Goal: Complete application form: Complete application form

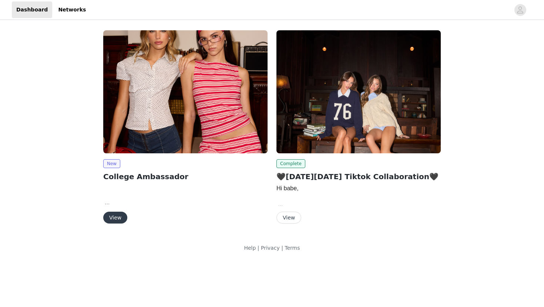
click at [118, 217] on button "View" at bounding box center [115, 218] width 24 height 12
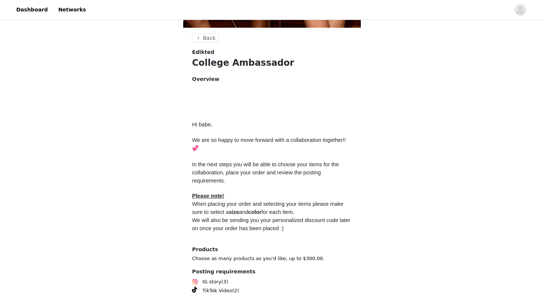
scroll to position [290, 0]
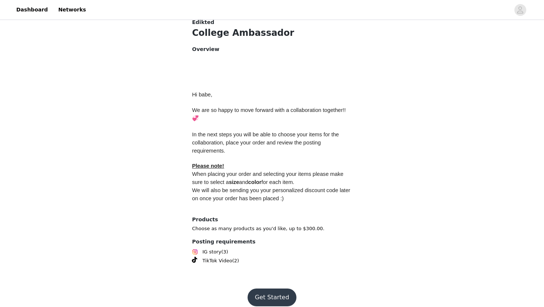
click at [271, 289] on button "Get Started" at bounding box center [271, 298] width 49 height 18
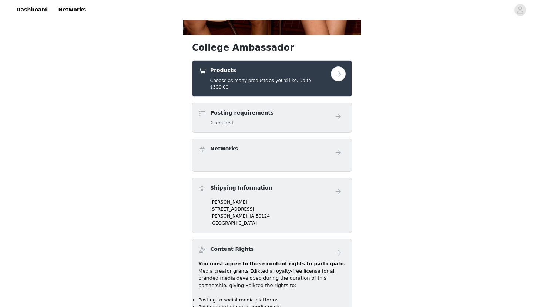
scroll to position [254, 0]
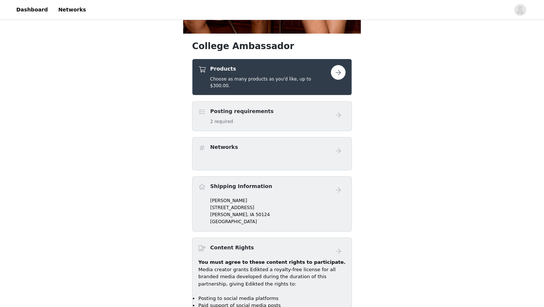
click at [291, 108] on div "Posting requirements 2 required" at bounding box center [264, 116] width 132 height 17
click at [394, 111] on div "College Ambassador Products Choose as many products as you'd like, up to $300.0…" at bounding box center [272, 128] width 544 height 722
click at [342, 72] on button "button" at bounding box center [338, 72] width 15 height 15
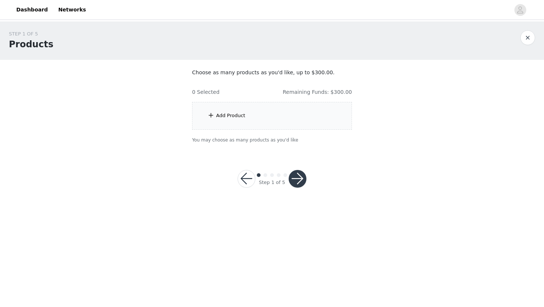
click at [231, 113] on div "Add Product" at bounding box center [230, 115] width 29 height 7
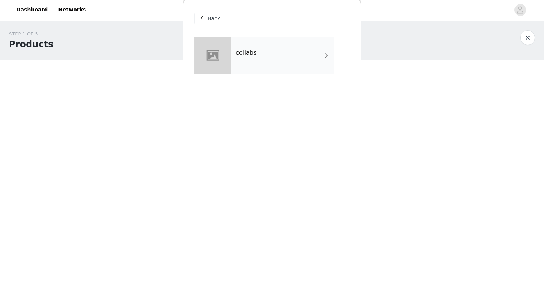
click at [243, 58] on div "collabs" at bounding box center [282, 55] width 103 height 37
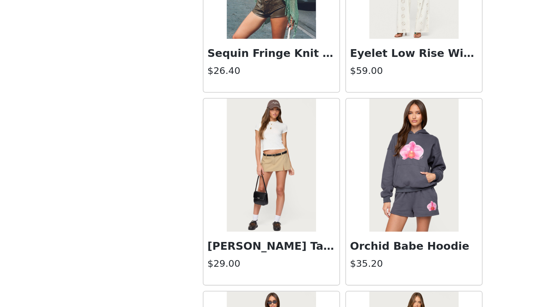
scroll to position [290, 0]
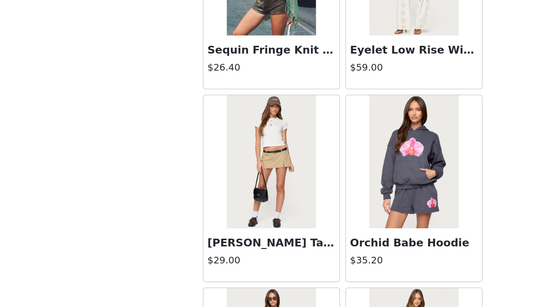
click at [228, 214] on img at bounding box center [231, 213] width 49 height 74
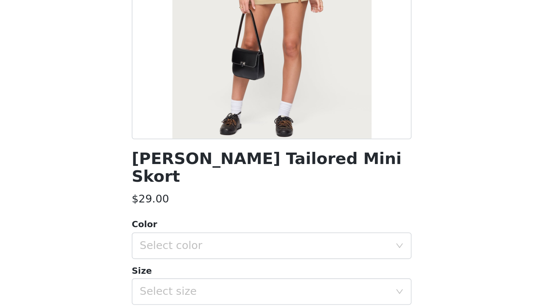
scroll to position [45, 0]
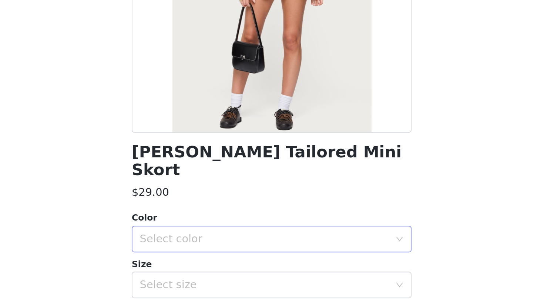
click at [314, 214] on div "Select color" at bounding box center [268, 217] width 138 height 7
click at [287, 220] on li "BEIGE" at bounding box center [271, 224] width 155 height 12
click at [285, 240] on div "Select size" at bounding box center [268, 243] width 138 height 7
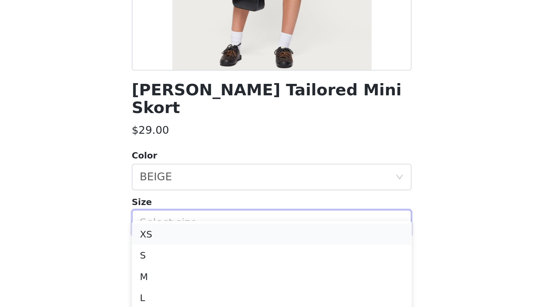
click at [264, 252] on li "XS" at bounding box center [271, 250] width 155 height 12
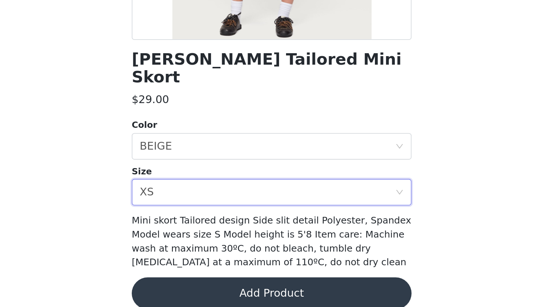
click at [261, 291] on button "Add Product" at bounding box center [271, 300] width 155 height 18
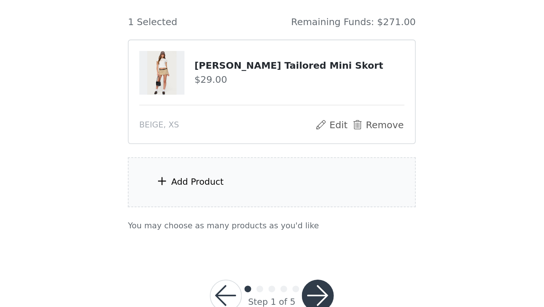
click at [284, 176] on div "Add Product" at bounding box center [272, 181] width 160 height 28
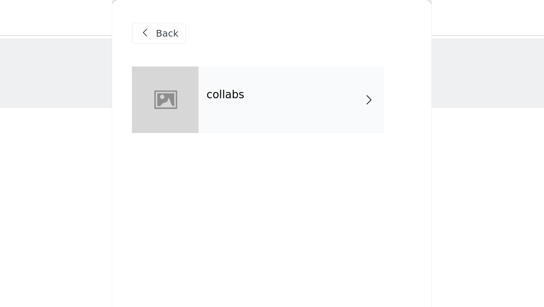
click at [292, 56] on div "collabs" at bounding box center [282, 55] width 103 height 37
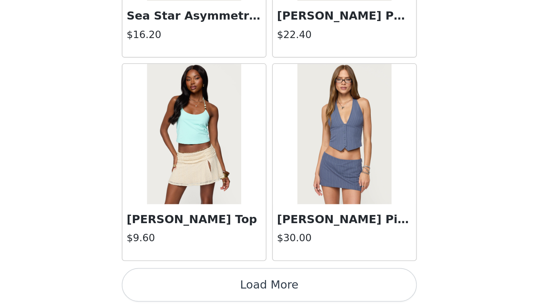
scroll to position [824, 0]
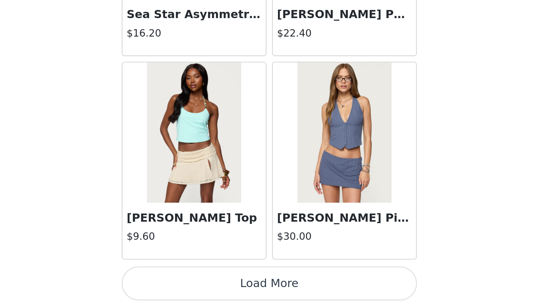
click at [286, 295] on button "Load More" at bounding box center [271, 295] width 155 height 18
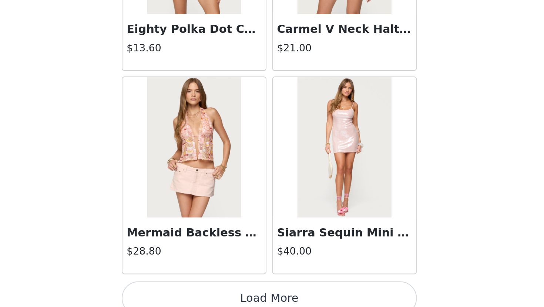
scroll to position [1896, 0]
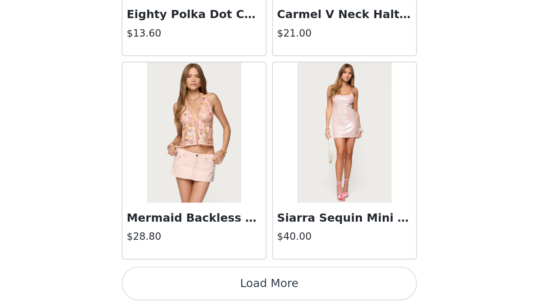
click at [269, 293] on button "Load More" at bounding box center [271, 295] width 155 height 18
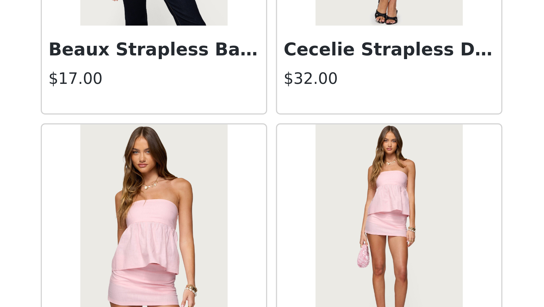
scroll to position [2969, 0]
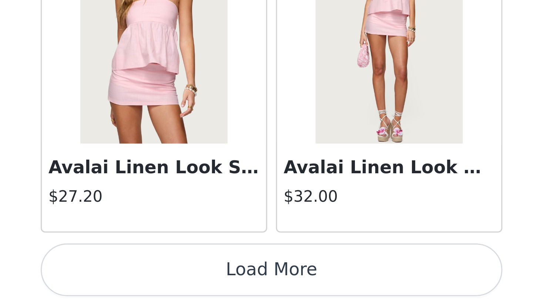
click at [265, 292] on button "Load More" at bounding box center [271, 295] width 155 height 18
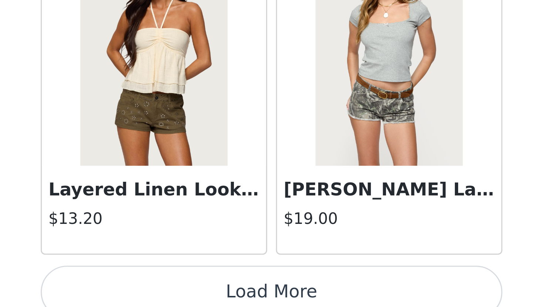
scroll to position [4041, 0]
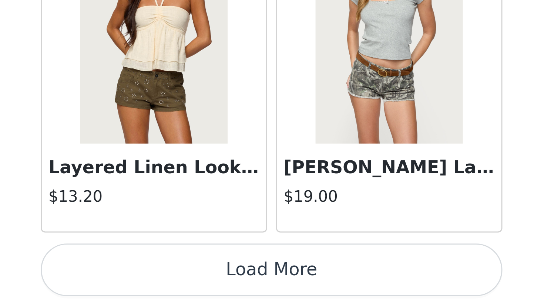
click at [276, 291] on button "Load More" at bounding box center [271, 295] width 155 height 18
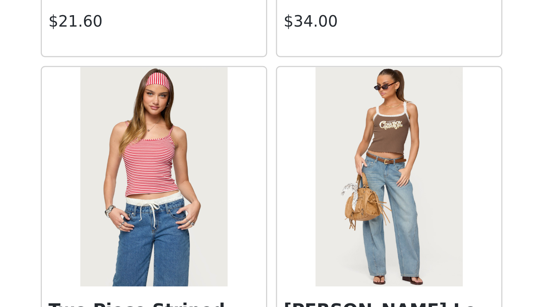
scroll to position [4218, 0]
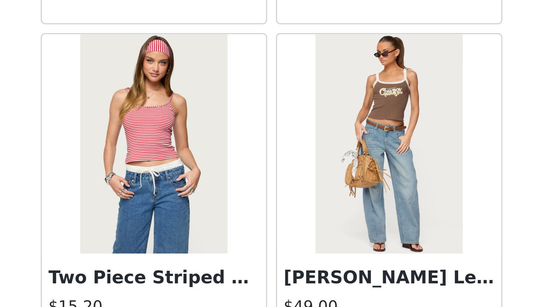
click at [246, 244] on img at bounding box center [231, 252] width 49 height 74
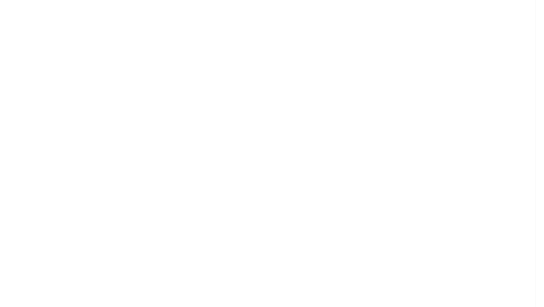
scroll to position [0, 0]
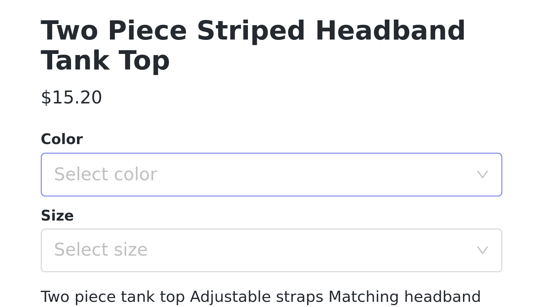
click at [245, 259] on div "Select color" at bounding box center [268, 262] width 138 height 7
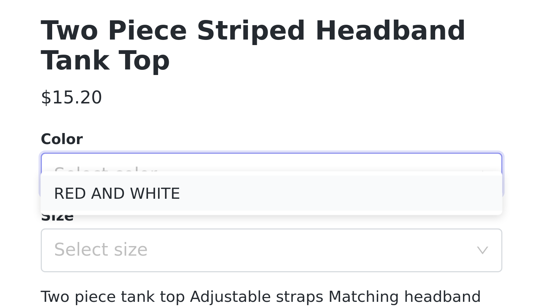
click at [239, 266] on li "RED AND WHITE" at bounding box center [271, 269] width 155 height 12
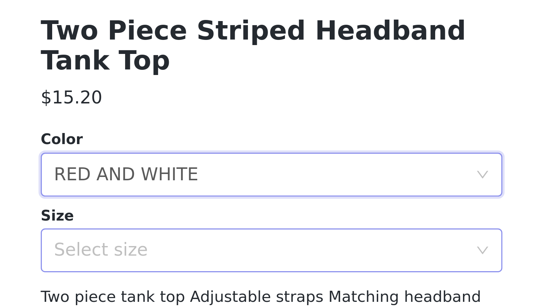
click at [236, 284] on div "Select size" at bounding box center [268, 287] width 138 height 7
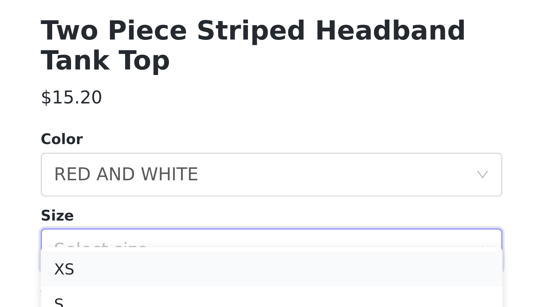
click at [231, 290] on li "XS" at bounding box center [271, 294] width 155 height 12
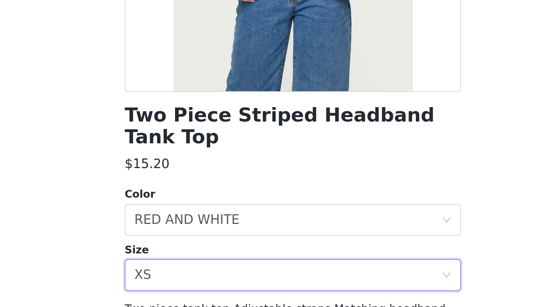
click at [365, 277] on body "Dashboard Networks STEP 1 OF 5 Products Choose as many products as you'd like, …" at bounding box center [272, 153] width 544 height 307
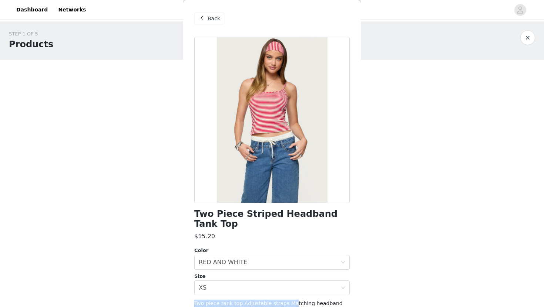
drag, startPoint x: 291, startPoint y: 295, endPoint x: 294, endPoint y: 265, distance: 30.1
click at [294, 265] on div "Two Piece Striped Headband Tank Top $15.20 Color Select color RED AND WHITE Siz…" at bounding box center [271, 203] width 155 height 333
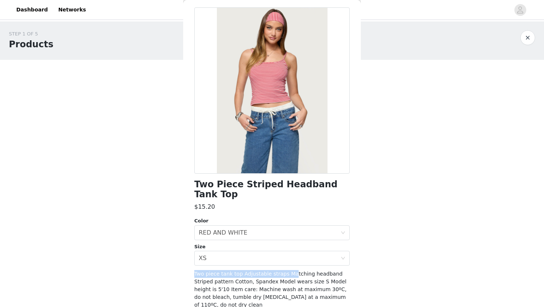
scroll to position [44, 0]
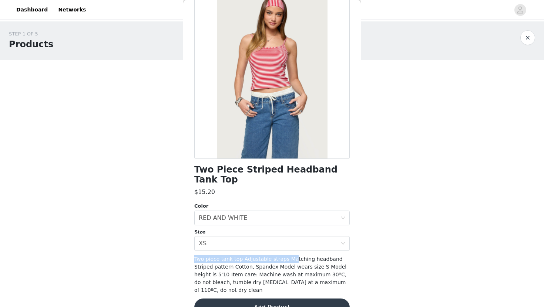
click at [307, 299] on button "Add Product" at bounding box center [271, 308] width 155 height 18
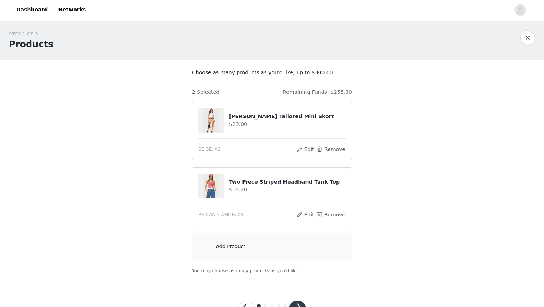
click at [255, 249] on div "Add Product" at bounding box center [272, 247] width 160 height 28
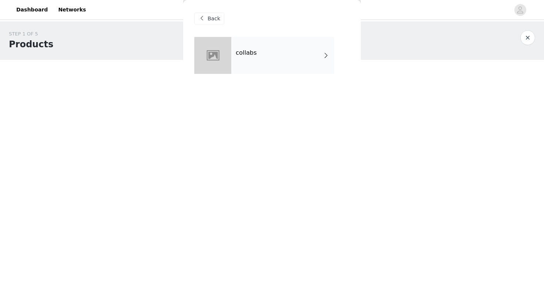
click at [246, 52] on h4 "collabs" at bounding box center [246, 53] width 21 height 7
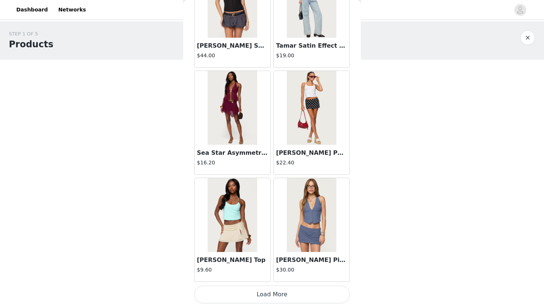
scroll to position [29, 0]
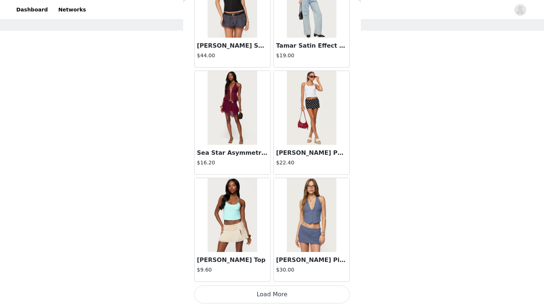
click at [231, 293] on button "Load More" at bounding box center [271, 295] width 155 height 18
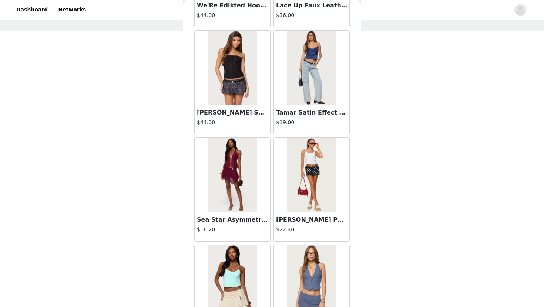
scroll to position [758, 0]
click at [314, 187] on img at bounding box center [311, 175] width 49 height 74
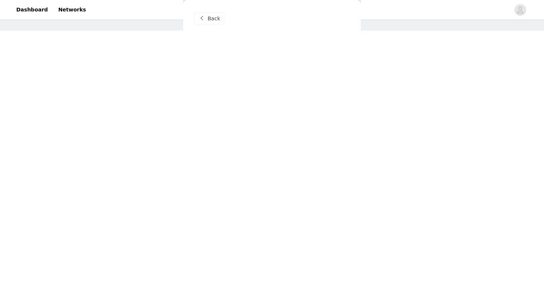
scroll to position [0, 0]
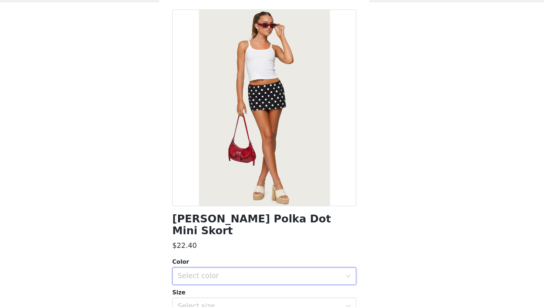
click at [257, 255] on div "Select color" at bounding box center [271, 262] width 155 height 15
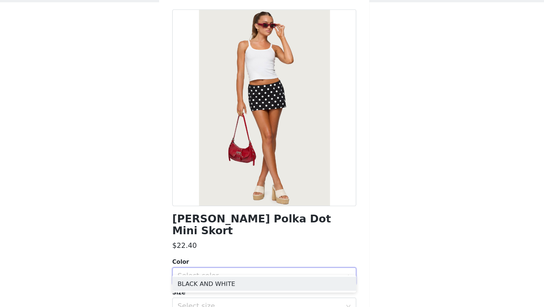
click at [255, 260] on div "Select color" at bounding box center [271, 262] width 155 height 15
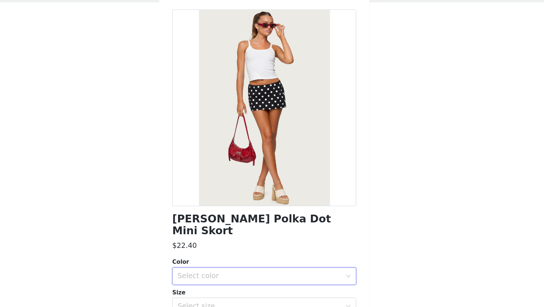
click at [250, 259] on div "Select color" at bounding box center [268, 262] width 138 height 7
click at [249, 269] on li "BLACK AND WHITE" at bounding box center [271, 269] width 155 height 12
click at [250, 284] on div "Select size" at bounding box center [268, 287] width 138 height 7
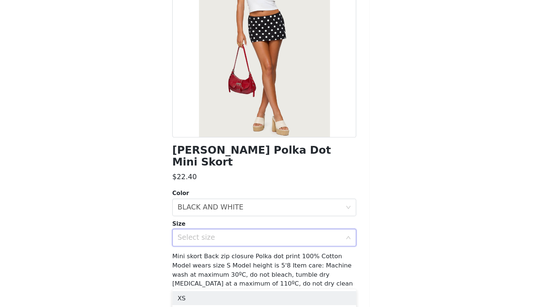
scroll to position [32, 0]
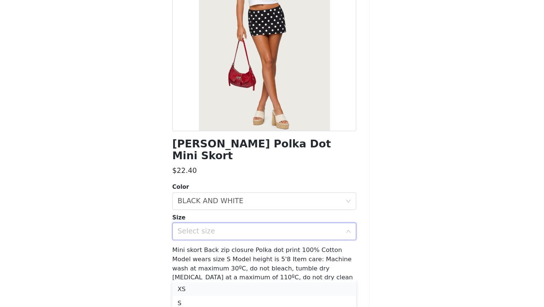
click at [252, 289] on li "XS" at bounding box center [271, 292] width 155 height 12
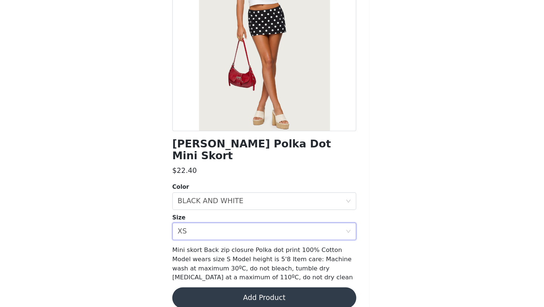
scroll to position [29, 0]
click at [253, 291] on button "Add Product" at bounding box center [271, 300] width 155 height 18
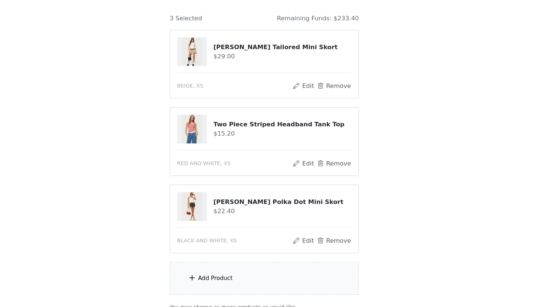
click at [250, 278] on div "Add Product" at bounding box center [272, 283] width 160 height 28
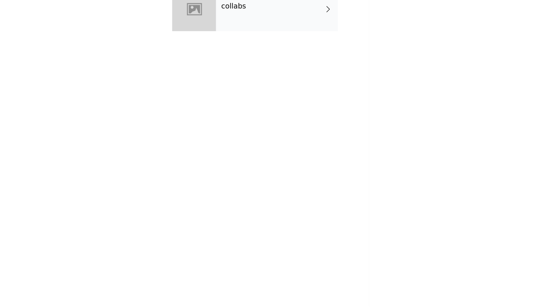
click at [285, 62] on div "collabs" at bounding box center [282, 55] width 103 height 37
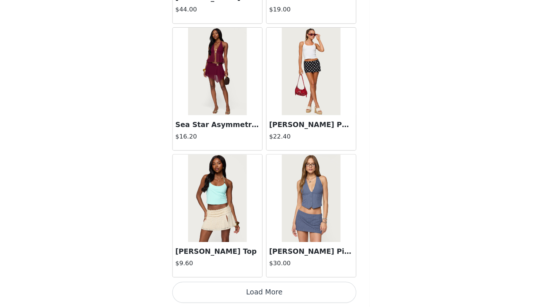
scroll to position [95, 0]
click at [253, 295] on button "Load More" at bounding box center [271, 295] width 155 height 18
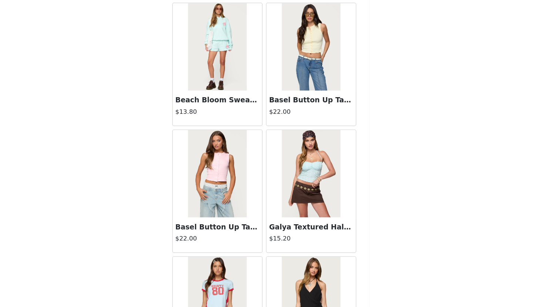
scroll to position [1896, 0]
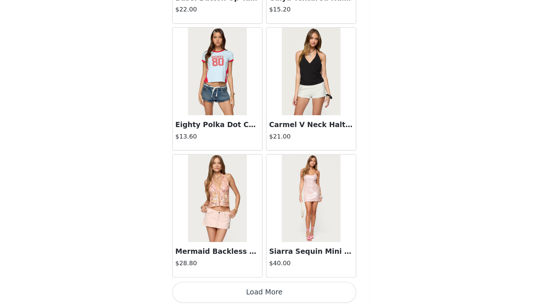
click at [257, 295] on button "Load More" at bounding box center [271, 295] width 155 height 18
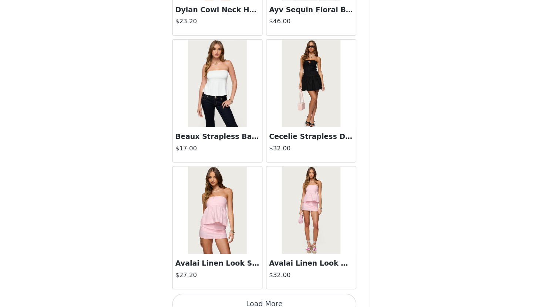
scroll to position [2969, 0]
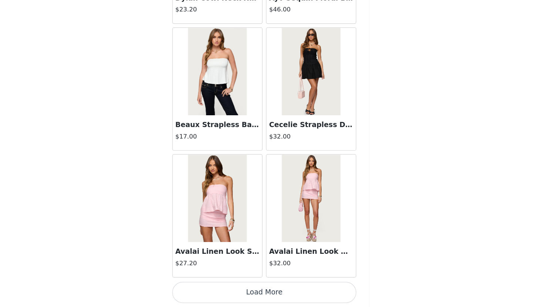
click at [253, 289] on button "Load More" at bounding box center [271, 295] width 155 height 18
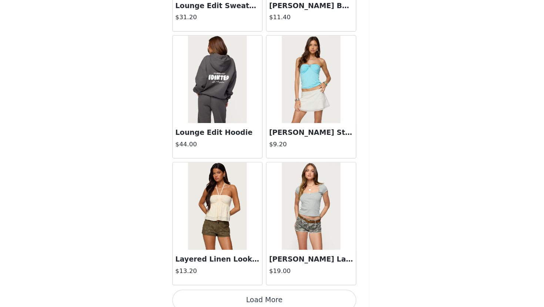
scroll to position [4041, 0]
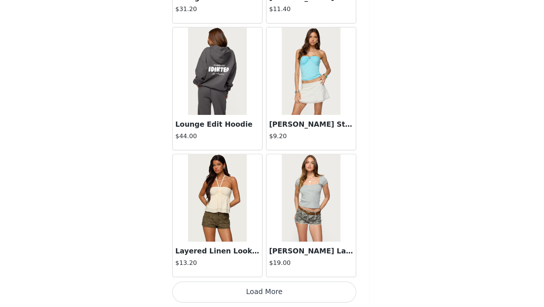
click at [256, 299] on button "Load More" at bounding box center [271, 295] width 155 height 18
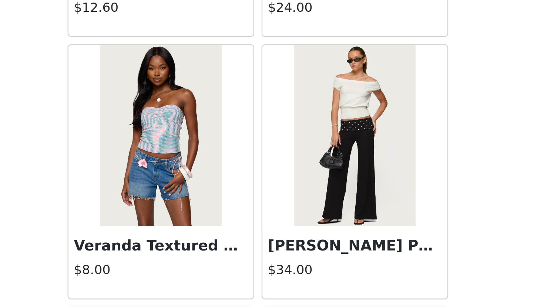
scroll to position [4775, 0]
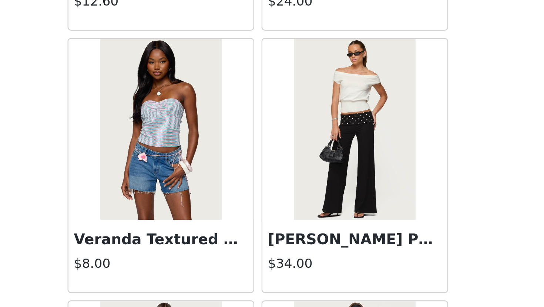
click at [319, 247] on img at bounding box center [311, 231] width 49 height 74
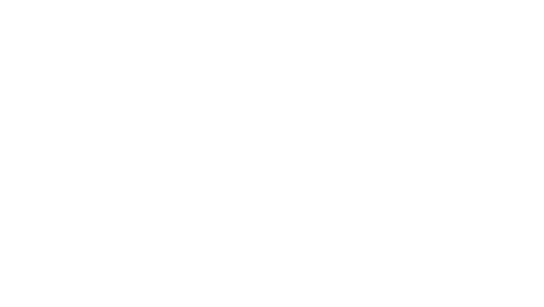
scroll to position [0, 0]
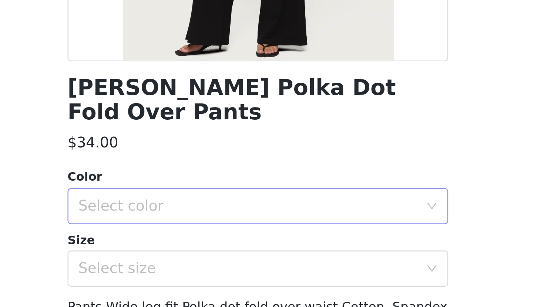
click at [308, 259] on div "Select color" at bounding box center [268, 262] width 138 height 7
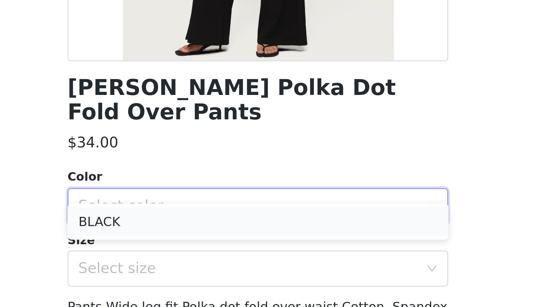
click at [298, 269] on li "BLACK" at bounding box center [271, 269] width 155 height 12
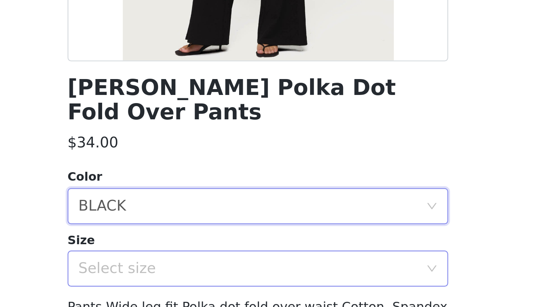
click at [296, 284] on div "Select size" at bounding box center [268, 287] width 138 height 7
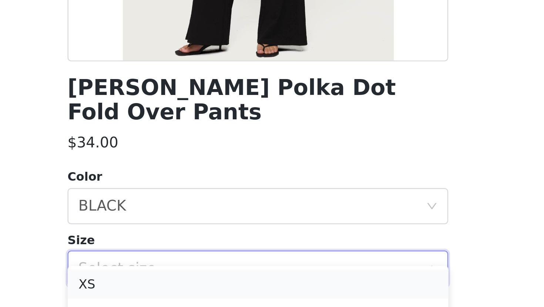
click at [277, 292] on li "XS" at bounding box center [271, 294] width 155 height 12
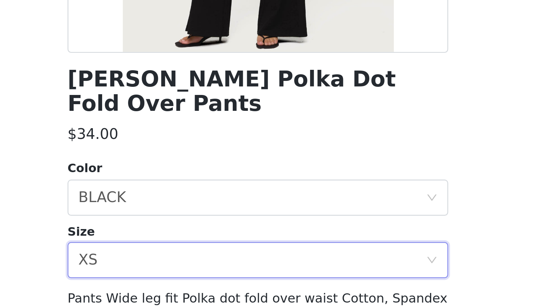
click at [359, 287] on div "Back [PERSON_NAME] Polka Dot Fold Over Pants $34.00 Color Select color BLACK Si…" at bounding box center [271, 153] width 177 height 307
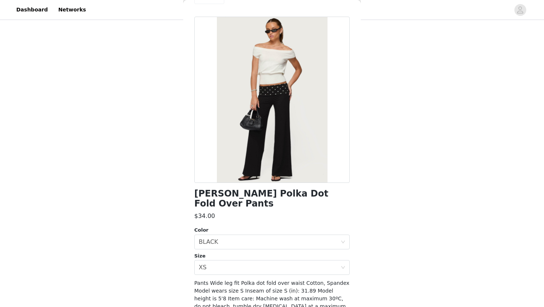
scroll to position [30, 0]
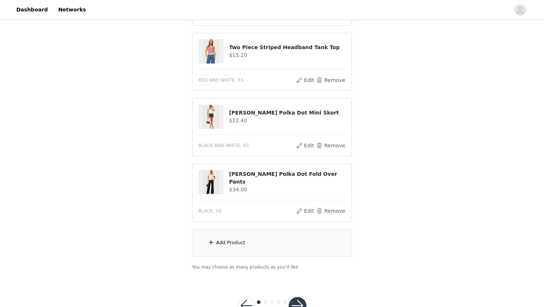
scroll to position [160, 0]
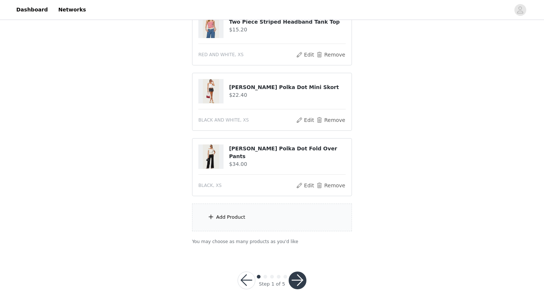
click at [270, 214] on div "Add Product" at bounding box center [272, 218] width 160 height 28
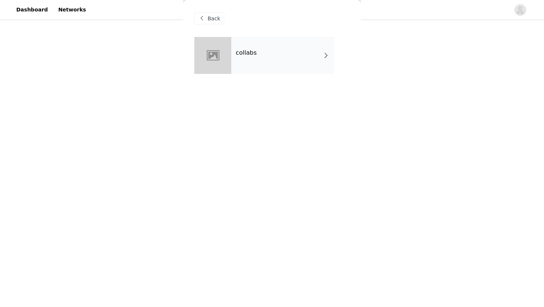
click at [294, 50] on div "collabs" at bounding box center [282, 55] width 103 height 37
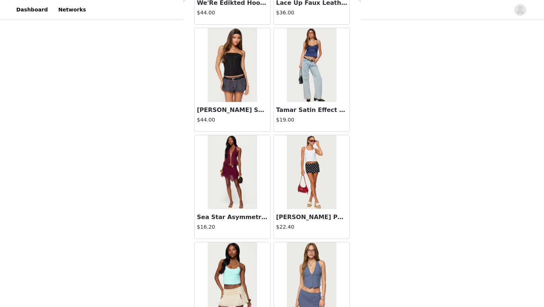
scroll to position [824, 0]
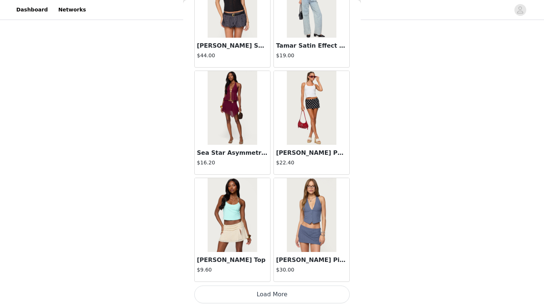
click at [280, 292] on button "Load More" at bounding box center [271, 295] width 155 height 18
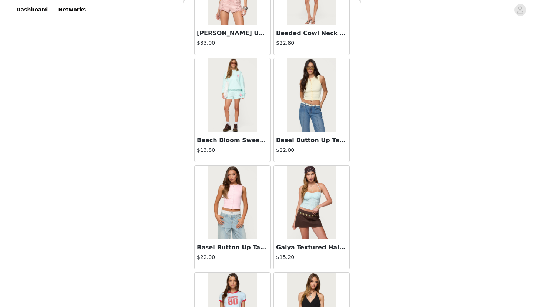
scroll to position [1896, 0]
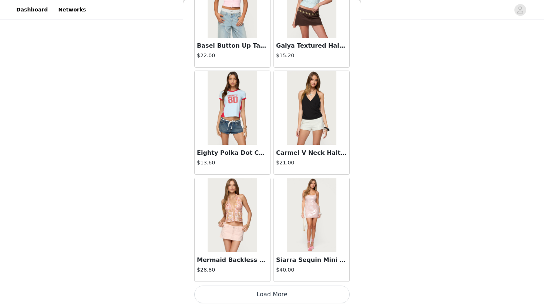
click at [280, 301] on button "Load More" at bounding box center [271, 295] width 155 height 18
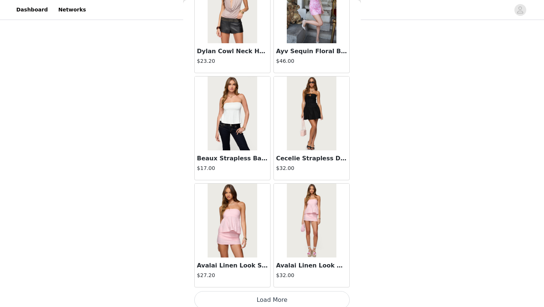
scroll to position [2969, 0]
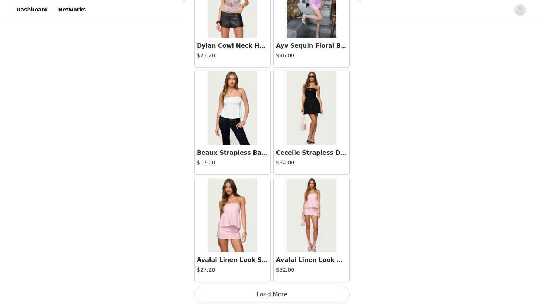
click at [271, 294] on button "Load More" at bounding box center [271, 295] width 155 height 18
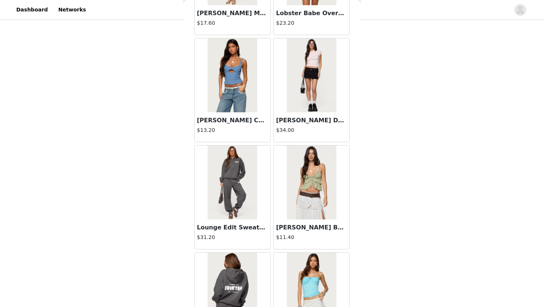
scroll to position [4041, 0]
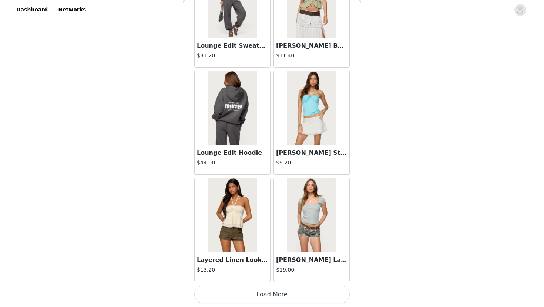
click at [271, 294] on button "Load More" at bounding box center [271, 295] width 155 height 18
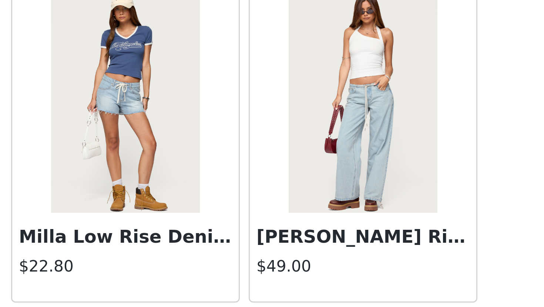
scroll to position [4980, 0]
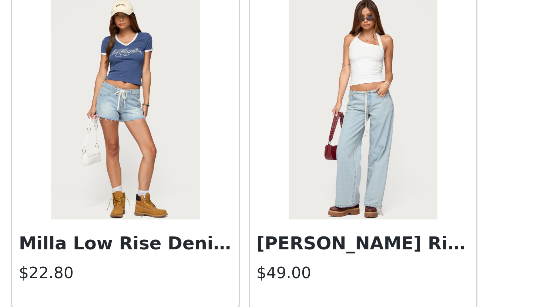
click at [310, 250] on img at bounding box center [311, 241] width 49 height 74
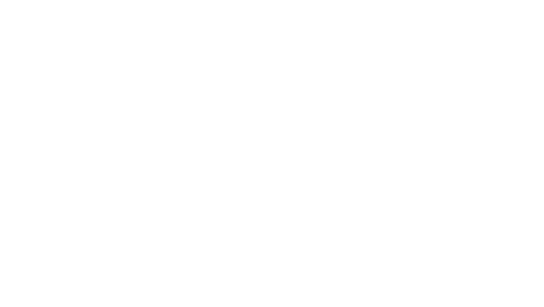
scroll to position [0, 0]
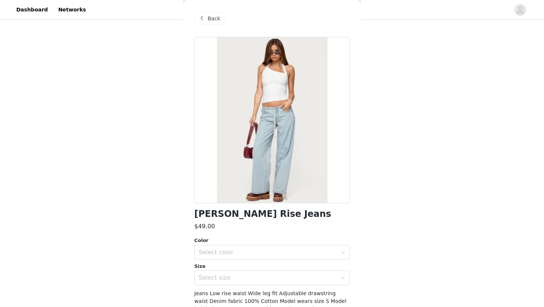
click at [217, 19] on span "Back" at bounding box center [213, 19] width 13 height 8
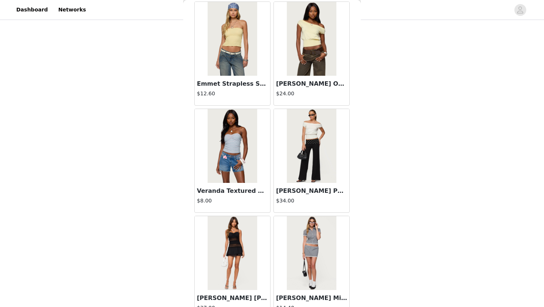
scroll to position [5113, 0]
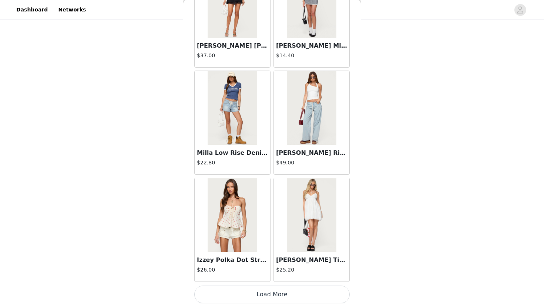
click at [263, 295] on button "Load More" at bounding box center [271, 295] width 155 height 18
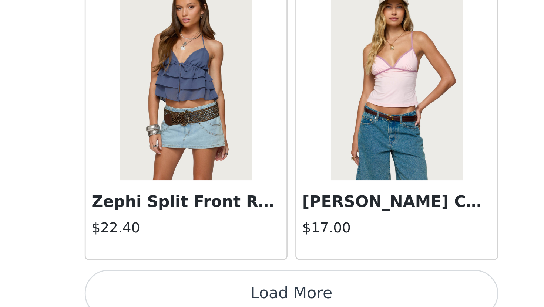
scroll to position [6185, 0]
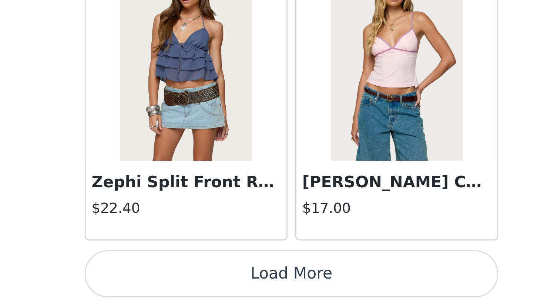
click at [291, 295] on button "Load More" at bounding box center [271, 295] width 155 height 18
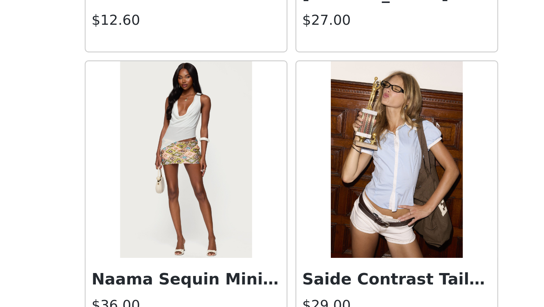
scroll to position [7235, 0]
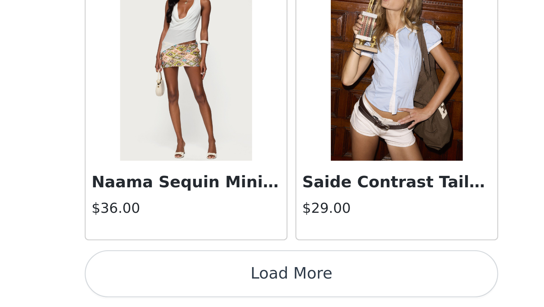
click at [291, 295] on button "Load More" at bounding box center [271, 295] width 155 height 18
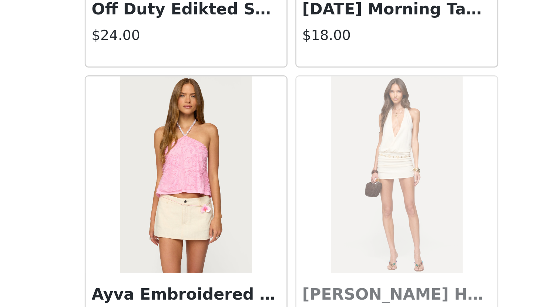
scroll to position [8307, 0]
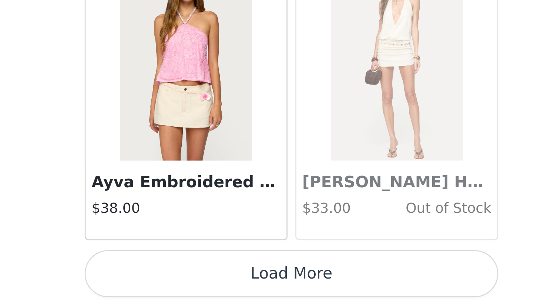
click at [290, 294] on button "Load More" at bounding box center [271, 295] width 155 height 18
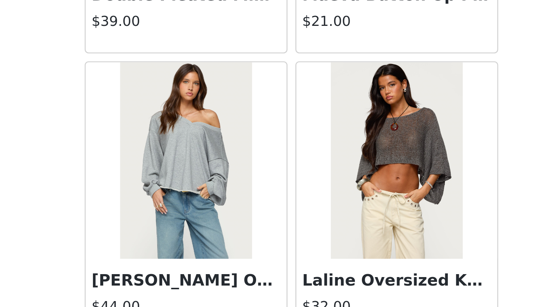
scroll to position [9380, 0]
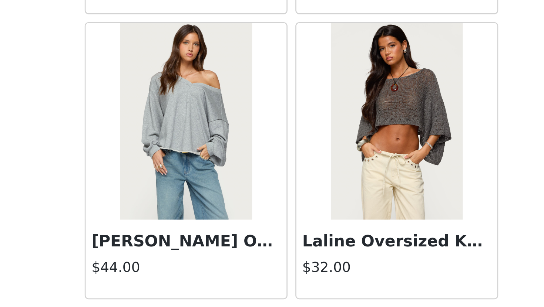
click at [318, 257] on img at bounding box center [311, 237] width 49 height 74
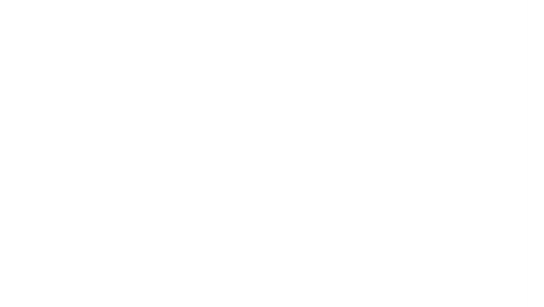
scroll to position [0, 0]
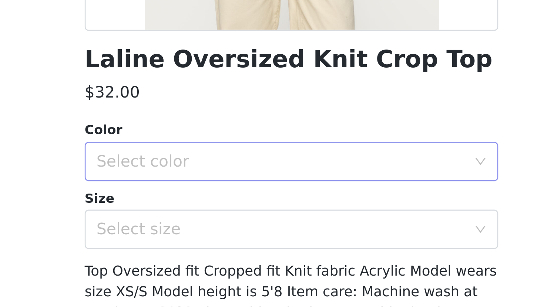
click at [306, 251] on div "Select color" at bounding box center [268, 252] width 138 height 7
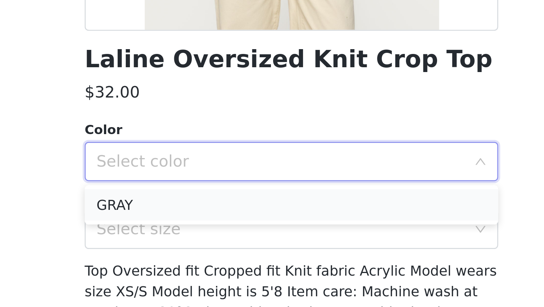
click at [284, 273] on li "GRAY" at bounding box center [271, 269] width 155 height 12
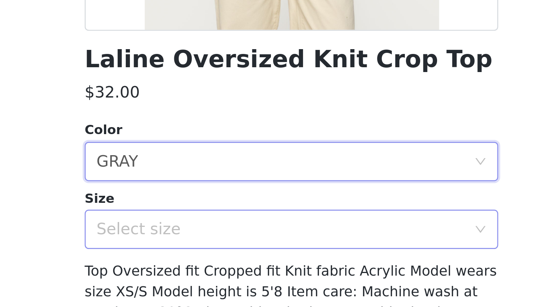
click at [282, 280] on div "Select size" at bounding box center [268, 277] width 138 height 7
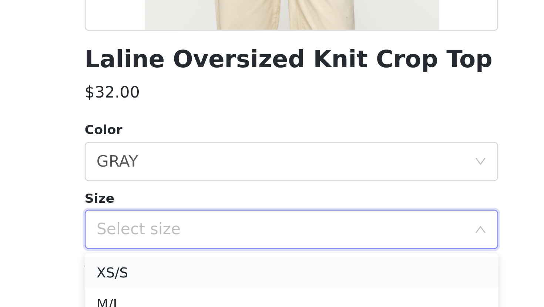
click at [265, 293] on li "XS/S" at bounding box center [271, 294] width 155 height 12
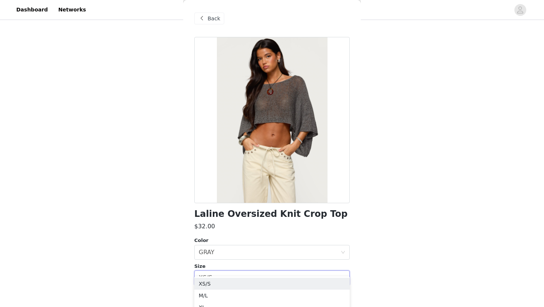
scroll to position [172, 0]
click at [244, 284] on li "XS/S" at bounding box center [271, 284] width 155 height 12
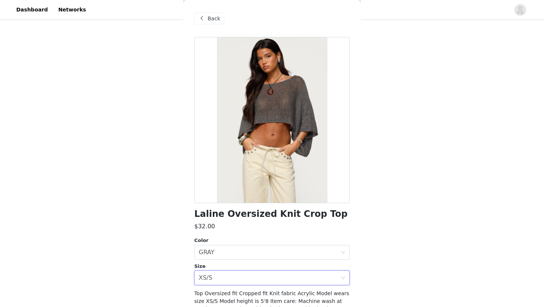
click at [424, 267] on div "STEP 1 OF 5 Products Choose as many products as you'd like, up to $300.00. 4 Se…" at bounding box center [272, 82] width 544 height 446
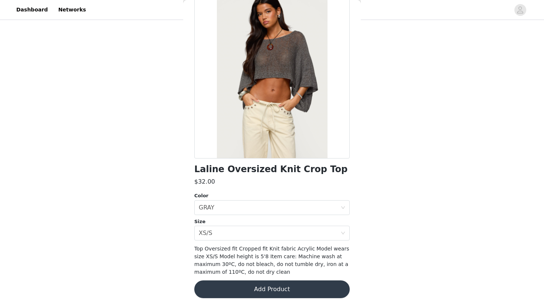
scroll to position [160, 0]
click at [257, 289] on button "Add Product" at bounding box center [271, 290] width 155 height 18
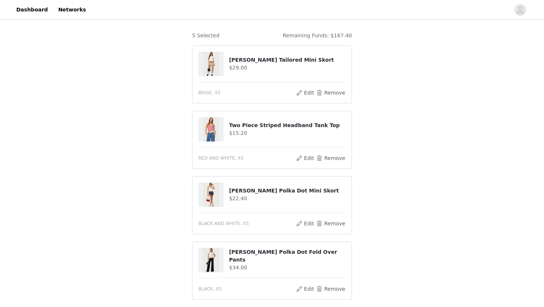
scroll to position [0, 0]
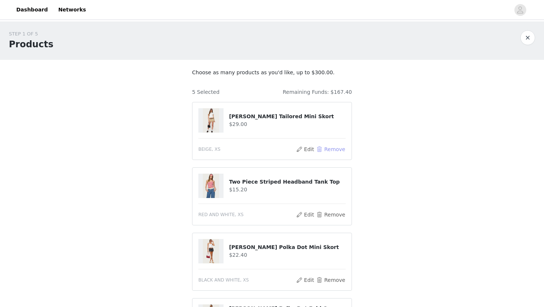
click at [332, 150] on button "Remove" at bounding box center [331, 149] width 30 height 9
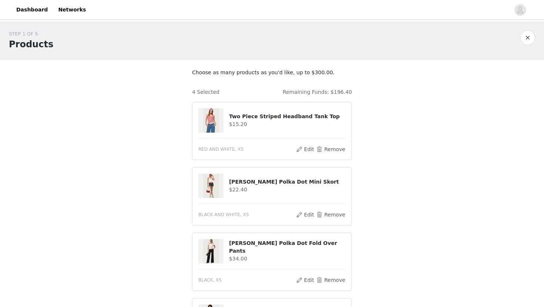
scroll to position [160, 0]
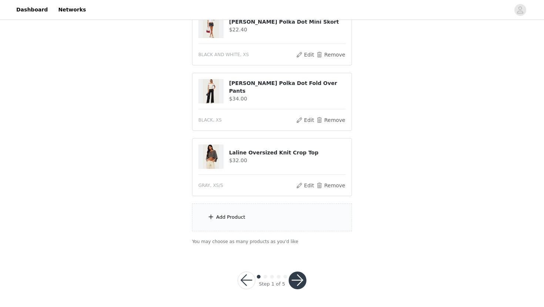
click at [304, 209] on div "Add Product" at bounding box center [272, 218] width 160 height 28
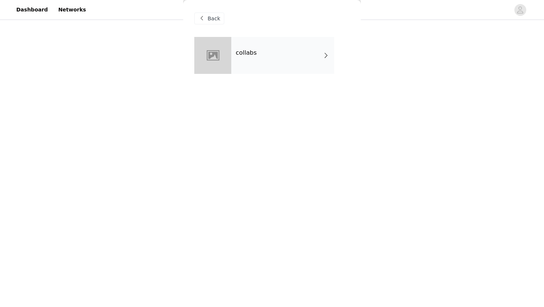
click at [273, 54] on div "collabs" at bounding box center [282, 55] width 103 height 37
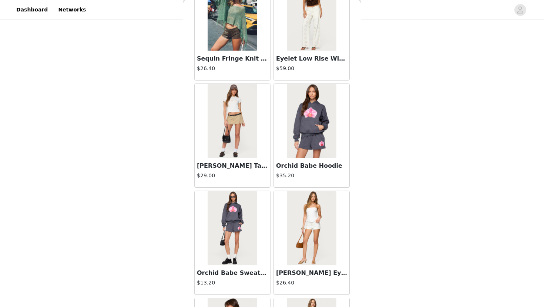
scroll to position [824, 0]
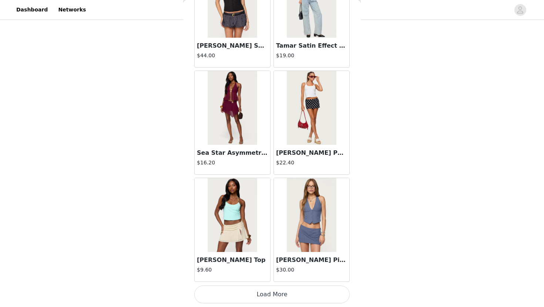
click at [259, 294] on button "Load More" at bounding box center [271, 295] width 155 height 18
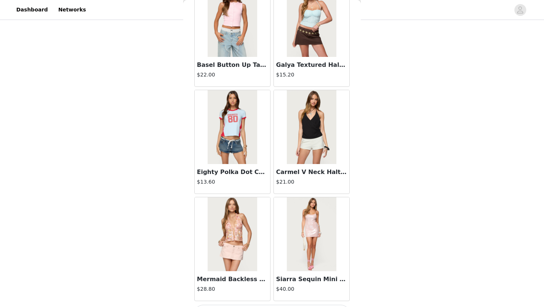
scroll to position [1896, 0]
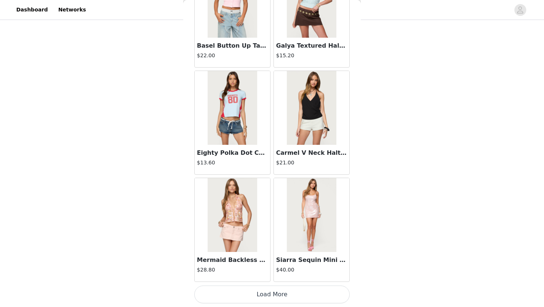
click at [256, 297] on button "Load More" at bounding box center [271, 295] width 155 height 18
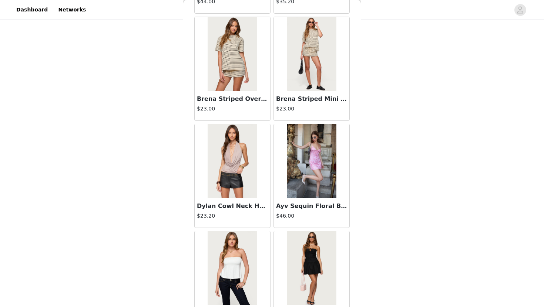
scroll to position [2969, 0]
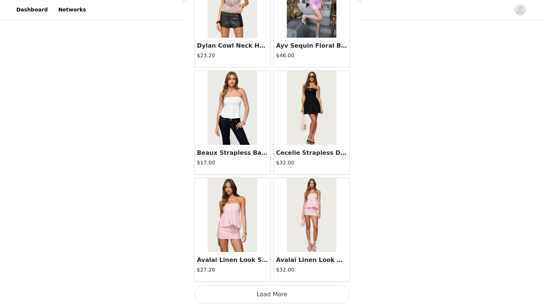
click at [241, 296] on button "Load More" at bounding box center [271, 295] width 155 height 18
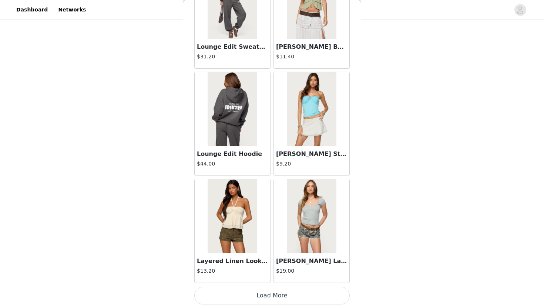
scroll to position [4041, 0]
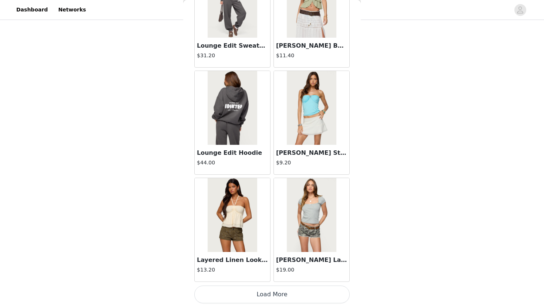
click at [270, 297] on button "Load More" at bounding box center [271, 295] width 155 height 18
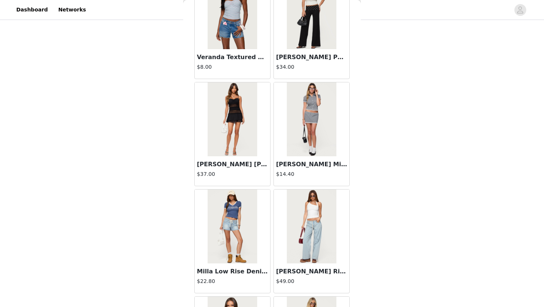
scroll to position [5113, 0]
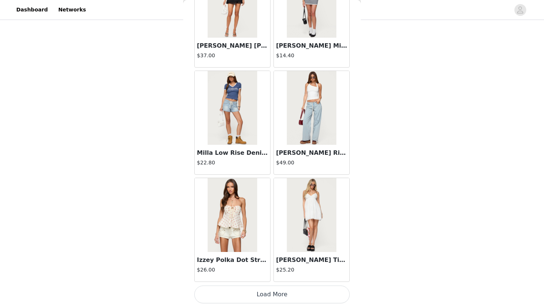
click at [283, 294] on button "Load More" at bounding box center [271, 295] width 155 height 18
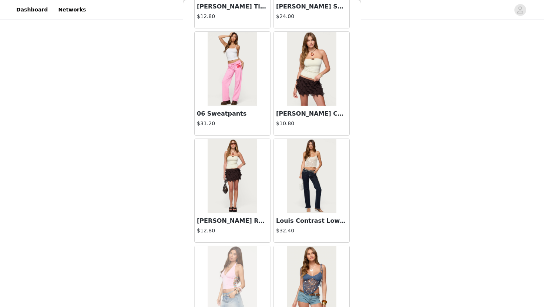
scroll to position [6185, 0]
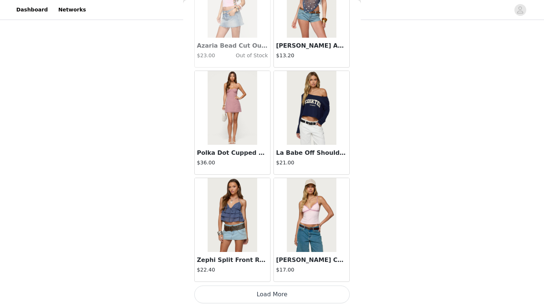
click at [278, 296] on button "Load More" at bounding box center [271, 295] width 155 height 18
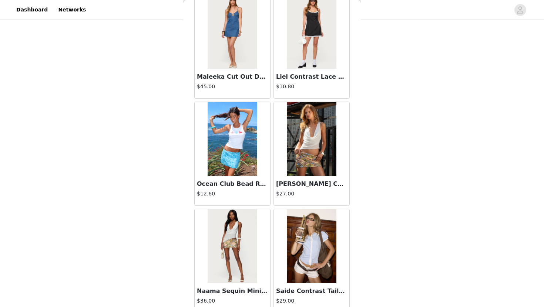
scroll to position [7257, 0]
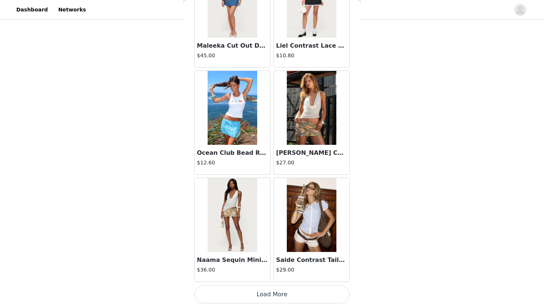
click at [276, 295] on button "Load More" at bounding box center [271, 295] width 155 height 18
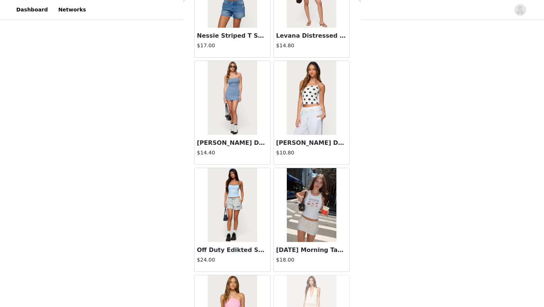
scroll to position [8330, 0]
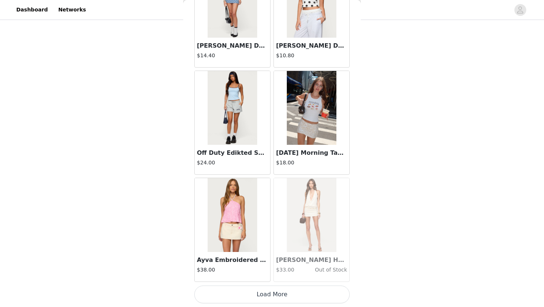
click at [274, 297] on button "Load More" at bounding box center [271, 295] width 155 height 18
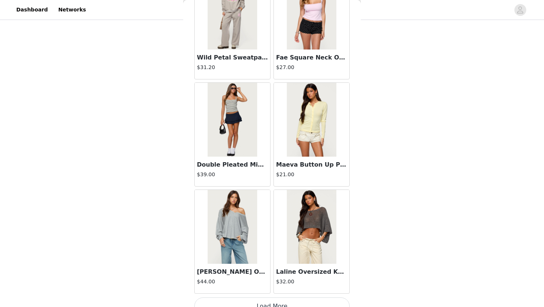
scroll to position [9402, 0]
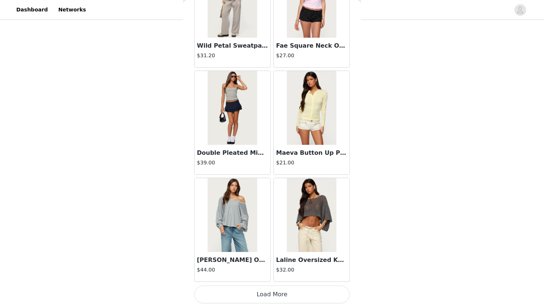
click at [270, 294] on button "Load More" at bounding box center [271, 295] width 155 height 18
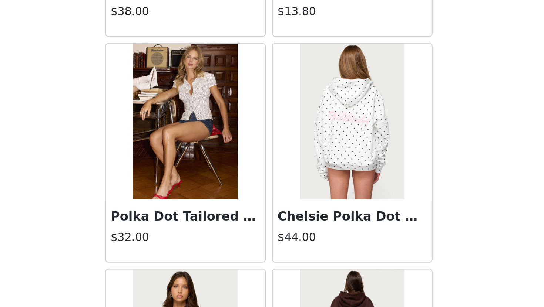
scroll to position [9935, 0]
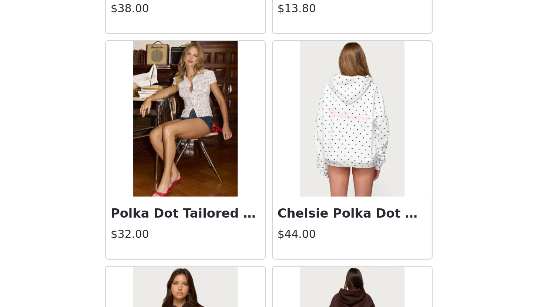
click at [313, 227] on img at bounding box center [311, 218] width 49 height 74
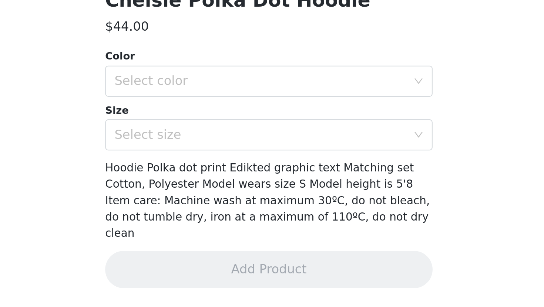
scroll to position [45, 0]
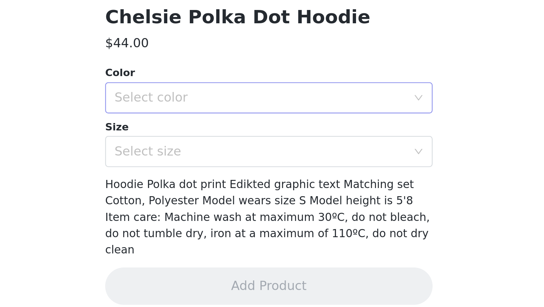
click at [296, 208] on div "Select color" at bounding box center [268, 207] width 138 height 7
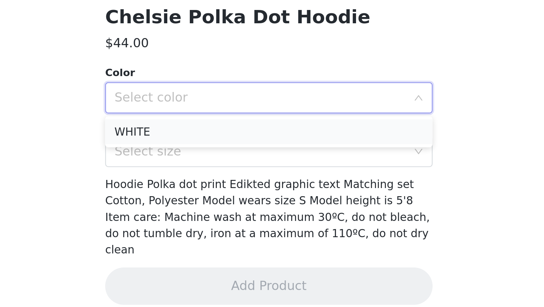
click at [286, 223] on li "WHITE" at bounding box center [271, 224] width 155 height 12
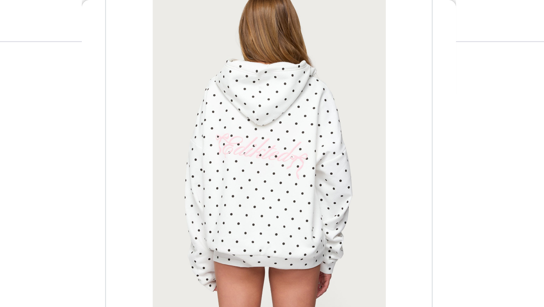
scroll to position [111, 0]
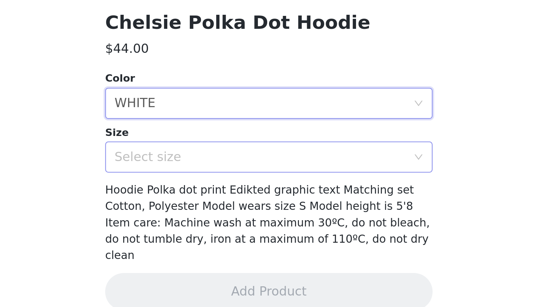
click at [282, 234] on div "Select size" at bounding box center [268, 233] width 138 height 7
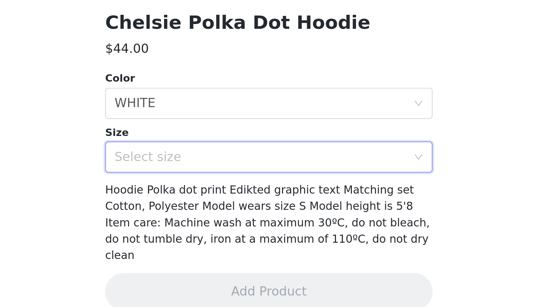
click at [366, 246] on div "STEP 1 OF 5 Products Choose as many products as you'd like, up to $300.00. 4 Se…" at bounding box center [272, 107] width 544 height 393
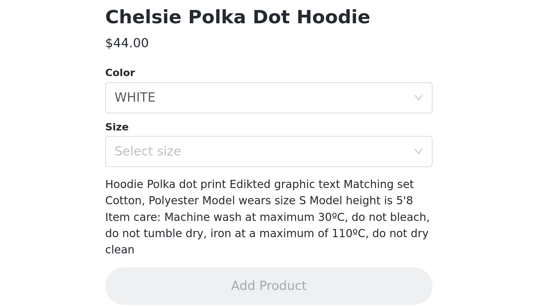
scroll to position [160, 0]
click at [311, 234] on div "Select size" at bounding box center [268, 233] width 138 height 7
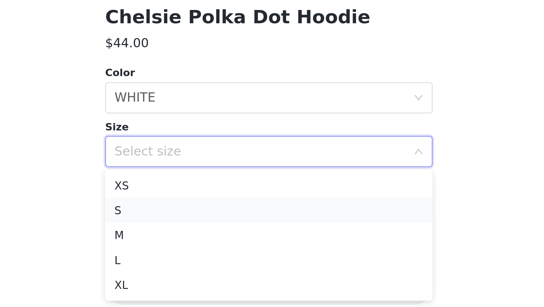
click at [281, 263] on li "S" at bounding box center [271, 261] width 155 height 12
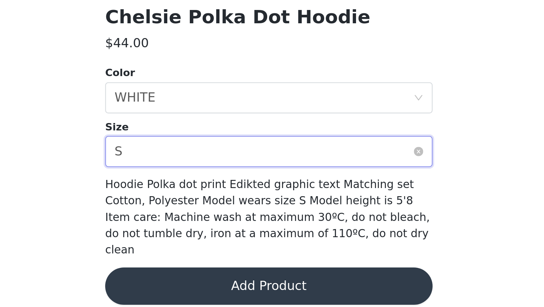
click at [274, 235] on div "Select size S" at bounding box center [270, 233] width 142 height 14
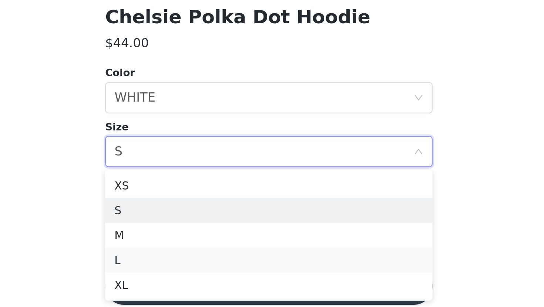
click at [257, 284] on li "L" at bounding box center [271, 285] width 155 height 12
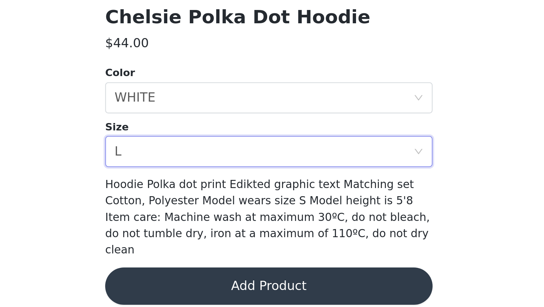
click at [258, 290] on button "Add Product" at bounding box center [271, 297] width 155 height 18
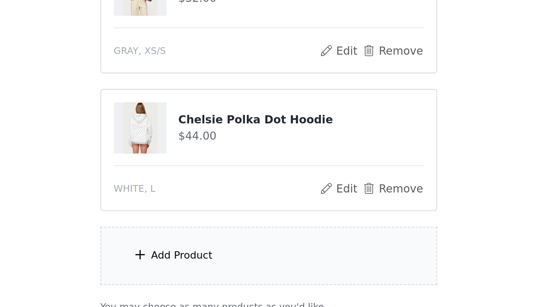
click at [251, 281] on div "Add Product" at bounding box center [272, 283] width 160 height 28
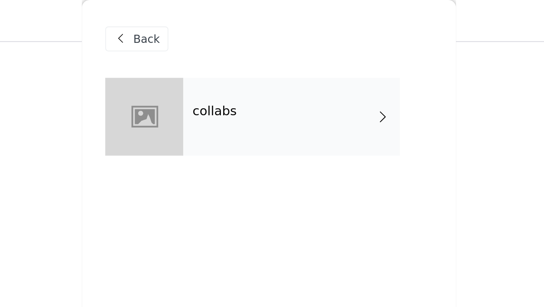
scroll to position [0, 0]
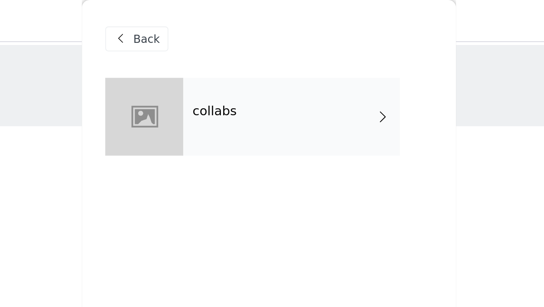
click at [257, 59] on div "collabs" at bounding box center [282, 55] width 103 height 37
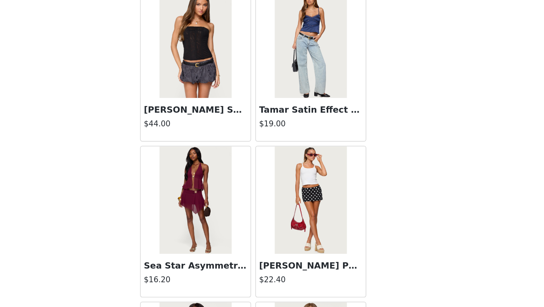
scroll to position [824, 0]
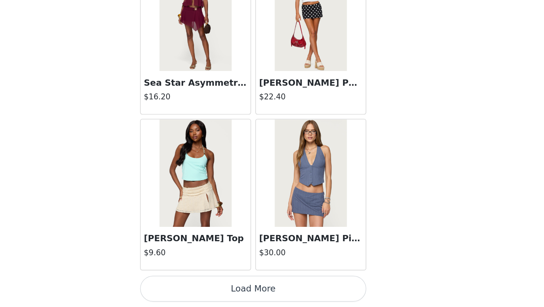
click at [304, 294] on button "Load More" at bounding box center [271, 295] width 155 height 18
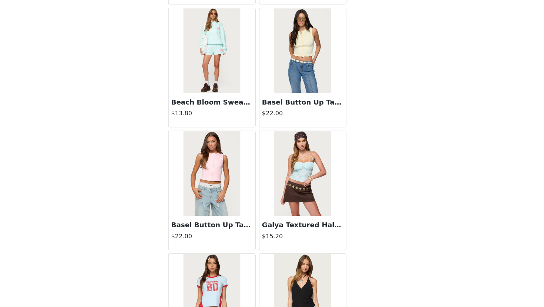
scroll to position [1896, 0]
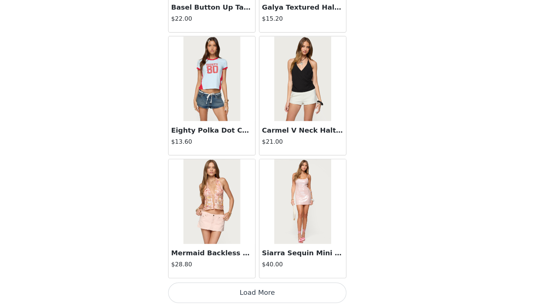
click at [266, 294] on button "Load More" at bounding box center [271, 295] width 155 height 18
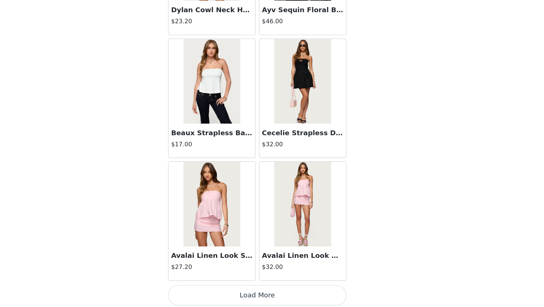
scroll to position [2969, 0]
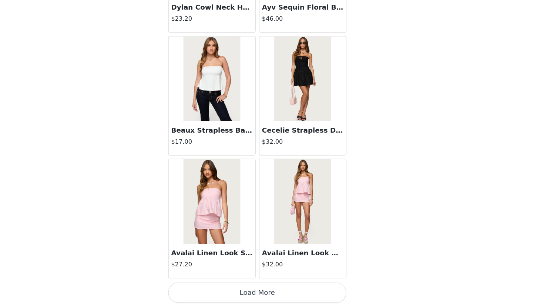
click at [265, 293] on button "Load More" at bounding box center [271, 295] width 155 height 18
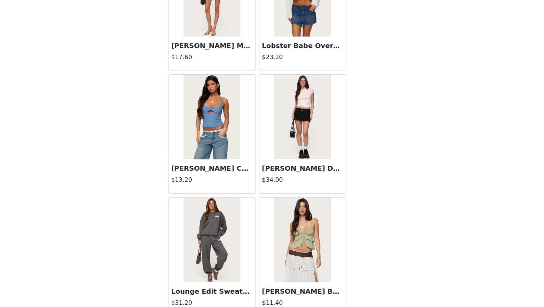
scroll to position [4041, 0]
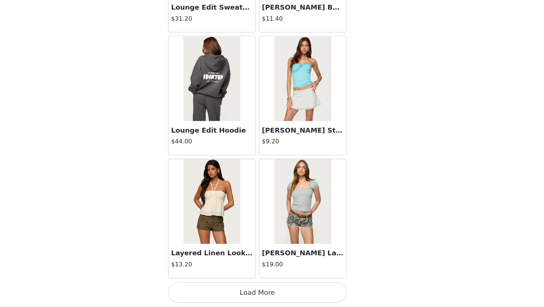
click at [266, 298] on button "Load More" at bounding box center [271, 295] width 155 height 18
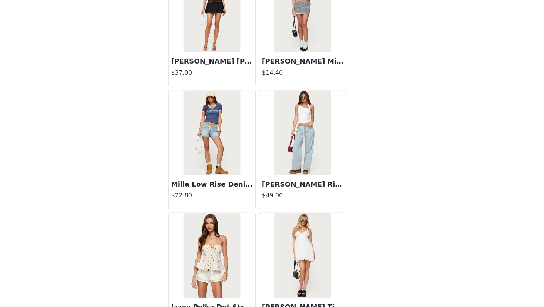
scroll to position [5113, 0]
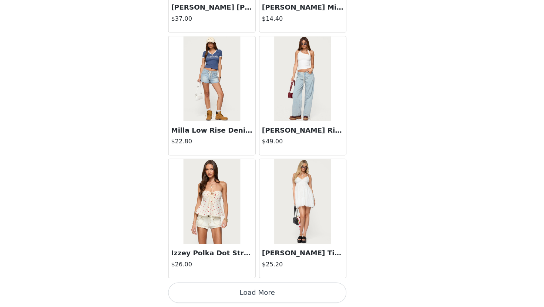
click at [267, 291] on button "Load More" at bounding box center [271, 295] width 155 height 18
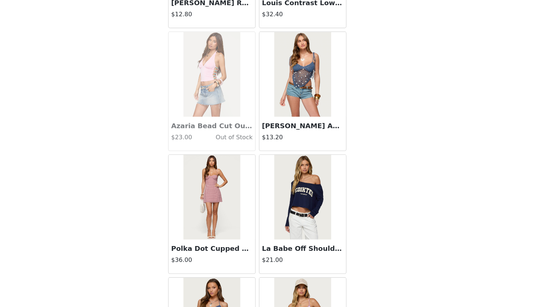
scroll to position [6185, 0]
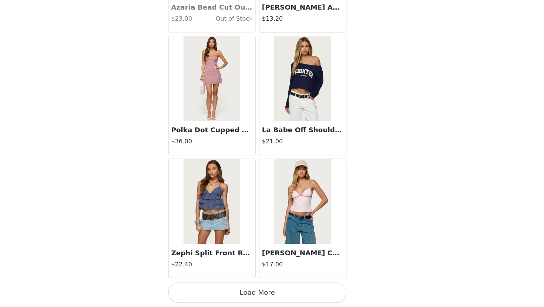
click at [275, 294] on button "Load More" at bounding box center [271, 295] width 155 height 18
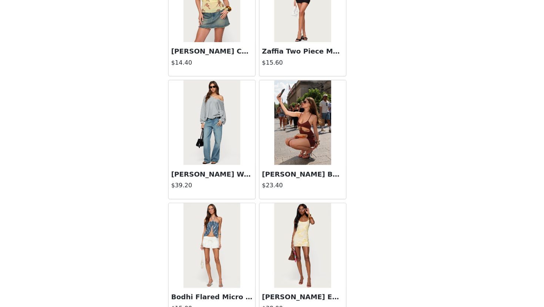
scroll to position [7257, 0]
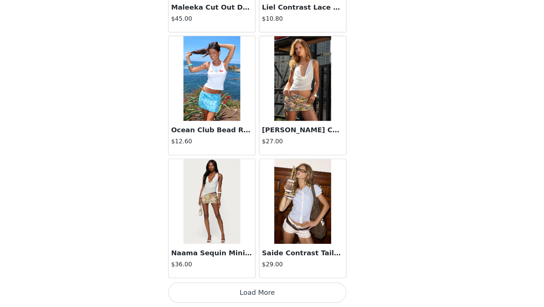
click at [274, 296] on button "Load More" at bounding box center [271, 295] width 155 height 18
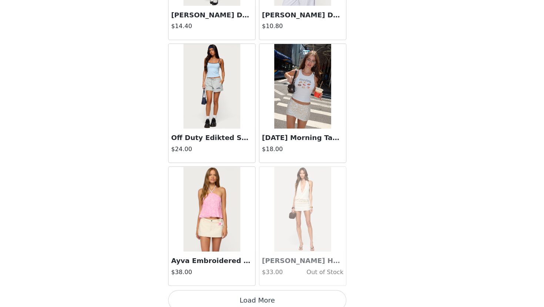
scroll to position [8330, 0]
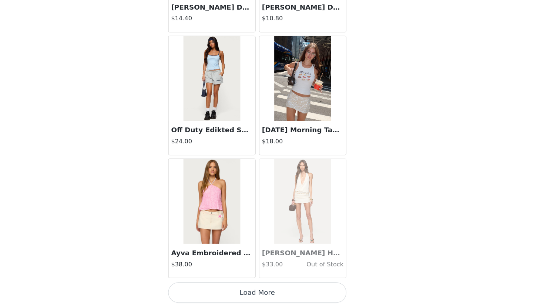
click at [271, 294] on button "Load More" at bounding box center [271, 295] width 155 height 18
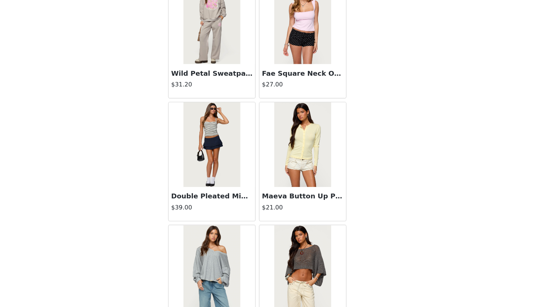
scroll to position [9402, 0]
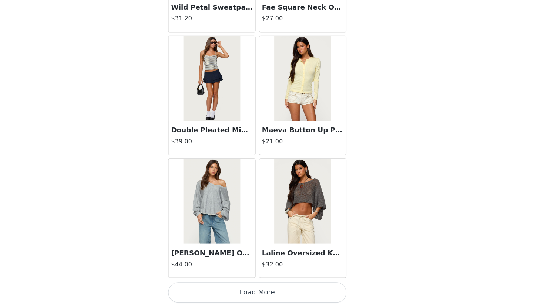
click at [274, 295] on button "Load More" at bounding box center [271, 295] width 155 height 18
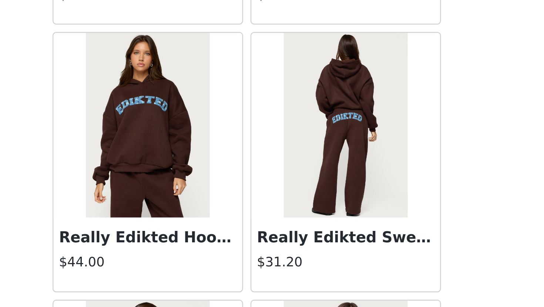
scroll to position [10011, 0]
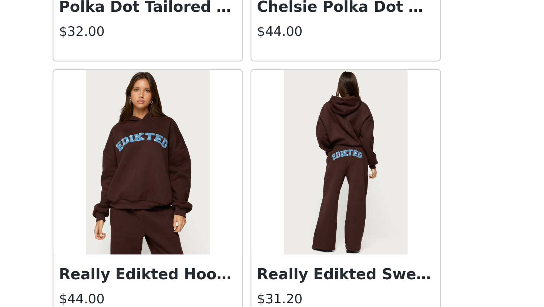
click at [233, 257] on img at bounding box center [231, 249] width 49 height 74
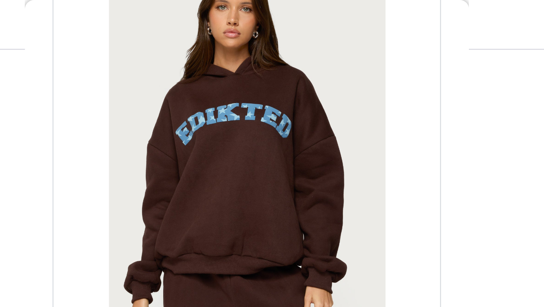
scroll to position [134, 0]
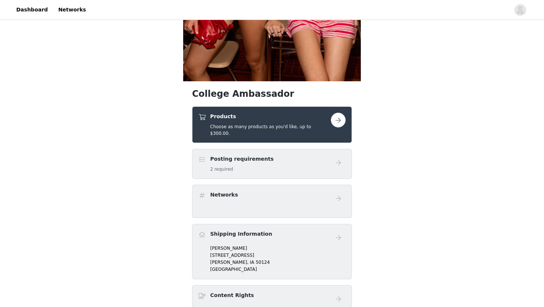
scroll to position [206, 0]
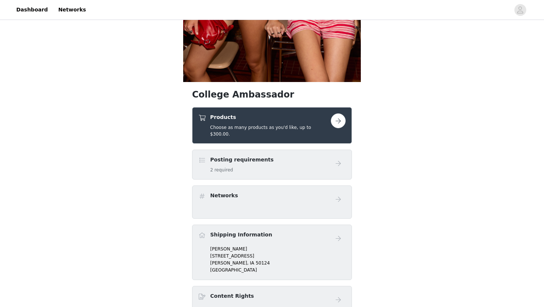
click at [336, 119] on button "button" at bounding box center [338, 121] width 15 height 15
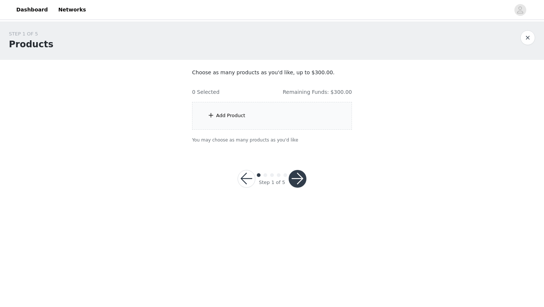
click at [284, 115] on div "Add Product" at bounding box center [272, 116] width 160 height 28
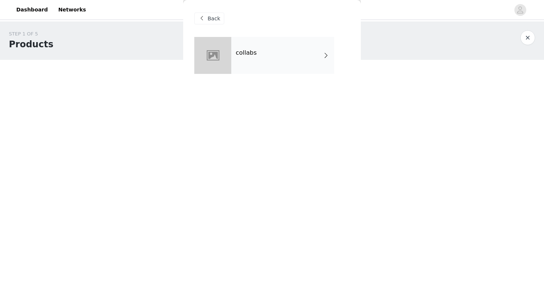
click at [265, 51] on div "collabs" at bounding box center [282, 55] width 103 height 37
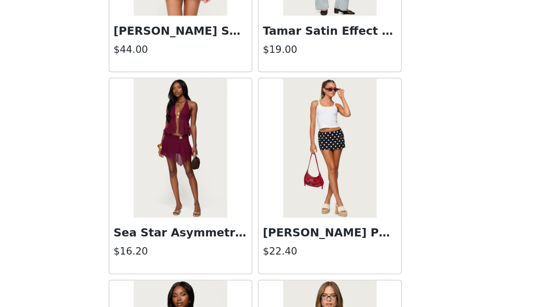
scroll to position [709, 0]
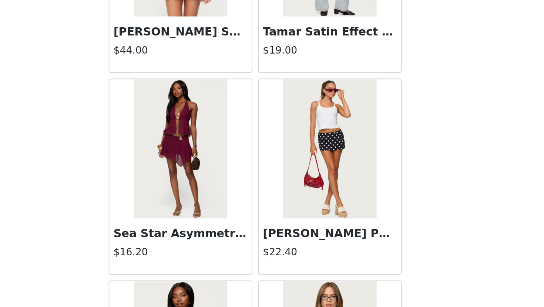
click at [304, 252] on img at bounding box center [311, 223] width 49 height 74
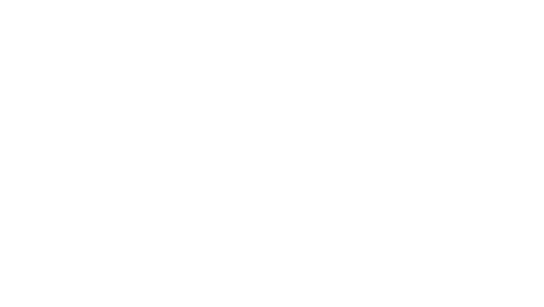
scroll to position [45, 0]
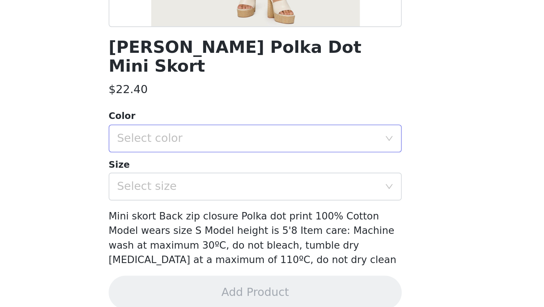
click at [274, 212] on div "Select color" at bounding box center [270, 218] width 142 height 14
click at [270, 224] on li "BLACK AND WHITE" at bounding box center [271, 224] width 155 height 12
click at [269, 240] on div "Select size" at bounding box center [268, 243] width 138 height 7
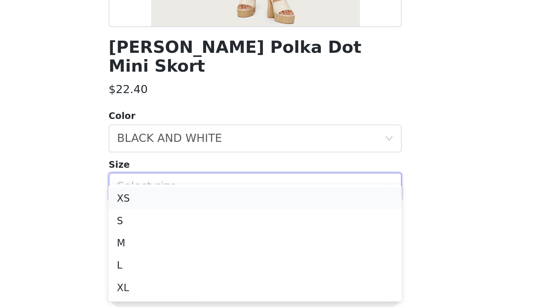
click at [257, 251] on li "XS" at bounding box center [271, 250] width 155 height 12
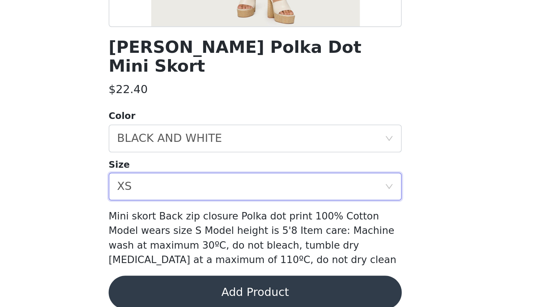
click at [258, 291] on button "Add Product" at bounding box center [271, 300] width 155 height 18
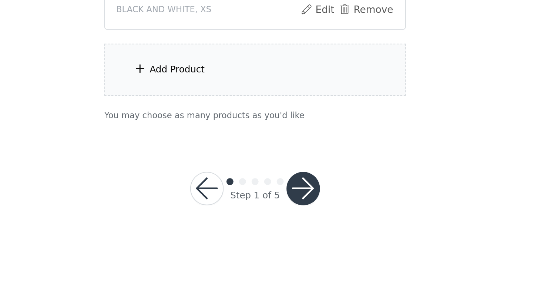
scroll to position [0, 0]
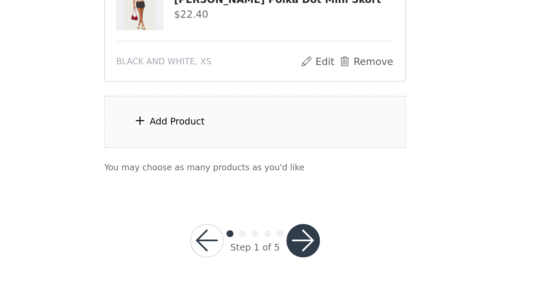
click at [269, 184] on div "Add Product" at bounding box center [272, 181] width 160 height 28
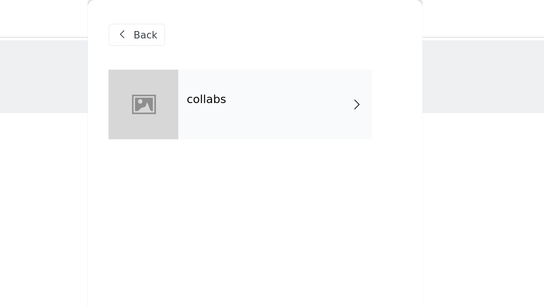
click at [263, 51] on div "collabs" at bounding box center [282, 55] width 103 height 37
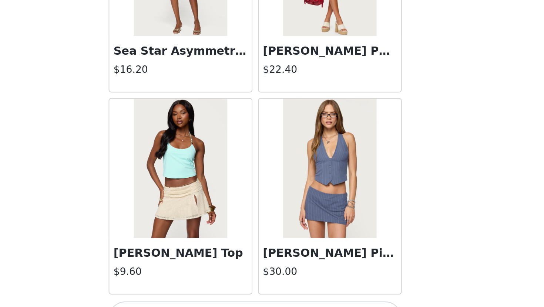
scroll to position [824, 0]
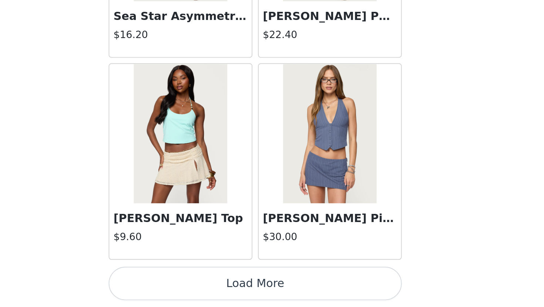
click at [268, 296] on button "Load More" at bounding box center [271, 295] width 155 height 18
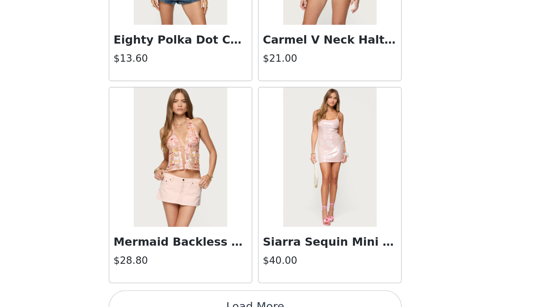
scroll to position [1896, 0]
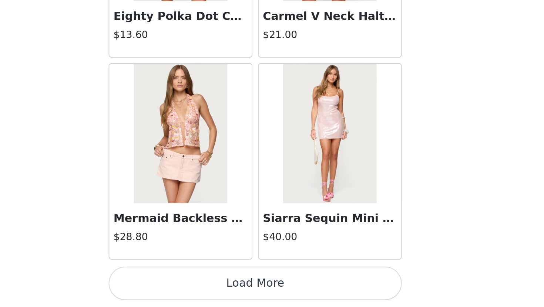
click at [268, 296] on button "Load More" at bounding box center [271, 295] width 155 height 18
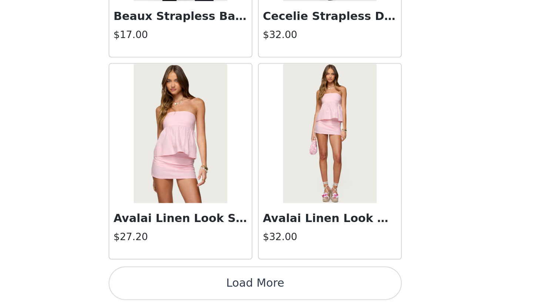
click at [268, 296] on button "Load More" at bounding box center [271, 295] width 155 height 18
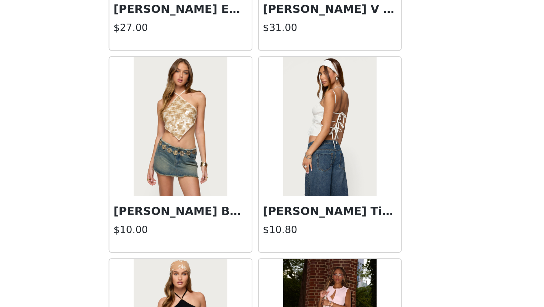
scroll to position [3309, 0]
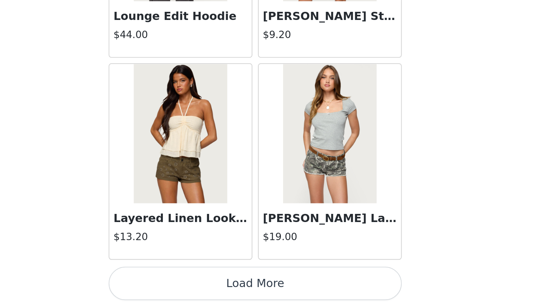
click at [268, 296] on button "Load More" at bounding box center [271, 295] width 155 height 18
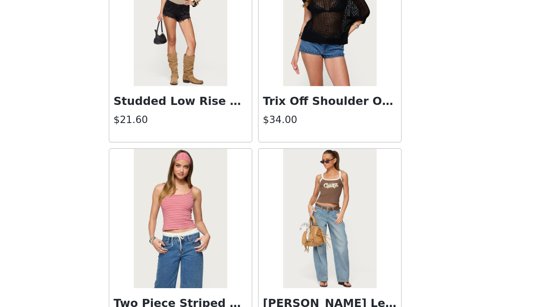
scroll to position [4233, 0]
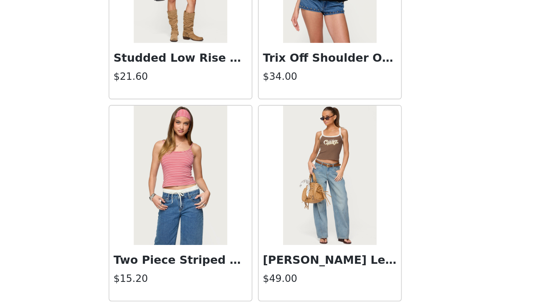
click at [242, 249] on img at bounding box center [231, 237] width 49 height 74
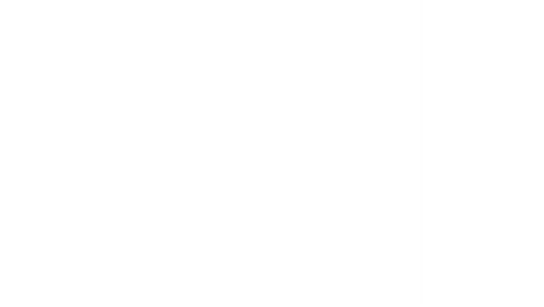
scroll to position [53, 0]
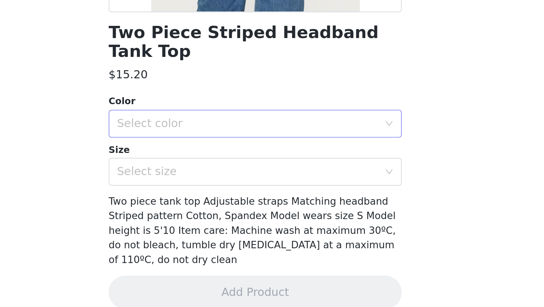
click at [250, 206] on div "Select color" at bounding box center [268, 209] width 138 height 7
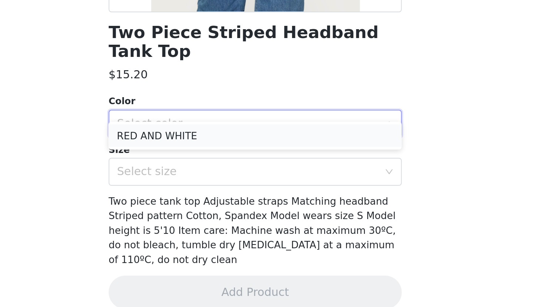
click at [245, 217] on li "RED AND WHITE" at bounding box center [271, 216] width 155 height 12
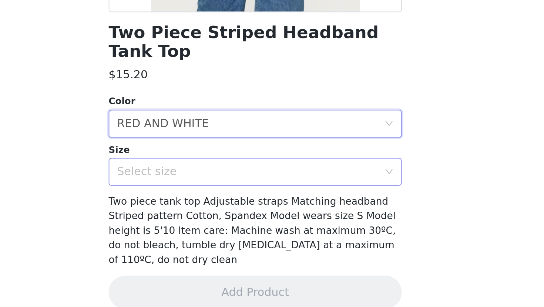
click at [245, 232] on div "Select size" at bounding box center [268, 235] width 138 height 7
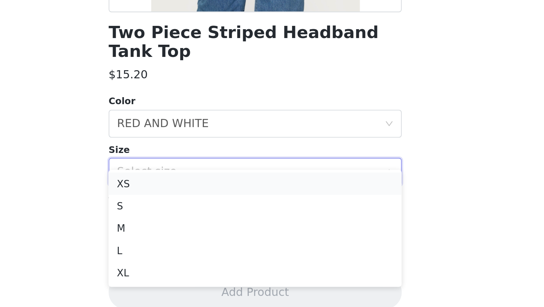
click at [230, 243] on li "XS" at bounding box center [271, 242] width 155 height 12
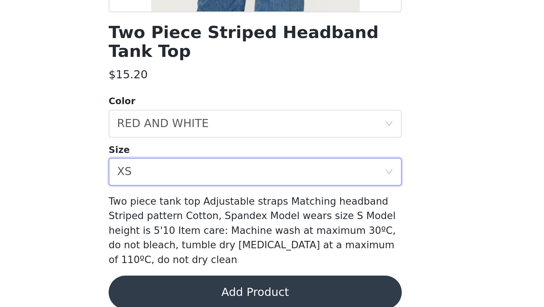
click at [241, 291] on button "Add Product" at bounding box center [271, 300] width 155 height 18
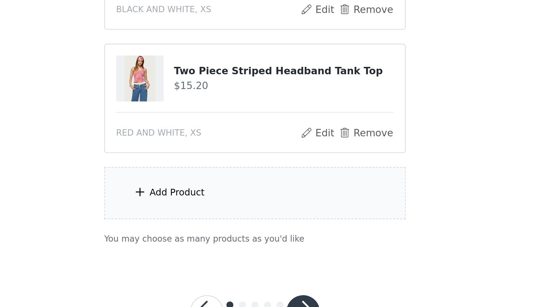
click at [234, 248] on div "Add Product" at bounding box center [230, 246] width 29 height 7
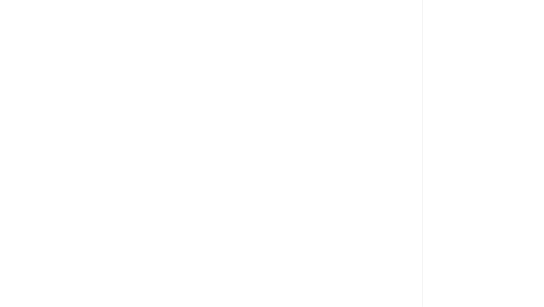
scroll to position [0, 0]
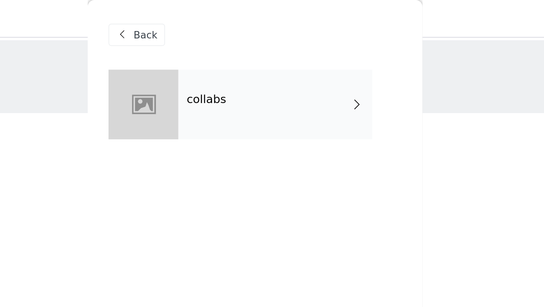
click at [243, 56] on div "collabs" at bounding box center [282, 55] width 103 height 37
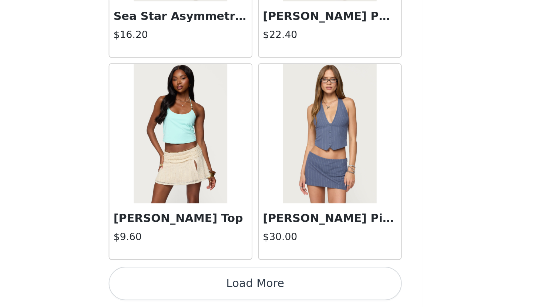
scroll to position [29, 0]
click at [248, 291] on button "Load More" at bounding box center [271, 295] width 155 height 18
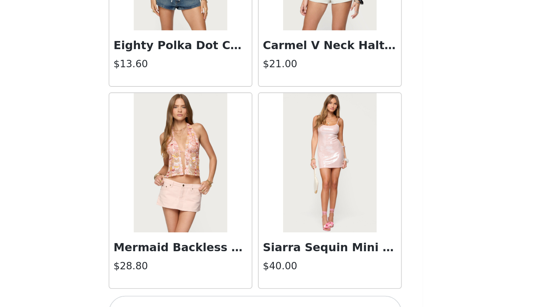
scroll to position [1896, 0]
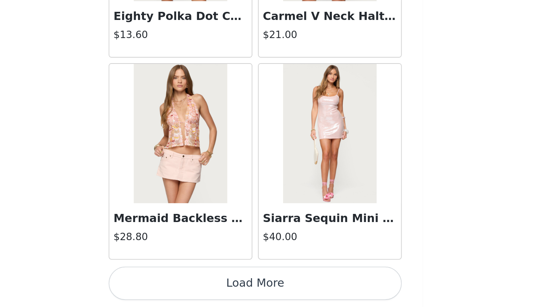
click at [248, 291] on button "Load More" at bounding box center [271, 295] width 155 height 18
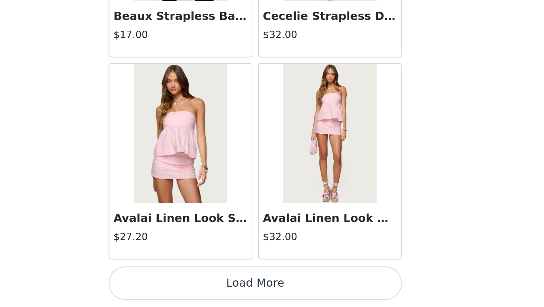
click at [248, 291] on button "Load More" at bounding box center [271, 295] width 155 height 18
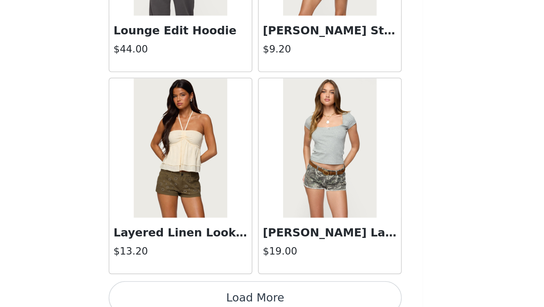
scroll to position [4041, 0]
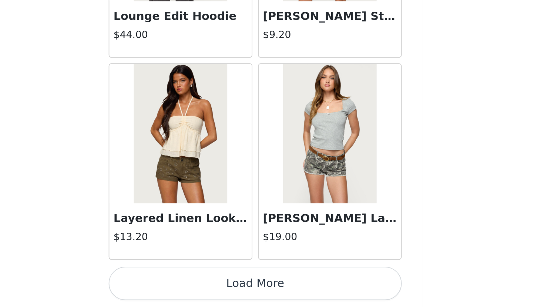
click at [248, 291] on button "Load More" at bounding box center [271, 295] width 155 height 18
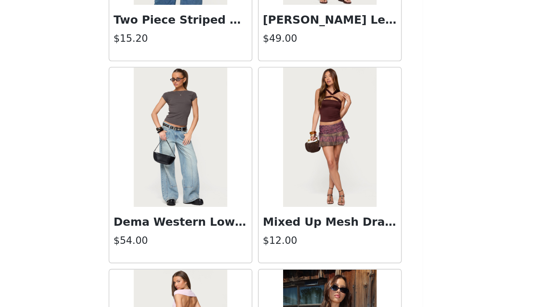
scroll to position [4366, 0]
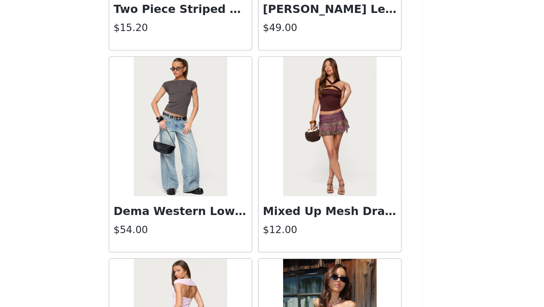
click at [227, 220] on img at bounding box center [231, 212] width 49 height 74
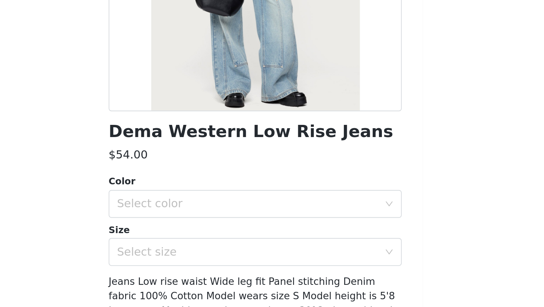
scroll to position [29, 0]
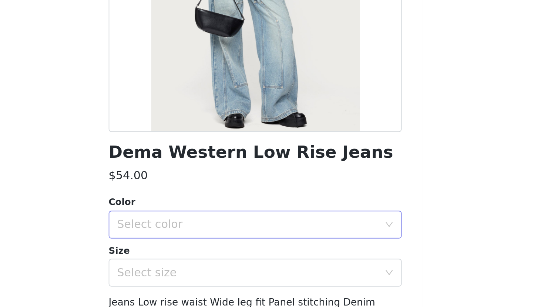
click at [243, 251] on div "Select color" at bounding box center [268, 252] width 138 height 7
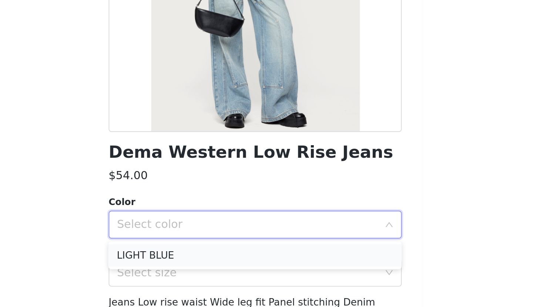
click at [239, 272] on li "LIGHT BLUE" at bounding box center [271, 269] width 155 height 12
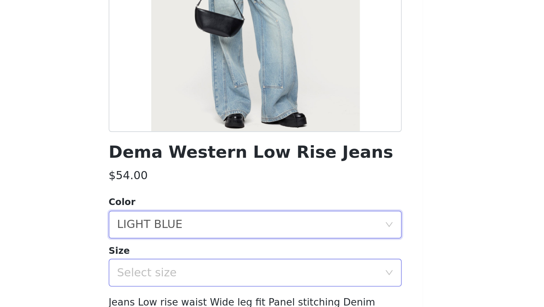
click at [239, 273] on div "Select size" at bounding box center [270, 278] width 142 height 14
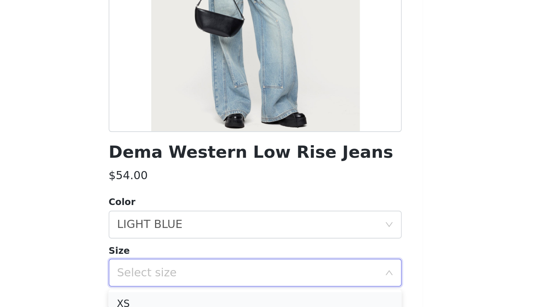
click at [231, 295] on li "XS" at bounding box center [271, 294] width 155 height 12
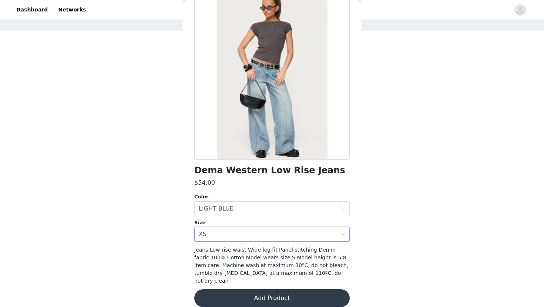
scroll to position [45, 0]
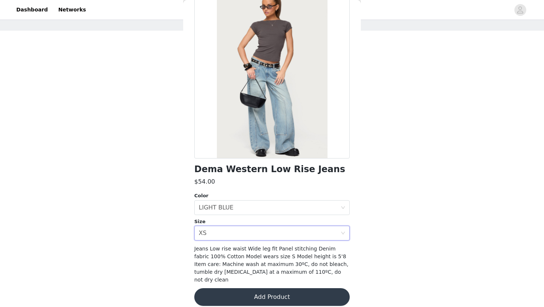
click at [240, 292] on button "Add Product" at bounding box center [271, 297] width 155 height 18
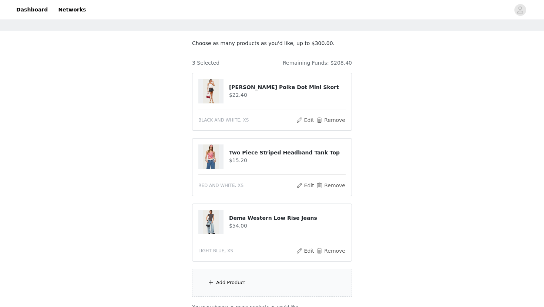
click at [237, 280] on div "Add Product" at bounding box center [230, 282] width 29 height 7
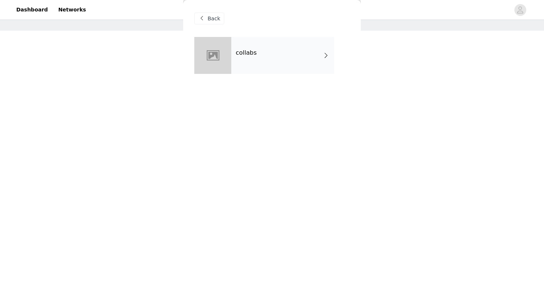
click at [222, 46] on div at bounding box center [212, 55] width 37 height 37
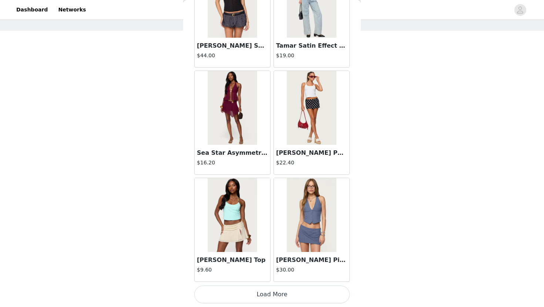
scroll to position [95, 0]
click at [246, 292] on button "Load More" at bounding box center [271, 295] width 155 height 18
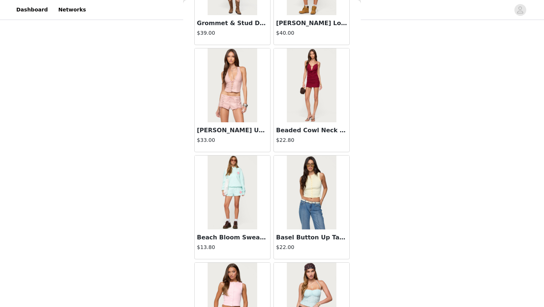
scroll to position [1896, 0]
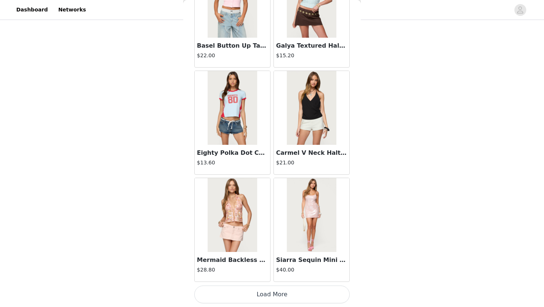
click at [227, 294] on button "Load More" at bounding box center [271, 295] width 155 height 18
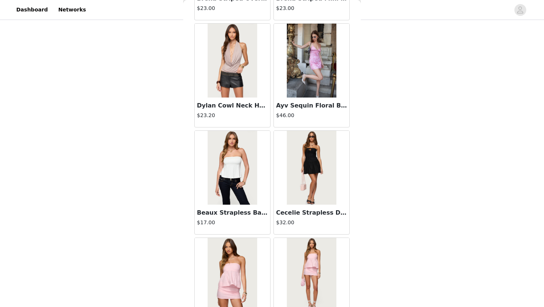
scroll to position [2969, 0]
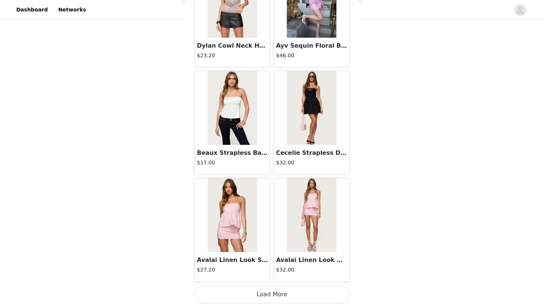
click at [239, 296] on button "Load More" at bounding box center [271, 295] width 155 height 18
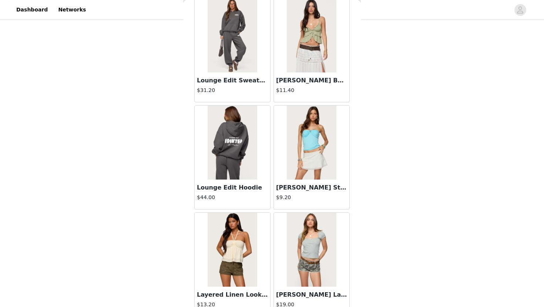
scroll to position [4041, 0]
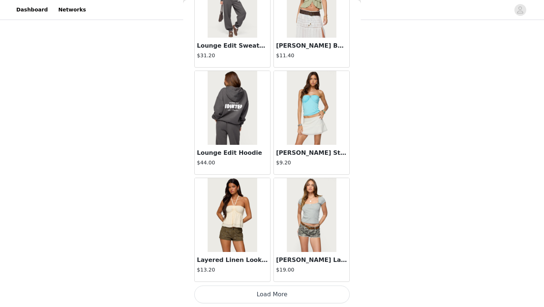
click at [253, 292] on button "Load More" at bounding box center [271, 295] width 155 height 18
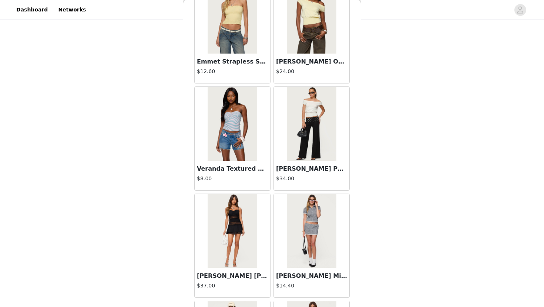
scroll to position [4884, 0]
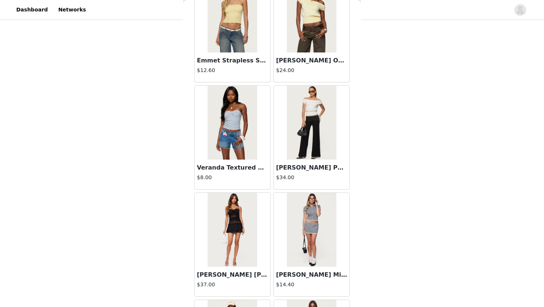
click at [304, 155] on img at bounding box center [311, 123] width 49 height 74
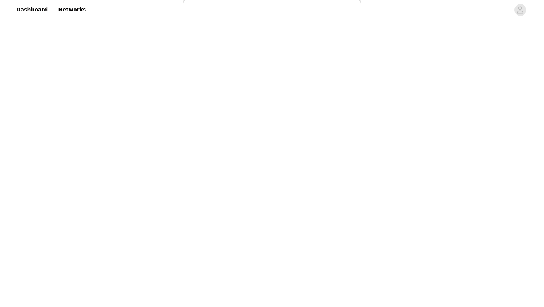
scroll to position [45, 0]
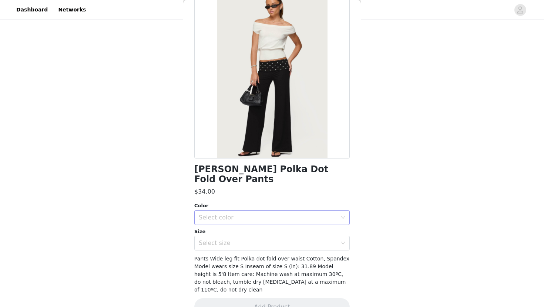
click at [288, 214] on div "Select color" at bounding box center [268, 217] width 138 height 7
click at [273, 220] on li "BLACK" at bounding box center [271, 224] width 155 height 12
click at [274, 240] on div "Select size" at bounding box center [268, 243] width 138 height 7
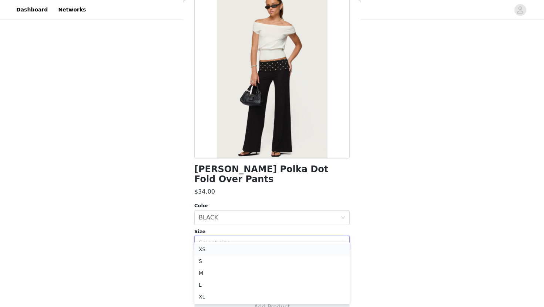
click at [265, 251] on li "XS" at bounding box center [271, 250] width 155 height 12
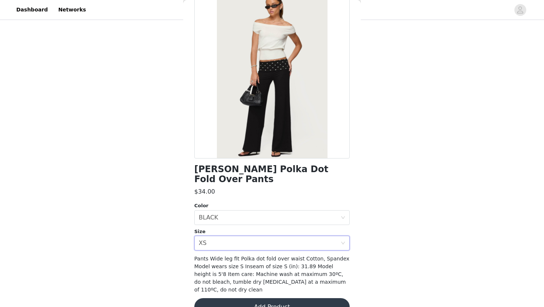
click at [267, 298] on button "Add Product" at bounding box center [271, 307] width 155 height 18
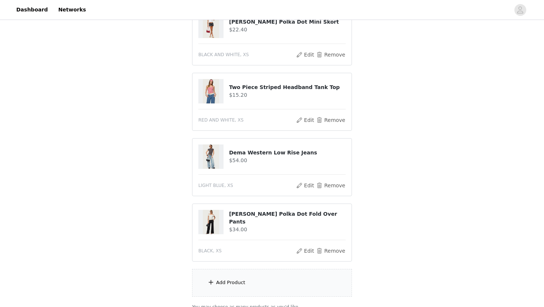
click at [278, 285] on div "Add Product" at bounding box center [272, 283] width 160 height 28
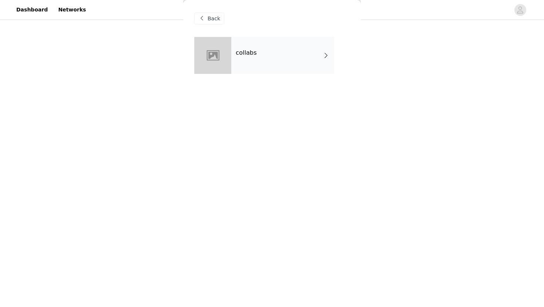
click at [251, 68] on div "collabs" at bounding box center [282, 55] width 103 height 37
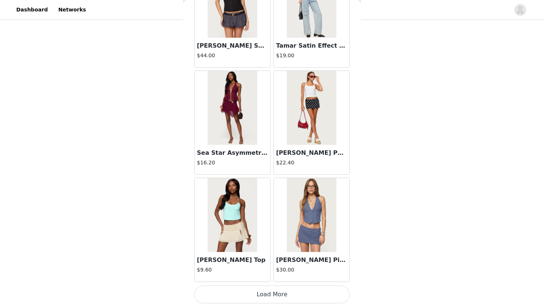
scroll to position [160, 0]
click at [239, 290] on button "Load More" at bounding box center [271, 295] width 155 height 18
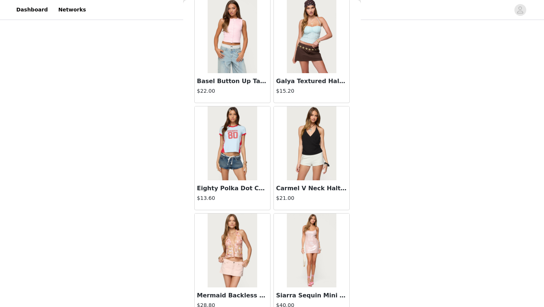
scroll to position [1896, 0]
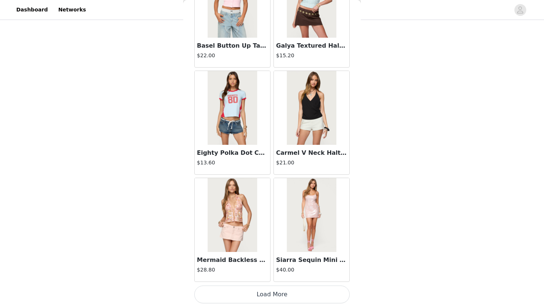
click at [237, 295] on button "Load More" at bounding box center [271, 295] width 155 height 18
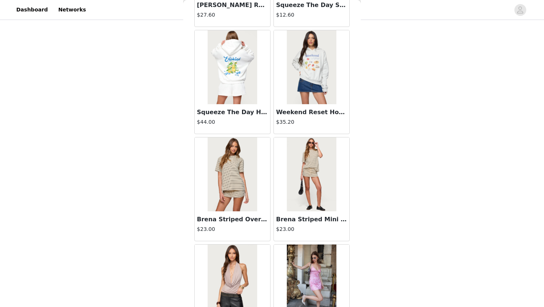
scroll to position [2969, 0]
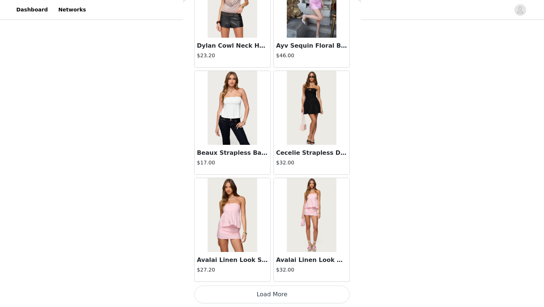
click at [246, 297] on button "Load More" at bounding box center [271, 295] width 155 height 18
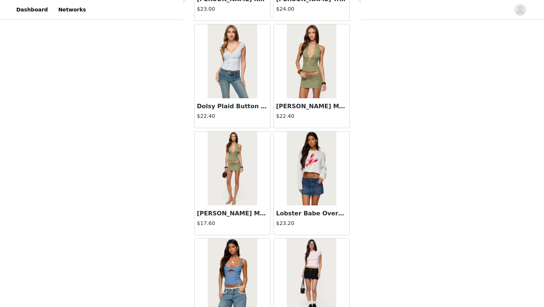
scroll to position [4041, 0]
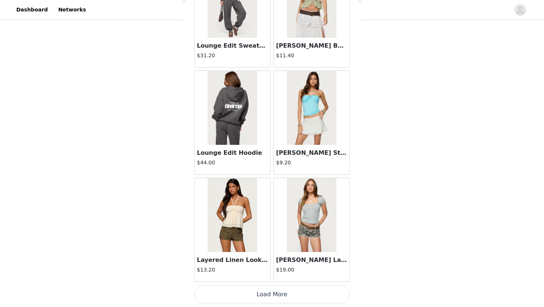
click at [258, 296] on button "Load More" at bounding box center [271, 295] width 155 height 18
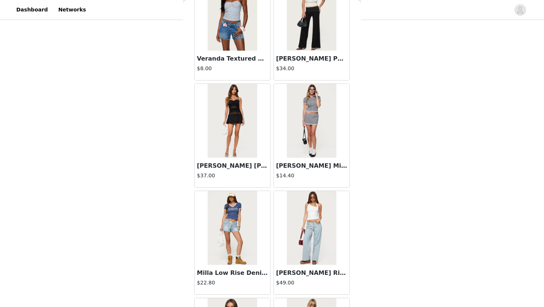
scroll to position [5113, 0]
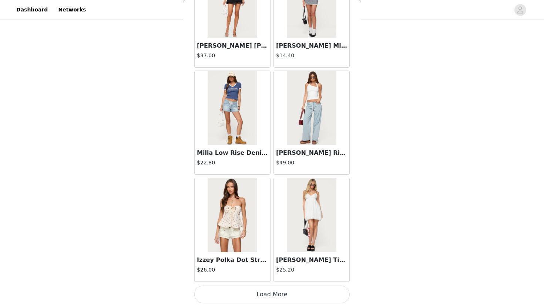
click at [260, 297] on button "Load More" at bounding box center [271, 295] width 155 height 18
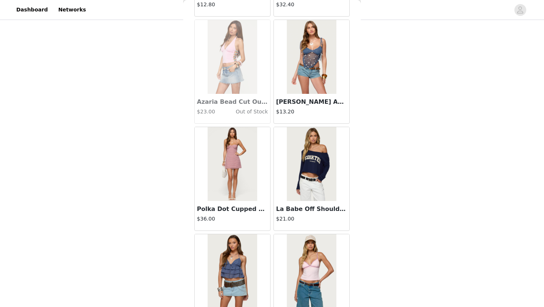
scroll to position [6185, 0]
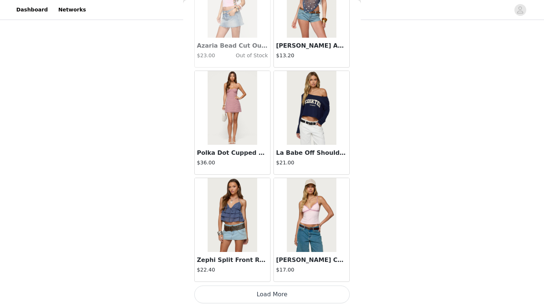
click at [295, 299] on button "Load More" at bounding box center [271, 295] width 155 height 18
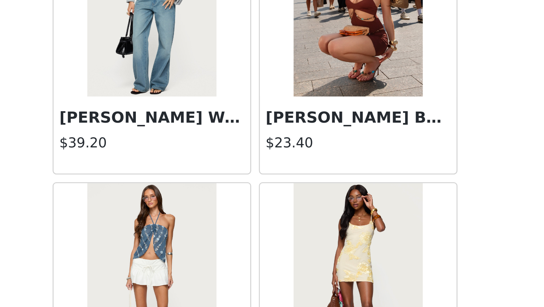
scroll to position [160, 0]
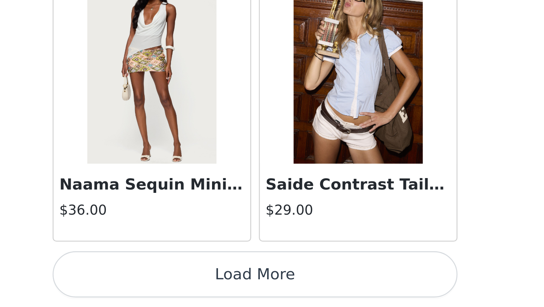
click at [287, 290] on button "Load More" at bounding box center [271, 295] width 155 height 18
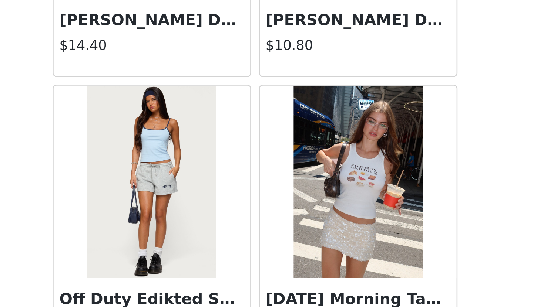
scroll to position [8204, 0]
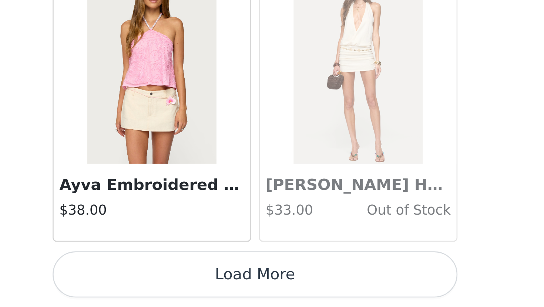
click at [287, 289] on button "Load More" at bounding box center [271, 295] width 155 height 18
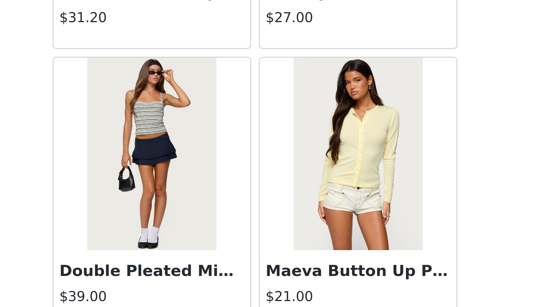
scroll to position [9276, 0]
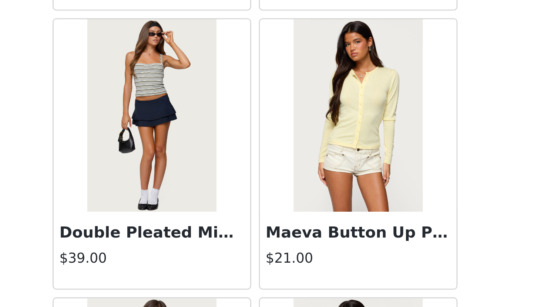
click at [222, 250] on img at bounding box center [231, 234] width 49 height 74
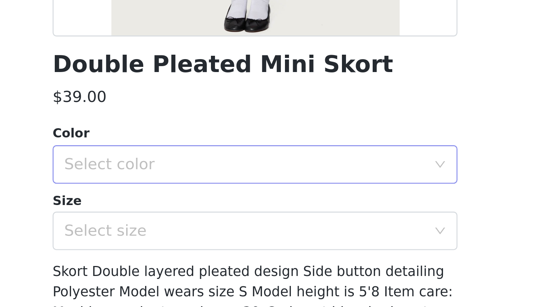
scroll to position [160, 0]
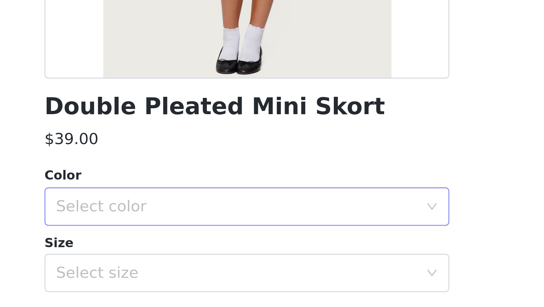
click at [241, 250] on div "Select color" at bounding box center [268, 252] width 138 height 7
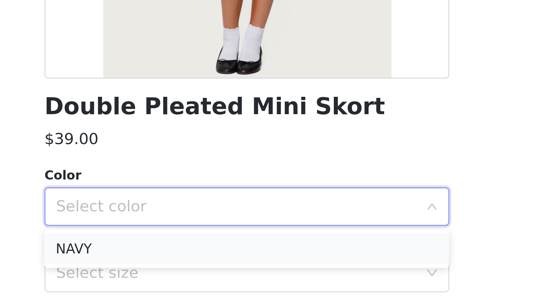
click at [233, 270] on li "NAVY" at bounding box center [271, 269] width 155 height 12
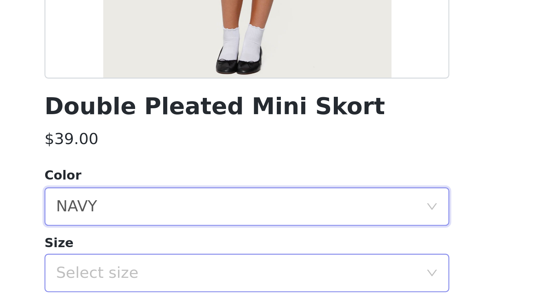
click at [232, 279] on div "Select size" at bounding box center [268, 277] width 138 height 7
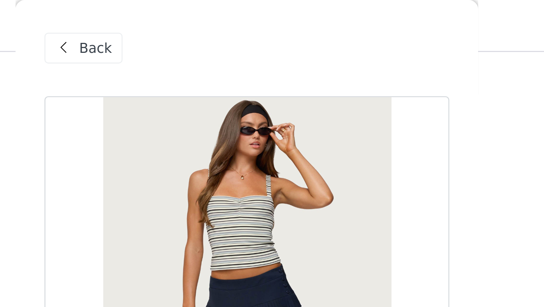
scroll to position [66, 0]
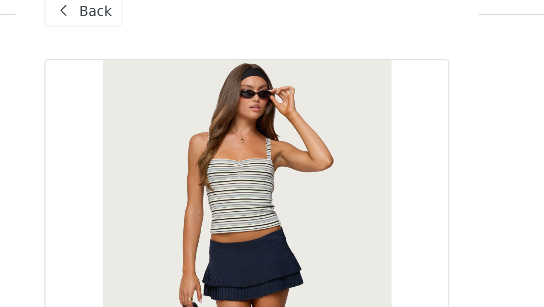
click at [210, 20] on span "Back" at bounding box center [213, 19] width 13 height 8
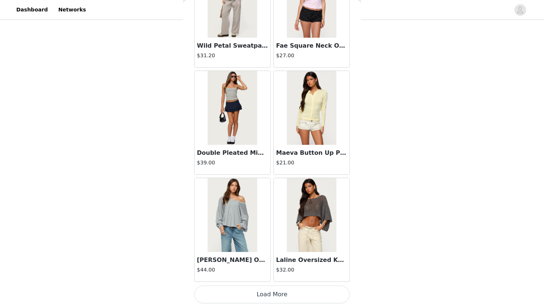
scroll to position [160, 0]
click at [306, 230] on img at bounding box center [311, 215] width 49 height 74
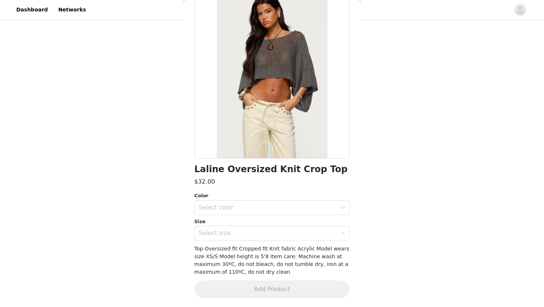
scroll to position [45, 0]
click at [236, 203] on div "Select color" at bounding box center [270, 208] width 142 height 14
click at [233, 224] on li "GRAY" at bounding box center [271, 224] width 155 height 12
click at [236, 237] on div "Select size" at bounding box center [270, 233] width 142 height 14
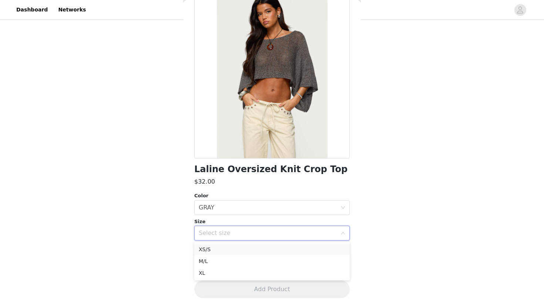
click at [232, 248] on li "XS/S" at bounding box center [271, 250] width 155 height 12
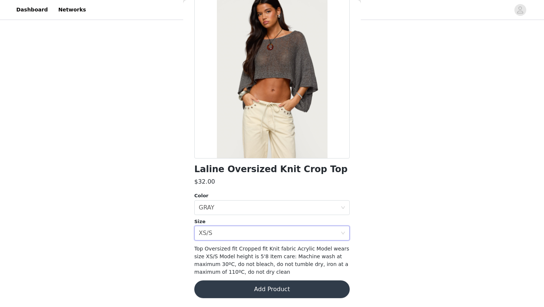
click at [241, 289] on button "Add Product" at bounding box center [271, 290] width 155 height 18
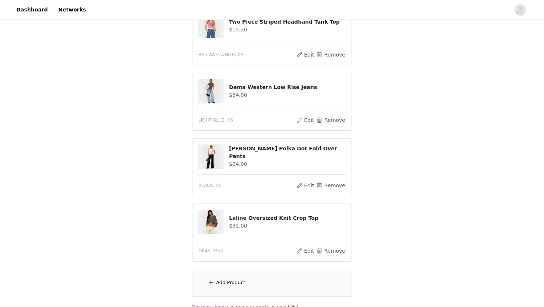
click at [239, 283] on div "Add Product" at bounding box center [230, 282] width 29 height 7
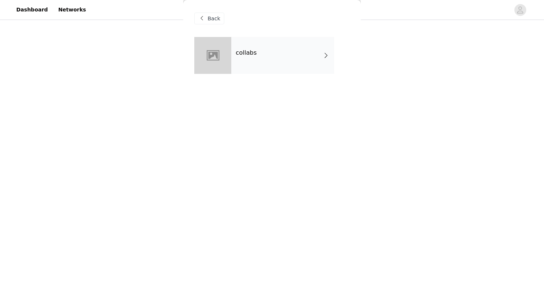
click at [265, 52] on div "collabs" at bounding box center [282, 55] width 103 height 37
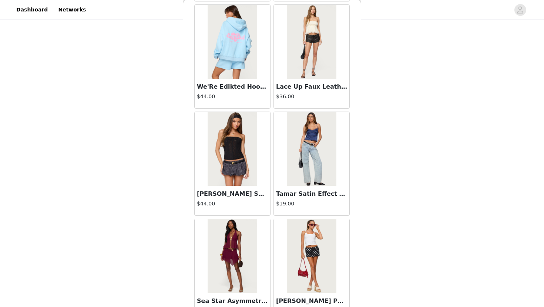
scroll to position [824, 0]
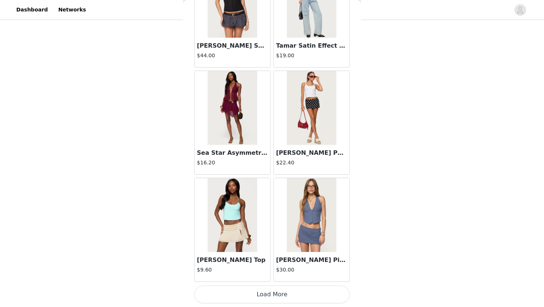
click at [291, 294] on button "Load More" at bounding box center [271, 295] width 155 height 18
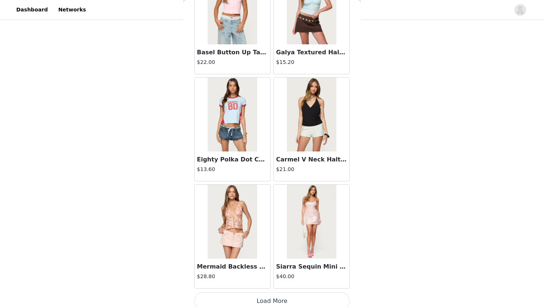
scroll to position [1896, 0]
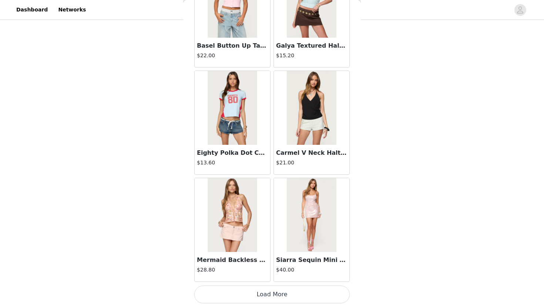
click at [265, 294] on button "Load More" at bounding box center [271, 295] width 155 height 18
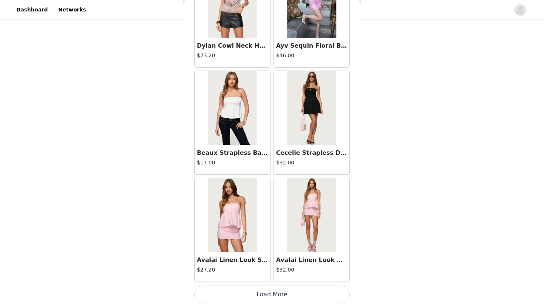
scroll to position [226, 0]
click at [264, 293] on button "Load More" at bounding box center [271, 295] width 155 height 18
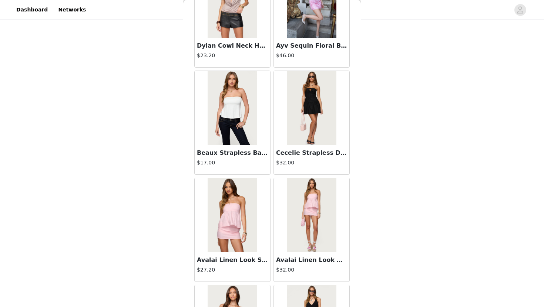
scroll to position [4041, 0]
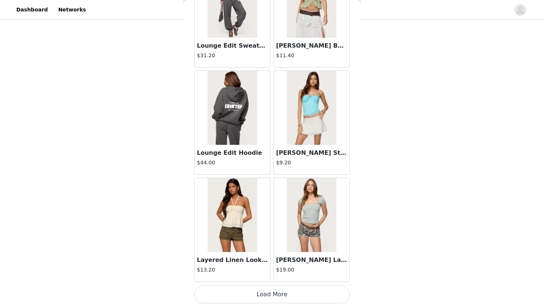
click at [265, 291] on button "Load More" at bounding box center [271, 295] width 155 height 18
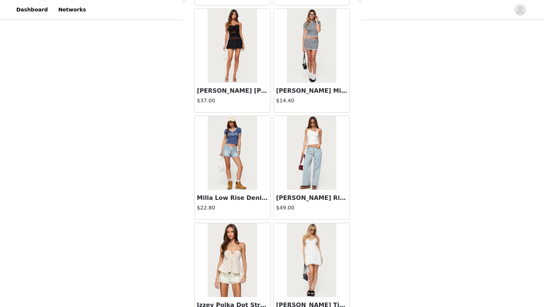
scroll to position [5113, 0]
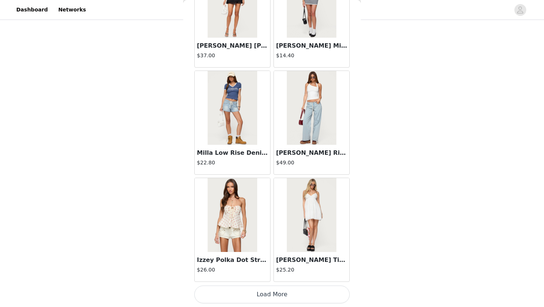
click at [257, 298] on button "Load More" at bounding box center [271, 295] width 155 height 18
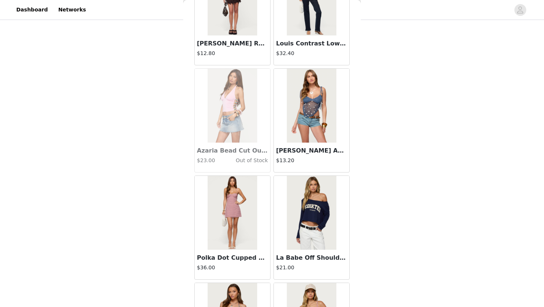
scroll to position [6185, 0]
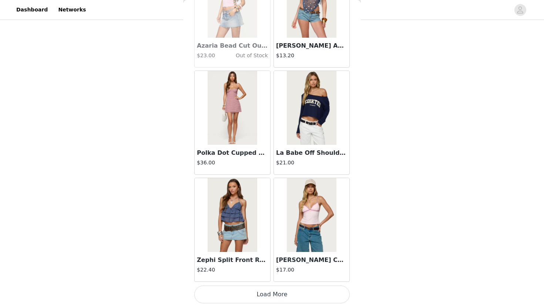
click at [267, 290] on button "Load More" at bounding box center [271, 295] width 155 height 18
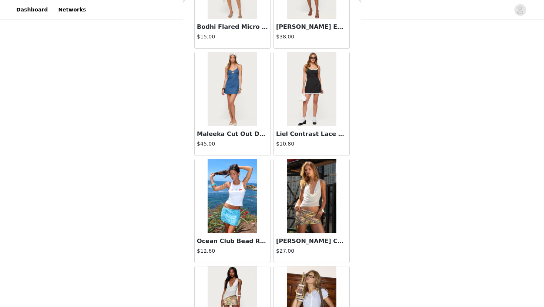
scroll to position [7257, 0]
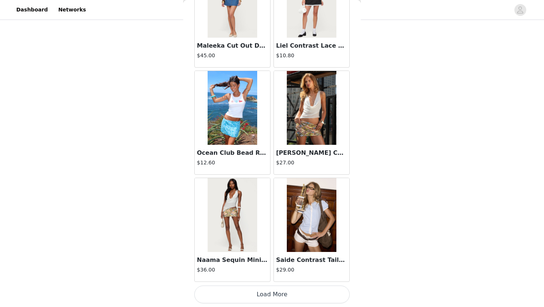
click at [264, 293] on button "Load More" at bounding box center [271, 295] width 155 height 18
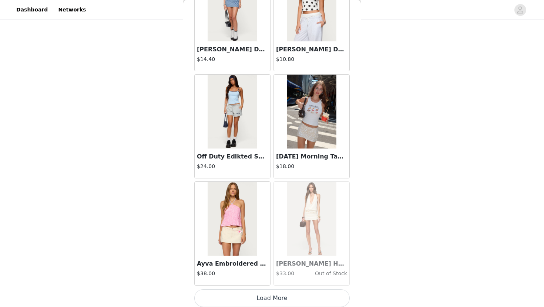
scroll to position [8330, 0]
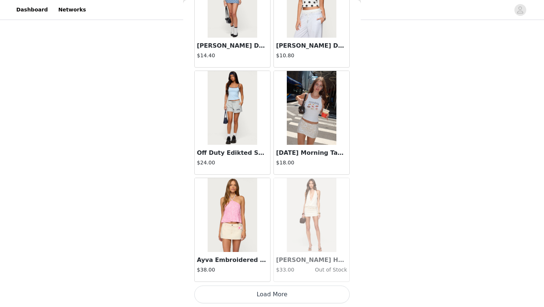
click at [256, 297] on button "Load More" at bounding box center [271, 295] width 155 height 18
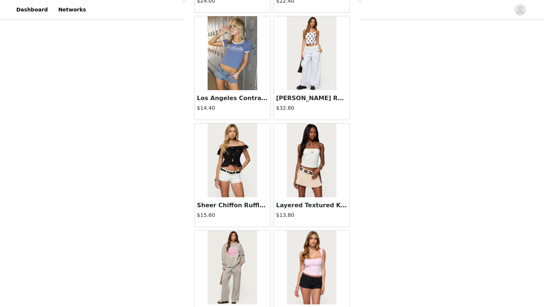
scroll to position [9402, 0]
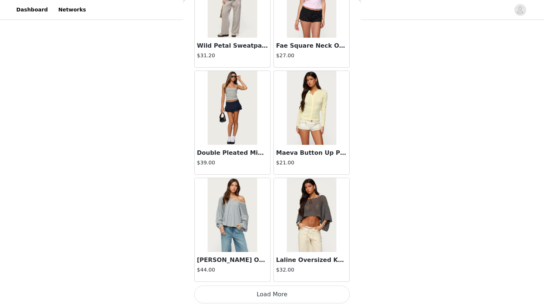
click at [261, 297] on button "Load More" at bounding box center [271, 295] width 155 height 18
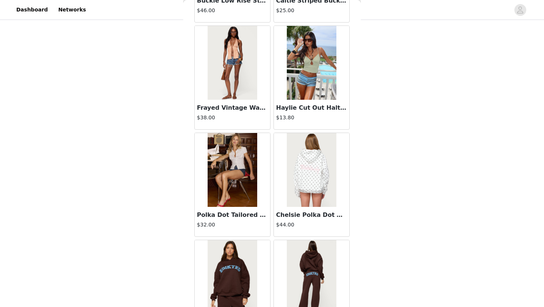
click at [312, 186] on img at bounding box center [311, 170] width 49 height 74
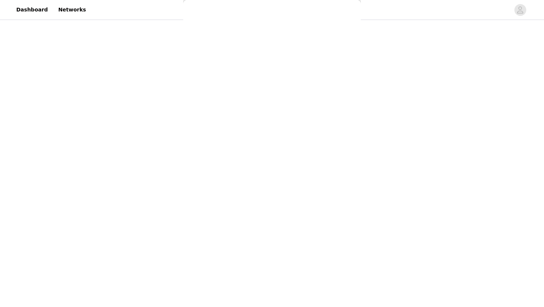
scroll to position [45, 0]
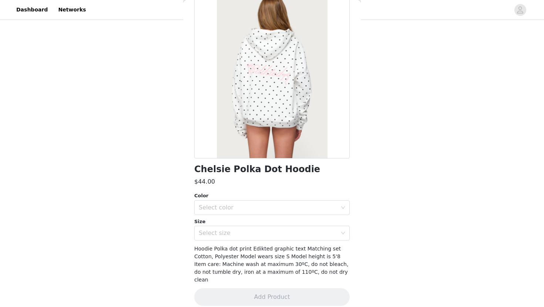
click at [295, 215] on div "Color Select color Size Select size" at bounding box center [271, 216] width 155 height 48
click at [289, 211] on div "Select color" at bounding box center [268, 207] width 138 height 7
click at [286, 225] on li "WHITE" at bounding box center [271, 224] width 155 height 12
click at [286, 238] on div "Select size" at bounding box center [270, 233] width 142 height 14
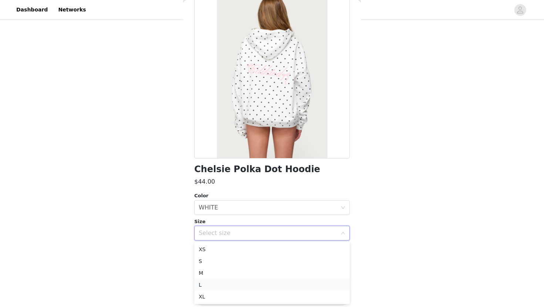
click at [279, 287] on li "L" at bounding box center [271, 285] width 155 height 12
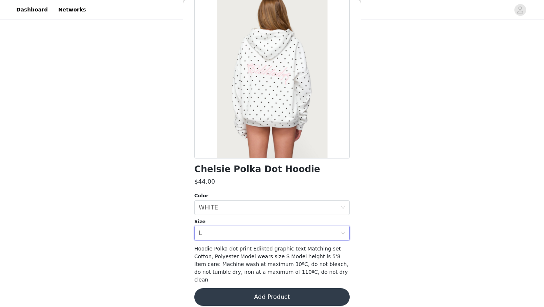
click at [273, 289] on button "Add Product" at bounding box center [271, 297] width 155 height 18
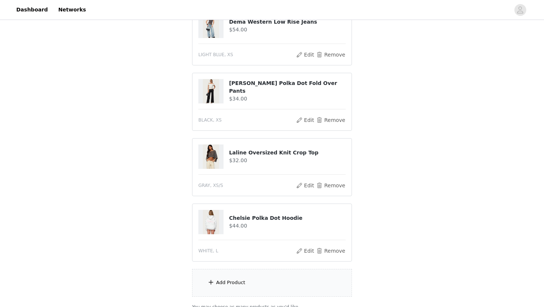
click at [269, 280] on div "Add Product" at bounding box center [272, 283] width 160 height 28
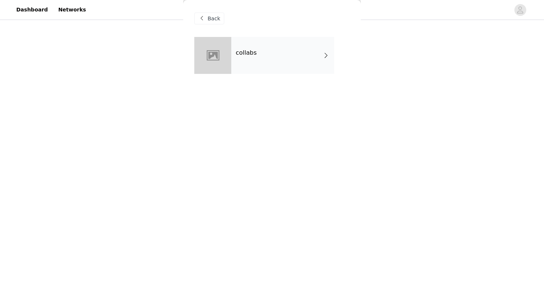
click at [257, 61] on div "collabs" at bounding box center [282, 55] width 103 height 37
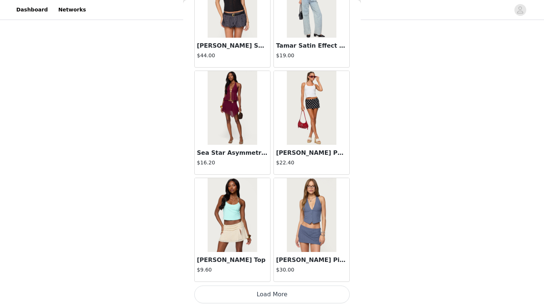
scroll to position [291, 0]
click at [241, 294] on button "Load More" at bounding box center [271, 295] width 155 height 18
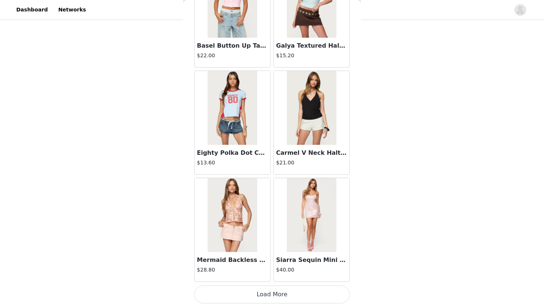
click at [242, 295] on button "Load More" at bounding box center [271, 295] width 155 height 18
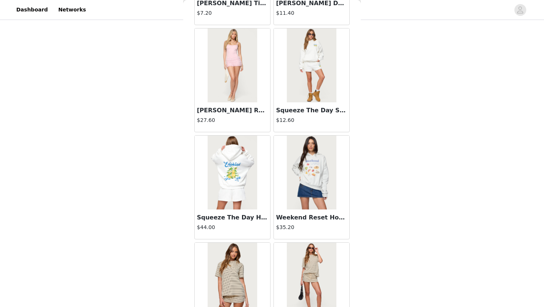
scroll to position [2969, 0]
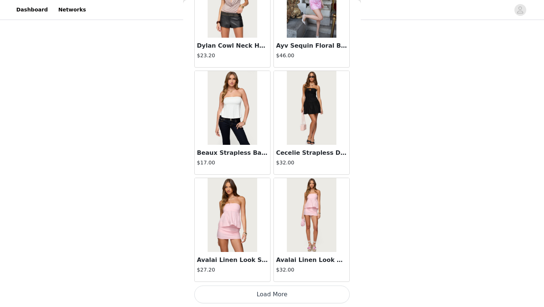
click at [262, 297] on button "Load More" at bounding box center [271, 295] width 155 height 18
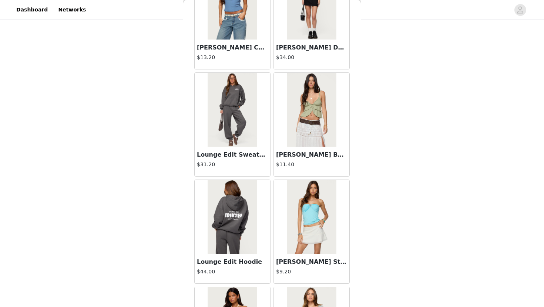
scroll to position [4041, 0]
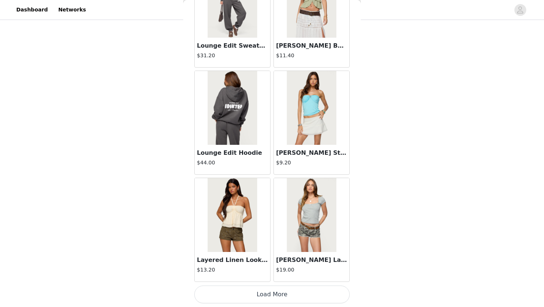
click at [261, 295] on button "Load More" at bounding box center [271, 295] width 155 height 18
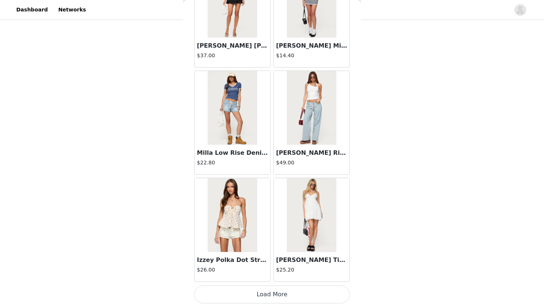
click at [254, 297] on button "Load More" at bounding box center [271, 295] width 155 height 18
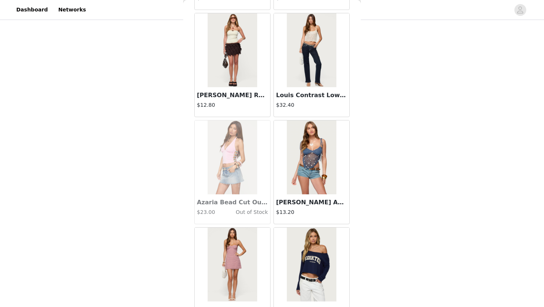
scroll to position [6185, 0]
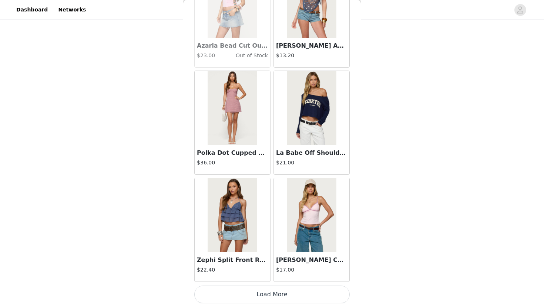
click at [257, 297] on button "Load More" at bounding box center [271, 295] width 155 height 18
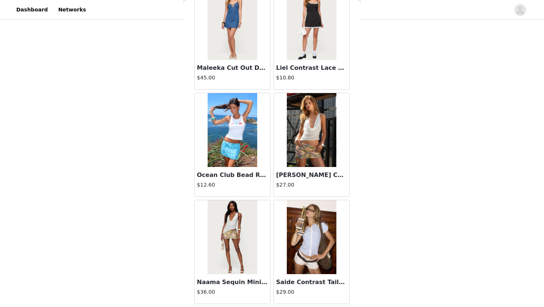
scroll to position [7257, 0]
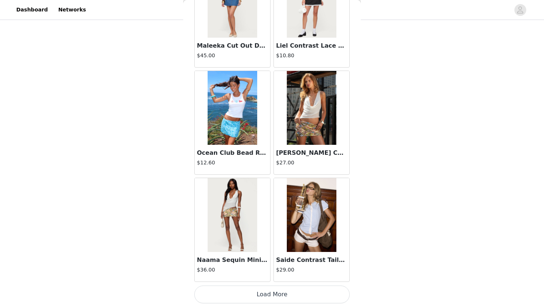
click at [260, 297] on button "Load More" at bounding box center [271, 295] width 155 height 18
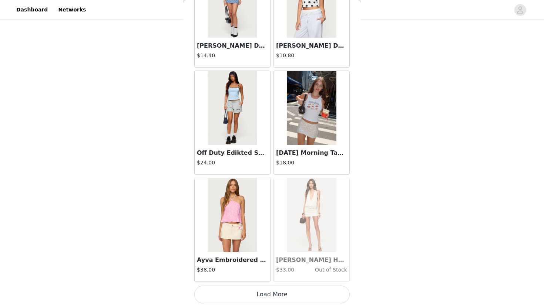
click at [268, 299] on button "Load More" at bounding box center [271, 295] width 155 height 18
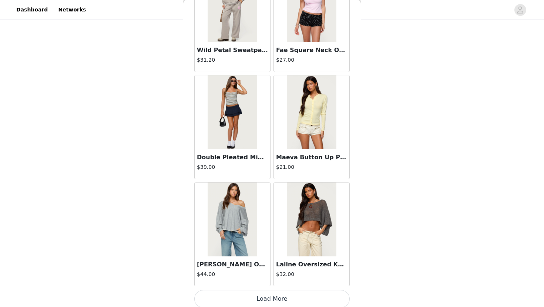
scroll to position [9402, 0]
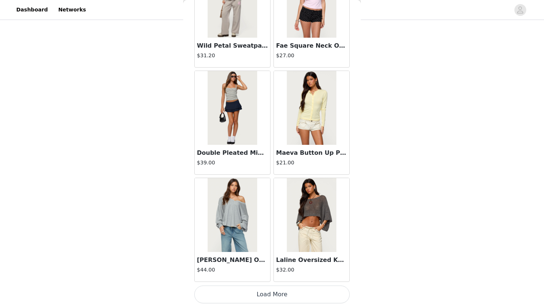
click at [263, 296] on button "Load More" at bounding box center [271, 295] width 155 height 18
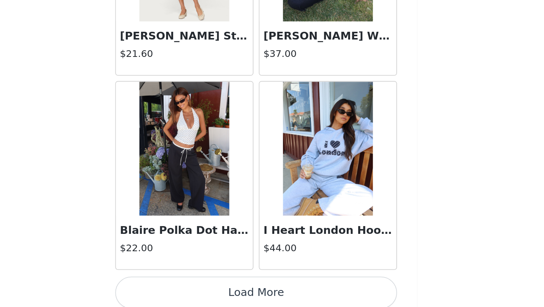
scroll to position [10, 0]
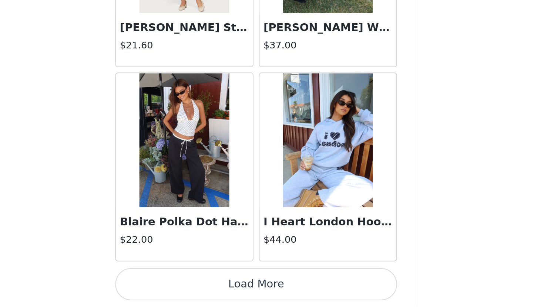
click at [291, 299] on button "Load More" at bounding box center [271, 295] width 155 height 18
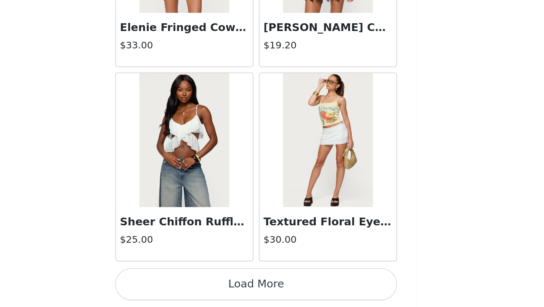
scroll to position [54, 0]
click at [292, 293] on button "Load More" at bounding box center [271, 295] width 155 height 18
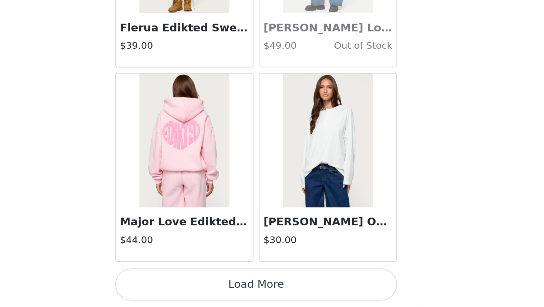
scroll to position [69, 0]
click at [279, 291] on button "Load More" at bounding box center [271, 295] width 155 height 18
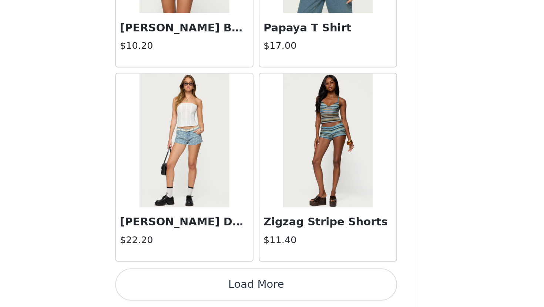
scroll to position [143, 0]
click at [278, 291] on button "Load More" at bounding box center [271, 295] width 155 height 18
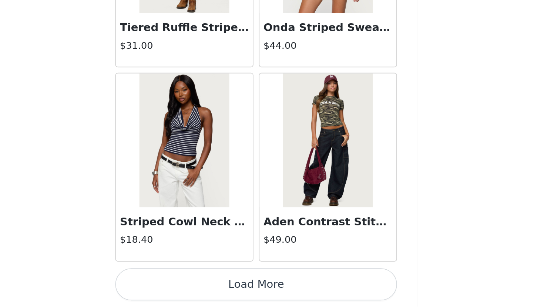
scroll to position [173, 0]
click at [322, 241] on img at bounding box center [311, 215] width 49 height 74
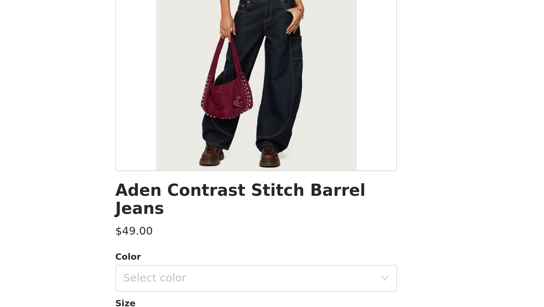
scroll to position [52, 0]
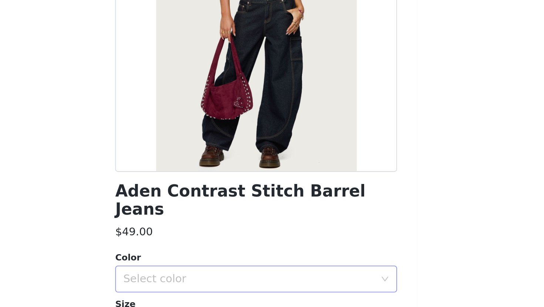
click at [288, 203] on div "Select color" at bounding box center [270, 210] width 142 height 14
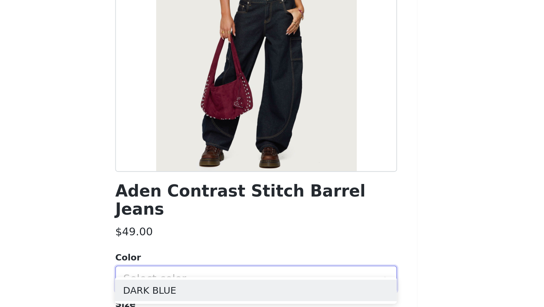
click at [274, 180] on div "$49.00" at bounding box center [271, 184] width 155 height 9
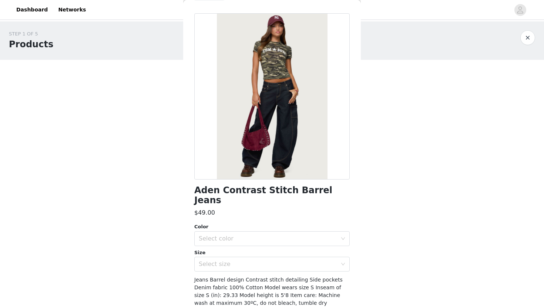
scroll to position [0, 0]
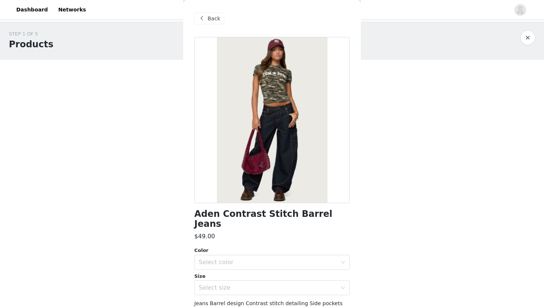
click at [207, 16] on div "Back" at bounding box center [209, 19] width 30 height 12
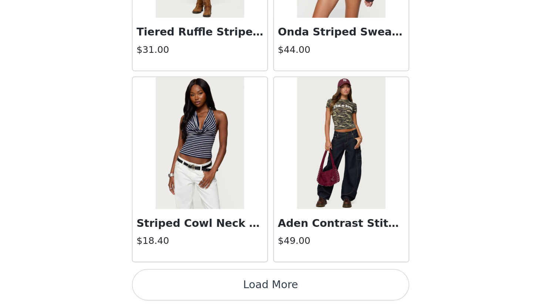
scroll to position [291, 0]
click at [263, 293] on button "Load More" at bounding box center [271, 295] width 155 height 18
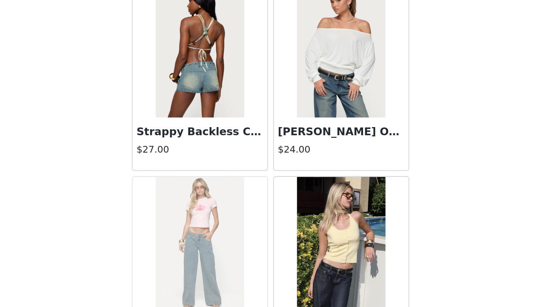
scroll to position [15428, 0]
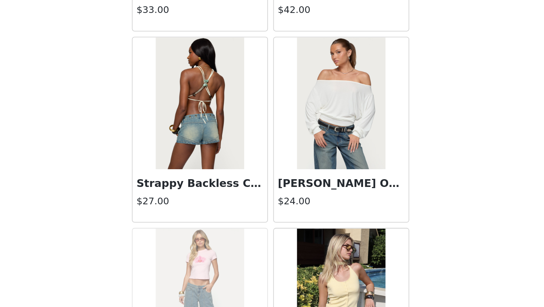
click at [319, 207] on img at bounding box center [311, 193] width 49 height 74
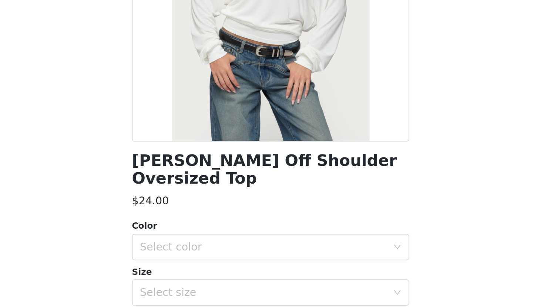
scroll to position [53, 0]
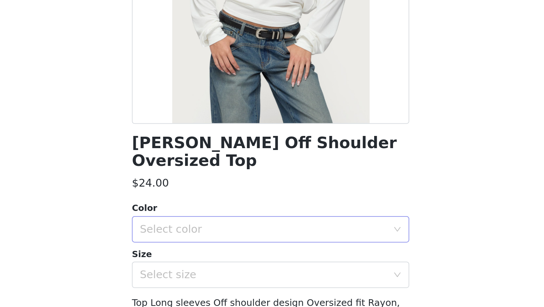
click at [282, 206] on div "Select color" at bounding box center [268, 209] width 138 height 7
click at [264, 219] on li "WHITE" at bounding box center [271, 216] width 155 height 12
click at [262, 232] on div "Select size" at bounding box center [268, 235] width 138 height 7
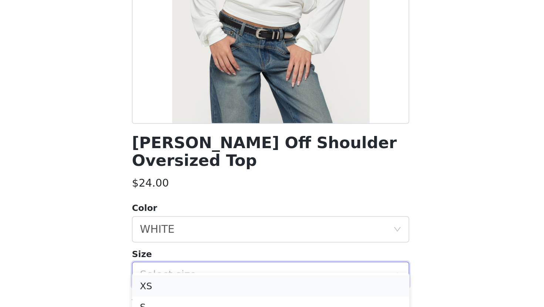
click at [247, 244] on li "XS" at bounding box center [271, 242] width 155 height 12
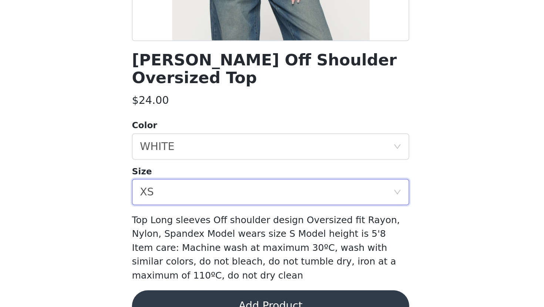
click at [248, 291] on button "Add Product" at bounding box center [271, 300] width 155 height 18
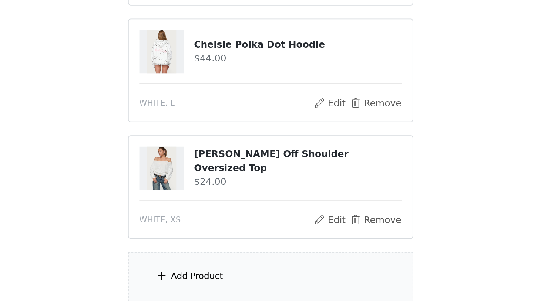
click at [246, 284] on div "Add Product" at bounding box center [272, 283] width 160 height 28
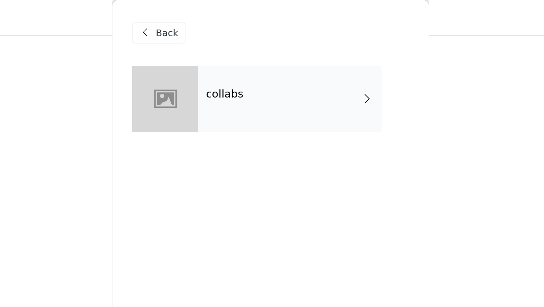
scroll to position [66, 0]
click at [233, 54] on div "collabs" at bounding box center [282, 55] width 103 height 37
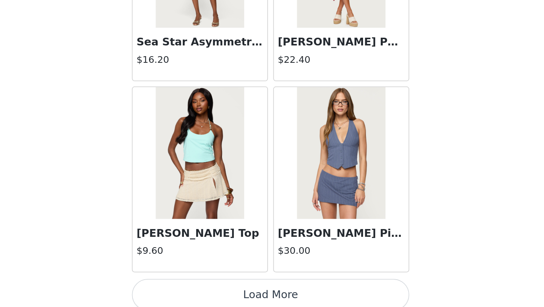
scroll to position [824, 0]
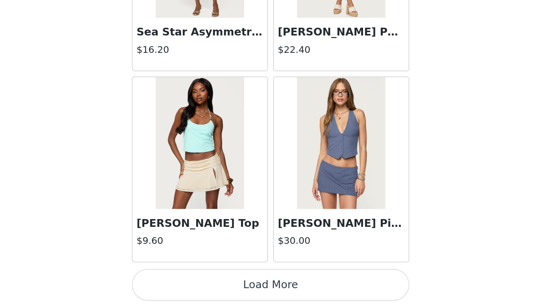
click at [273, 292] on button "Load More" at bounding box center [271, 295] width 155 height 18
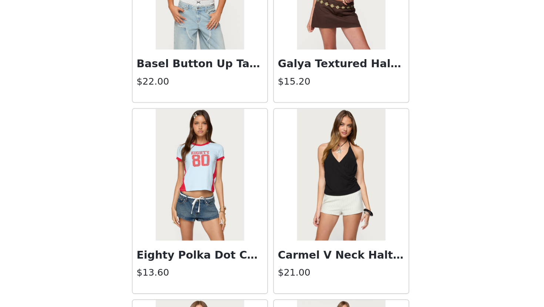
scroll to position [1896, 0]
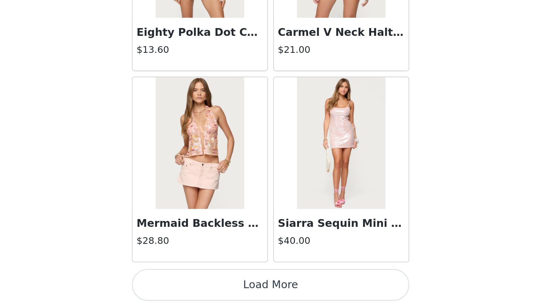
click at [286, 299] on button "Load More" at bounding box center [271, 295] width 155 height 18
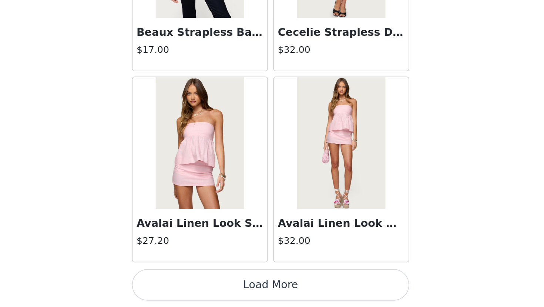
click at [298, 295] on button "Load More" at bounding box center [271, 295] width 155 height 18
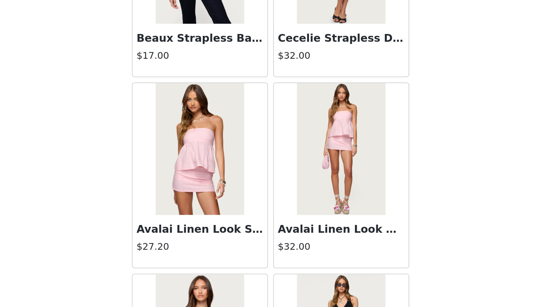
scroll to position [2969, 0]
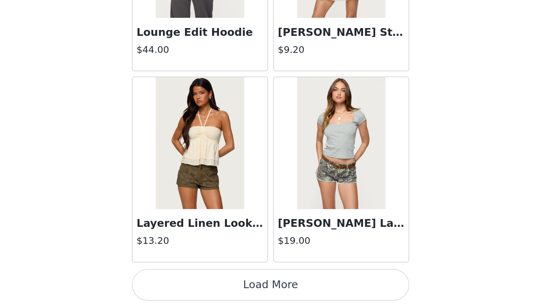
click at [285, 294] on button "Load More" at bounding box center [271, 295] width 155 height 18
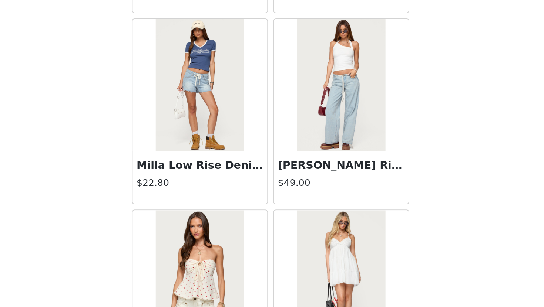
scroll to position [5113, 0]
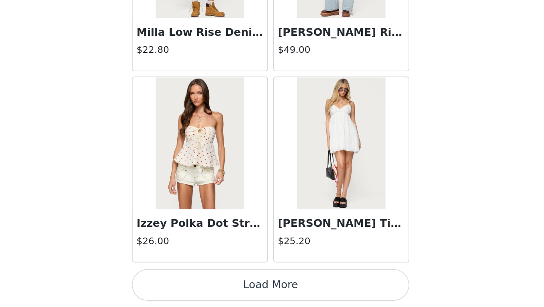
click at [292, 291] on button "Load More" at bounding box center [271, 295] width 155 height 18
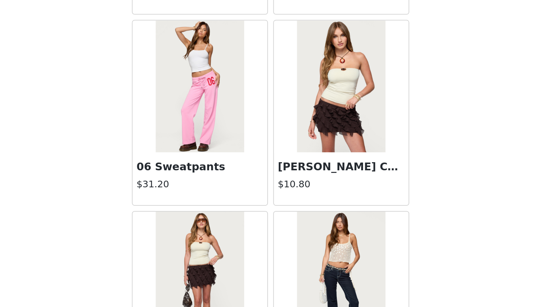
scroll to position [6185, 0]
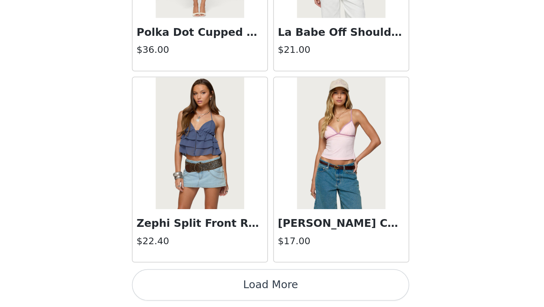
click at [304, 295] on button "Load More" at bounding box center [271, 295] width 155 height 18
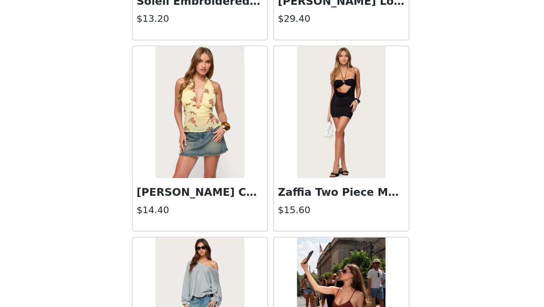
scroll to position [7257, 0]
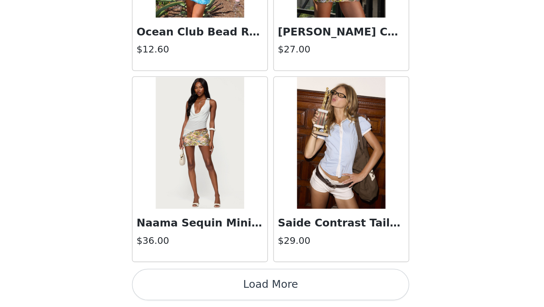
click at [302, 291] on button "Load More" at bounding box center [271, 295] width 155 height 18
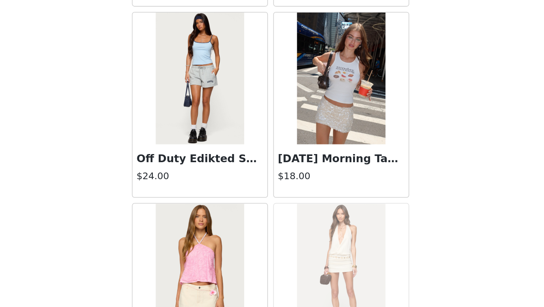
scroll to position [8330, 0]
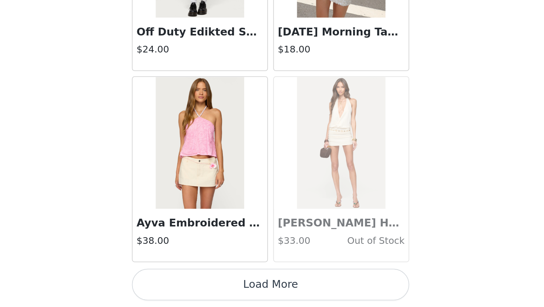
click at [287, 296] on button "Load More" at bounding box center [271, 295] width 155 height 18
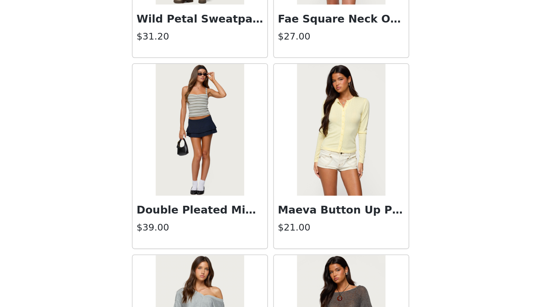
scroll to position [9402, 0]
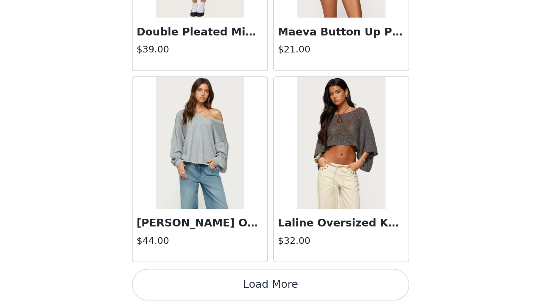
click at [265, 297] on button "Load More" at bounding box center [271, 295] width 155 height 18
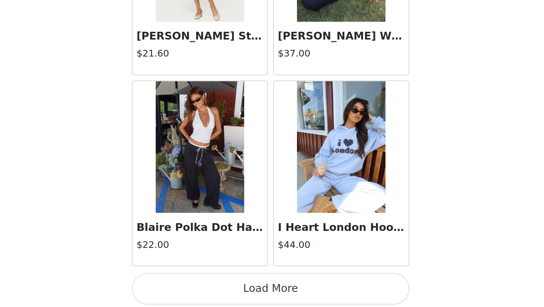
scroll to position [10474, 0]
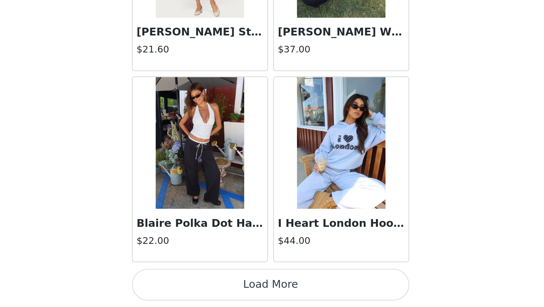
click at [284, 298] on button "Load More" at bounding box center [271, 295] width 155 height 18
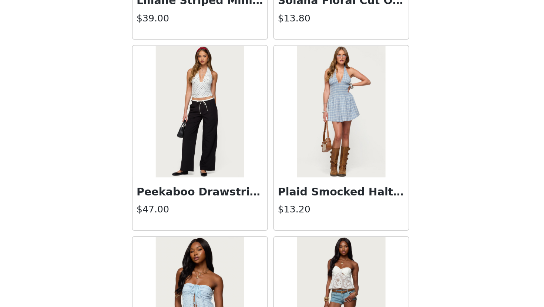
scroll to position [11036, 0]
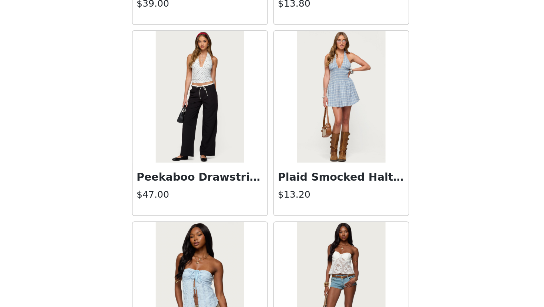
click at [219, 219] on img at bounding box center [231, 189] width 49 height 74
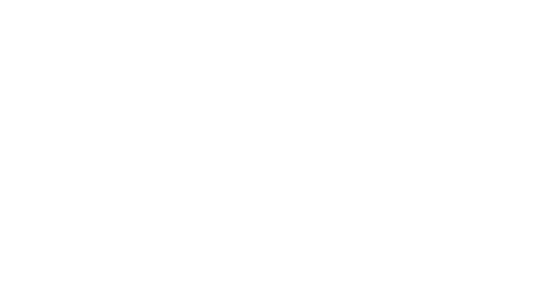
scroll to position [0, 0]
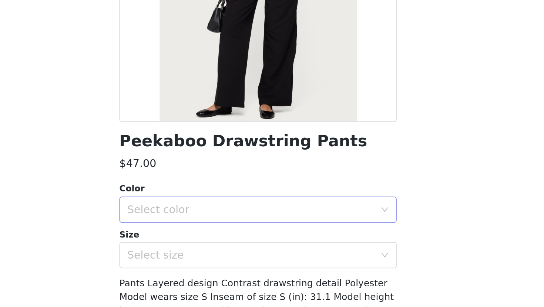
click at [260, 250] on div "Select color" at bounding box center [268, 252] width 138 height 7
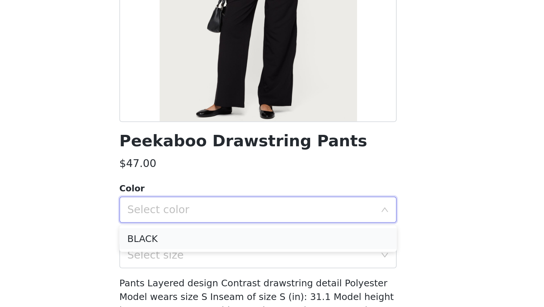
click at [247, 269] on li "BLACK" at bounding box center [271, 269] width 155 height 12
click at [244, 279] on div "Select size" at bounding box center [268, 277] width 138 height 7
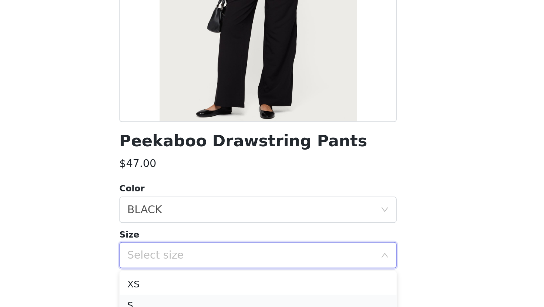
click at [231, 304] on li "S" at bounding box center [271, 306] width 155 height 12
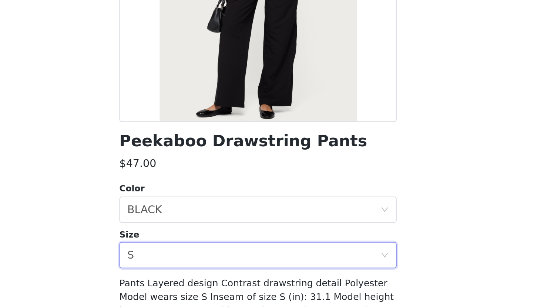
scroll to position [45, 0]
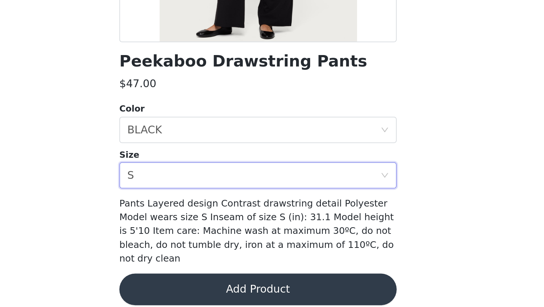
click at [296, 290] on button "Add Product" at bounding box center [271, 297] width 155 height 18
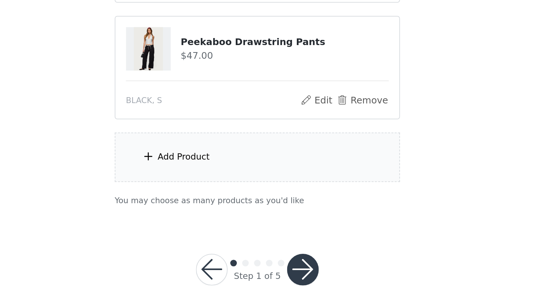
scroll to position [422, 0]
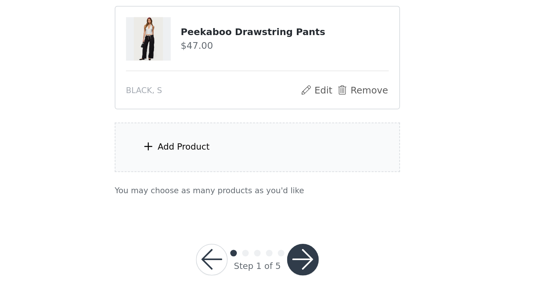
click at [280, 220] on div "Add Product" at bounding box center [272, 218] width 160 height 28
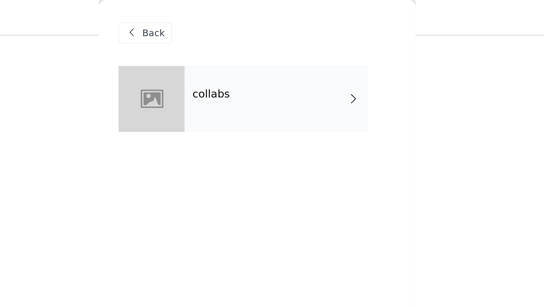
scroll to position [106, 0]
click at [274, 56] on div "collabs" at bounding box center [282, 55] width 103 height 37
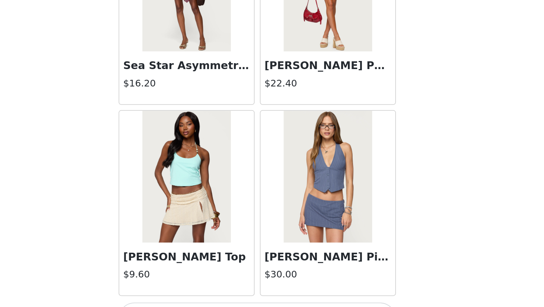
scroll to position [824, 0]
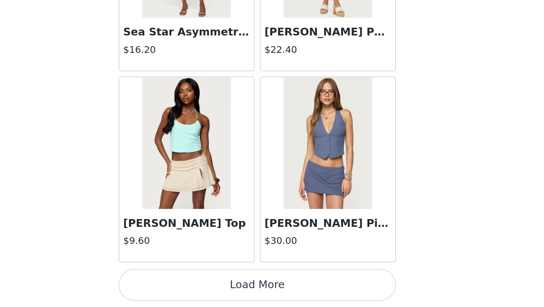
click at [281, 294] on button "Load More" at bounding box center [271, 295] width 155 height 18
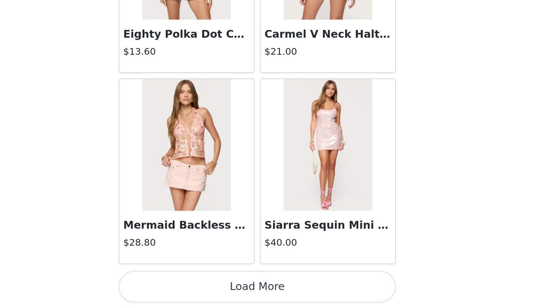
scroll to position [1896, 0]
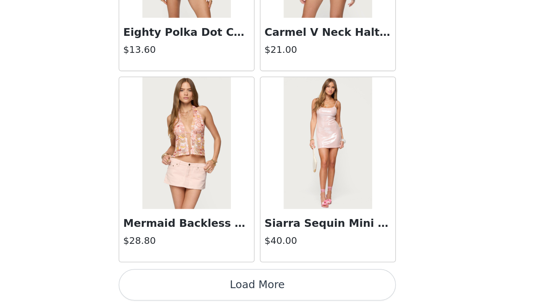
click at [274, 295] on button "Load More" at bounding box center [271, 295] width 155 height 18
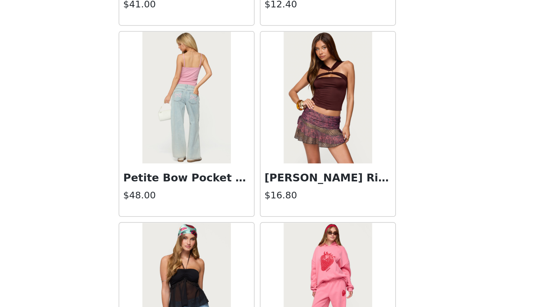
scroll to position [2118, 0]
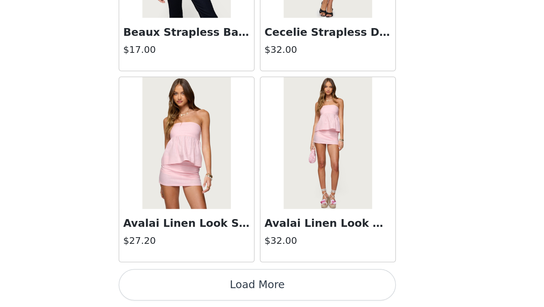
click at [274, 295] on button "Load More" at bounding box center [271, 295] width 155 height 18
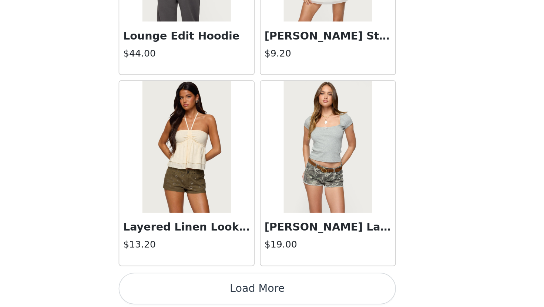
scroll to position [4041, 0]
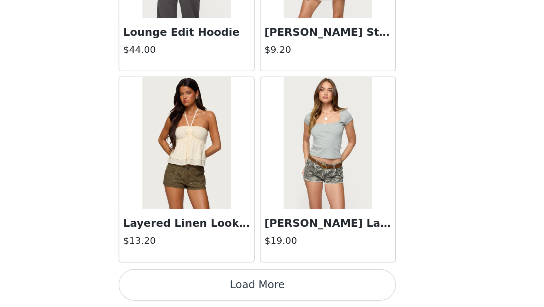
click at [274, 295] on button "Load More" at bounding box center [271, 295] width 155 height 18
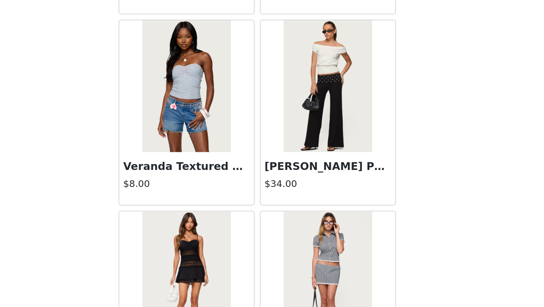
scroll to position [4839, 0]
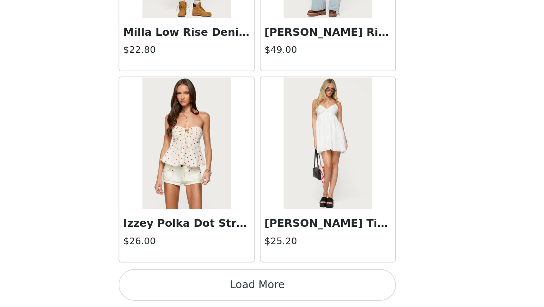
click at [274, 295] on button "Load More" at bounding box center [271, 295] width 155 height 18
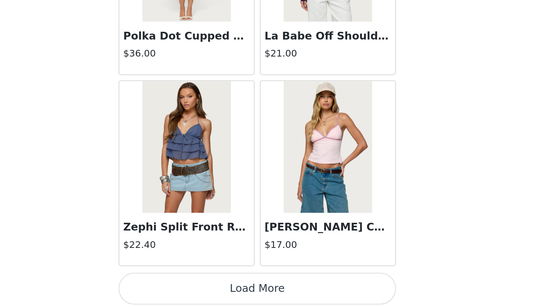
scroll to position [6185, 0]
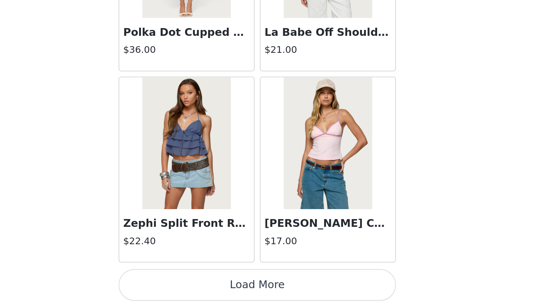
click at [317, 237] on img at bounding box center [311, 215] width 49 height 74
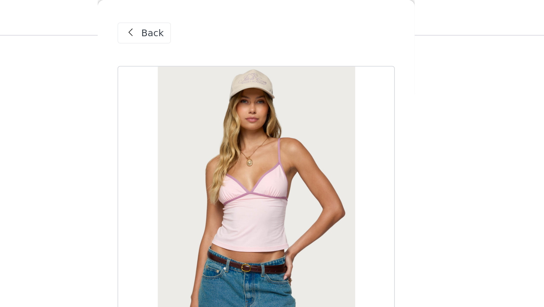
scroll to position [0, 0]
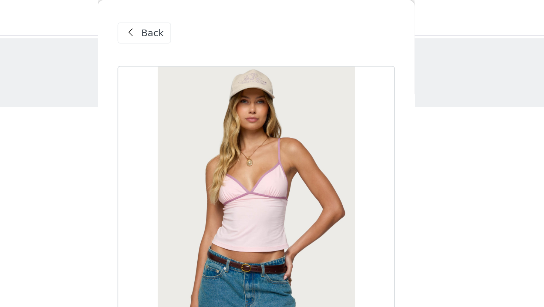
click at [198, 21] on span at bounding box center [201, 18] width 9 height 9
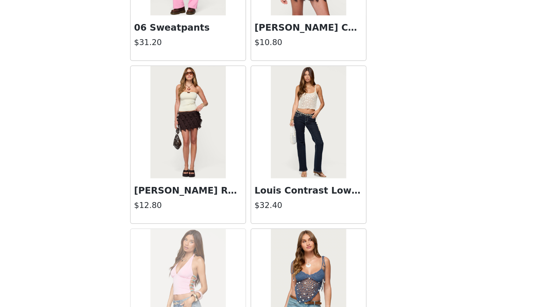
scroll to position [6185, 0]
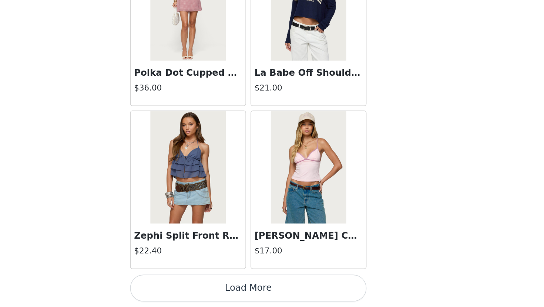
click at [286, 295] on button "Load More" at bounding box center [271, 295] width 155 height 18
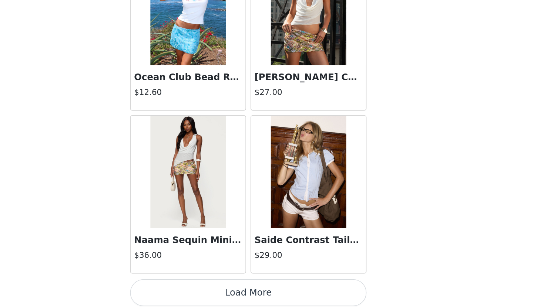
scroll to position [7257, 0]
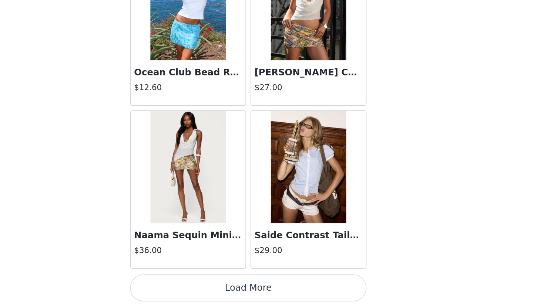
click at [297, 296] on button "Load More" at bounding box center [271, 295] width 155 height 18
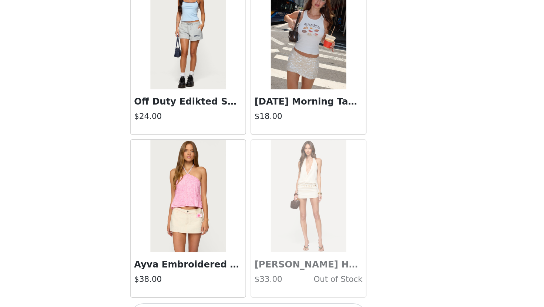
scroll to position [8330, 0]
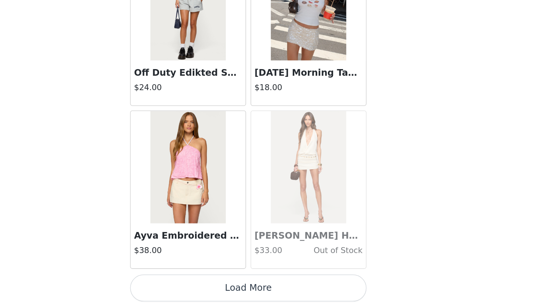
click at [280, 295] on button "Load More" at bounding box center [271, 295] width 155 height 18
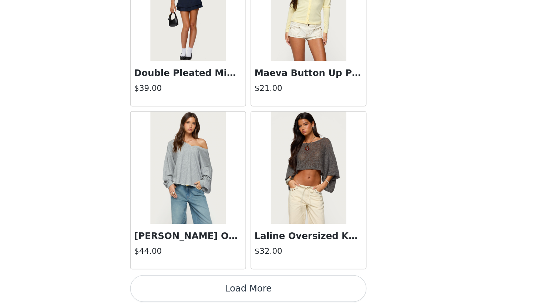
scroll to position [9402, 0]
click at [272, 292] on button "Load More" at bounding box center [271, 295] width 155 height 18
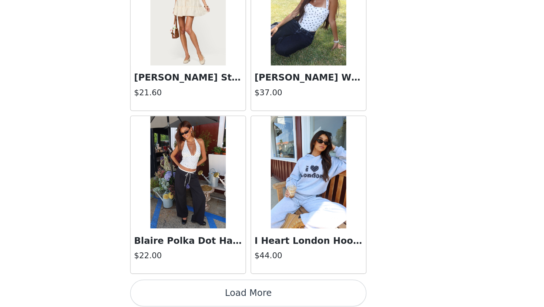
scroll to position [10474, 0]
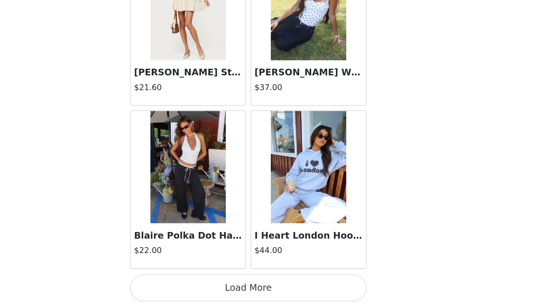
click at [276, 295] on button "Load More" at bounding box center [271, 295] width 155 height 18
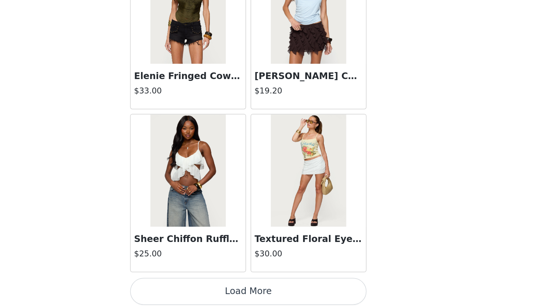
scroll to position [11546, 0]
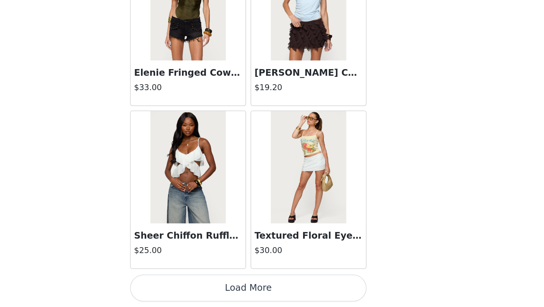
click at [285, 296] on button "Load More" at bounding box center [271, 295] width 155 height 18
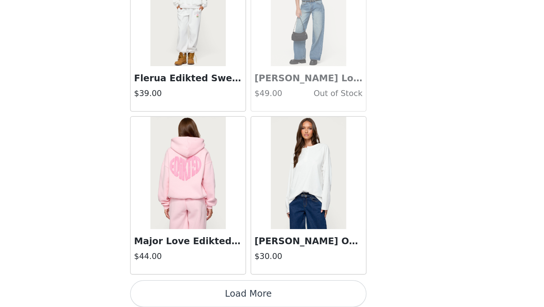
scroll to position [12619, 0]
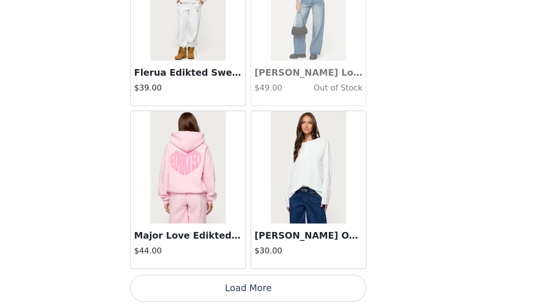
click at [283, 291] on button "Load More" at bounding box center [271, 295] width 155 height 18
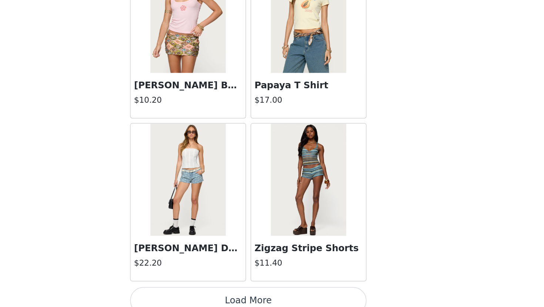
scroll to position [13691, 0]
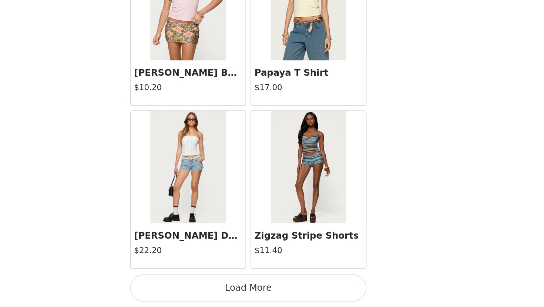
click at [282, 291] on button "Load More" at bounding box center [271, 295] width 155 height 18
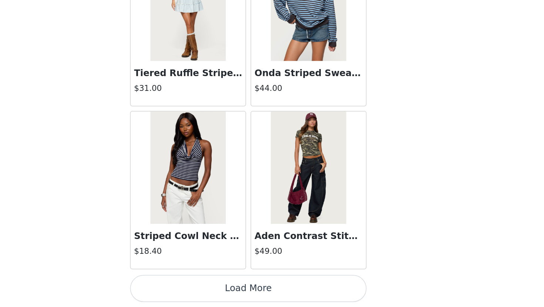
scroll to position [14763, 0]
click at [280, 295] on button "Load More" at bounding box center [271, 295] width 155 height 18
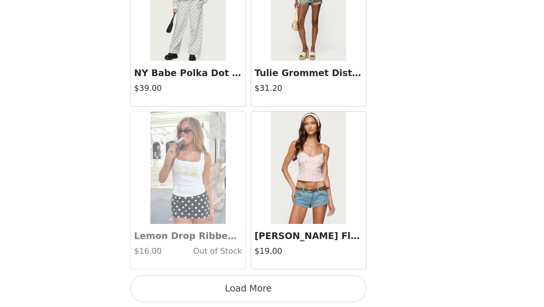
scroll to position [15835, 0]
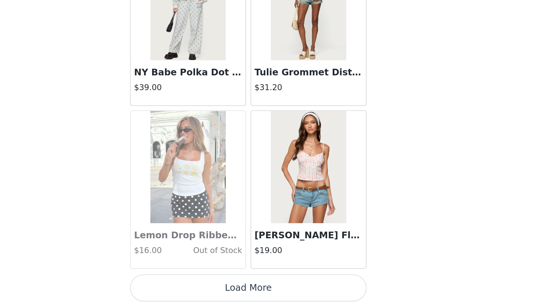
click at [259, 292] on button "Load More" at bounding box center [271, 295] width 155 height 18
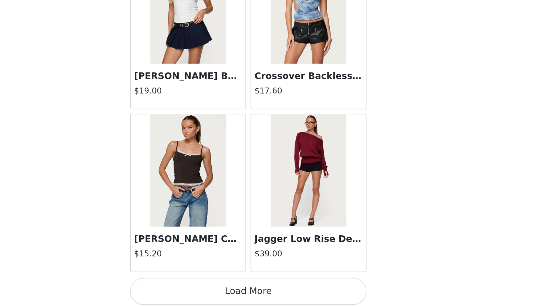
scroll to position [16907, 0]
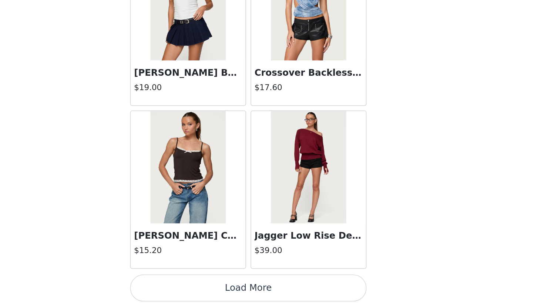
click at [304, 294] on button "Load More" at bounding box center [271, 295] width 155 height 18
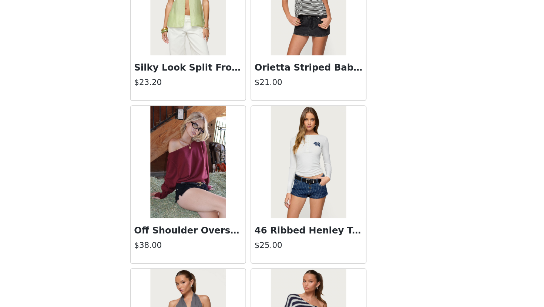
scroll to position [17351, 0]
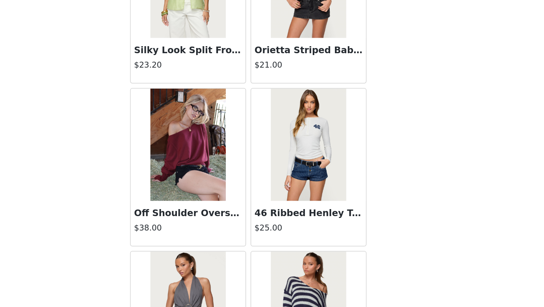
click at [223, 220] on img at bounding box center [231, 200] width 49 height 74
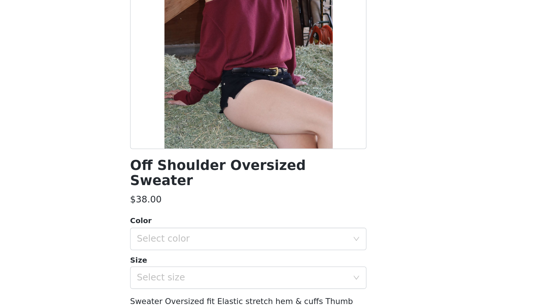
scroll to position [422, 0]
click at [223, 255] on div "Select color" at bounding box center [270, 262] width 142 height 14
click at [225, 268] on li "BURGUNDY" at bounding box center [271, 269] width 155 height 12
click at [225, 284] on div "Select size" at bounding box center [268, 287] width 138 height 7
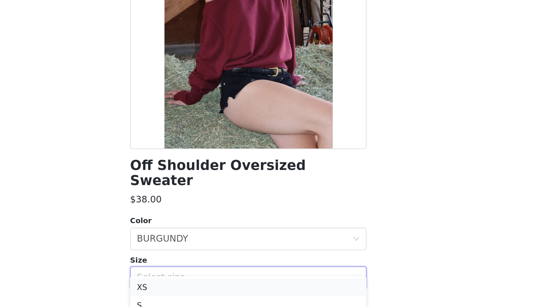
click at [224, 293] on li "XS" at bounding box center [271, 294] width 155 height 12
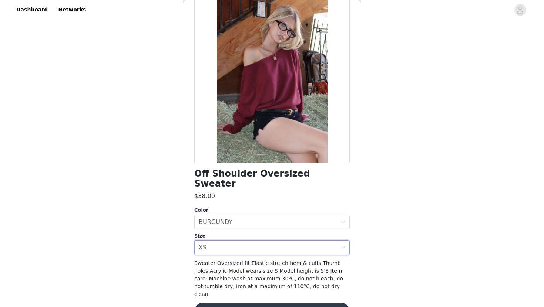
scroll to position [45, 0]
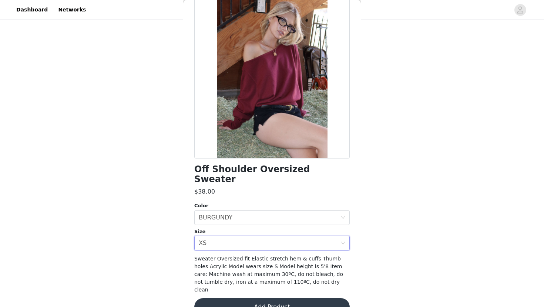
click at [232, 298] on button "Add Product" at bounding box center [271, 307] width 155 height 18
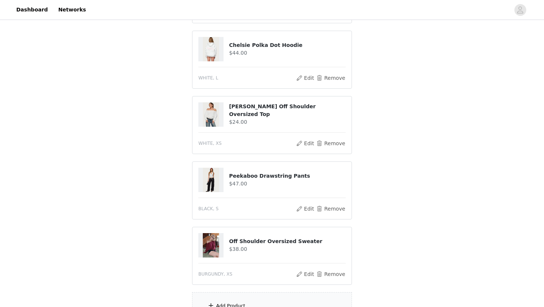
scroll to position [487, 0]
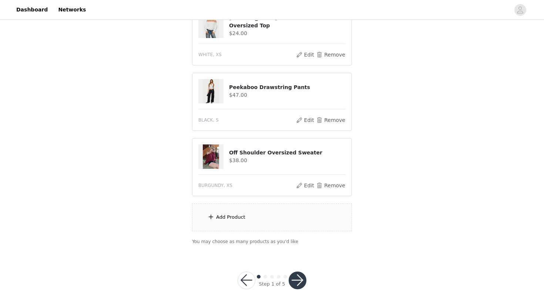
click at [300, 282] on button "button" at bounding box center [297, 281] width 18 height 18
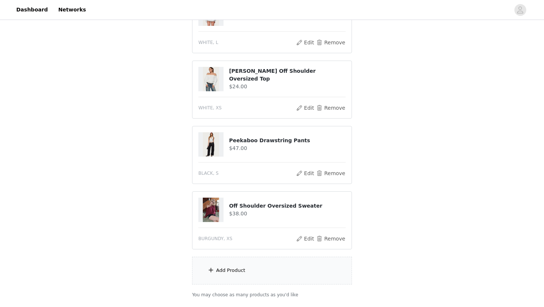
scroll to position [470, 0]
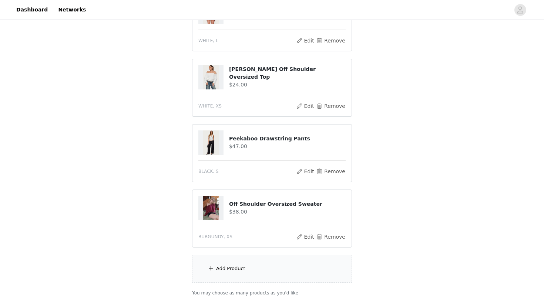
click at [277, 257] on div "Add Product" at bounding box center [272, 269] width 160 height 28
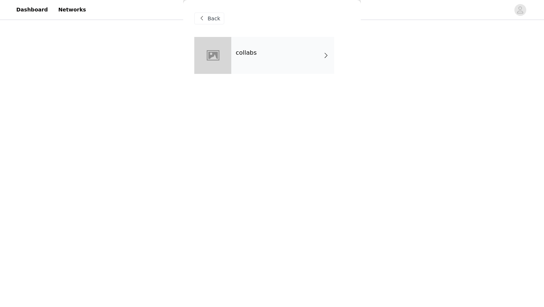
click at [284, 53] on div "collabs" at bounding box center [282, 55] width 103 height 37
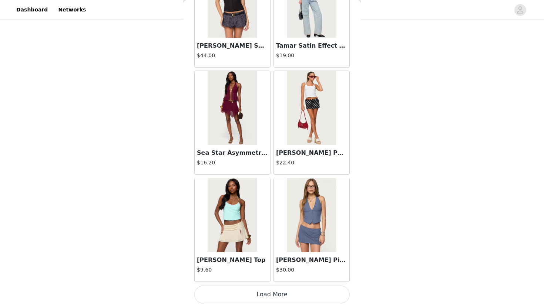
scroll to position [515, 0]
click at [255, 297] on button "Load More" at bounding box center [271, 295] width 155 height 18
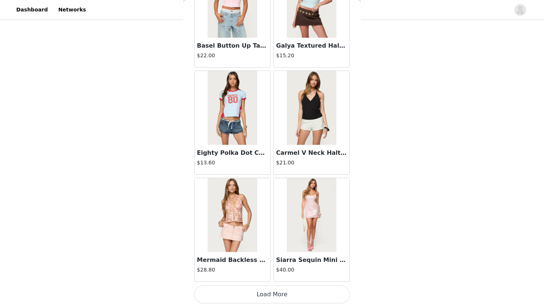
click at [254, 298] on button "Load More" at bounding box center [271, 295] width 155 height 18
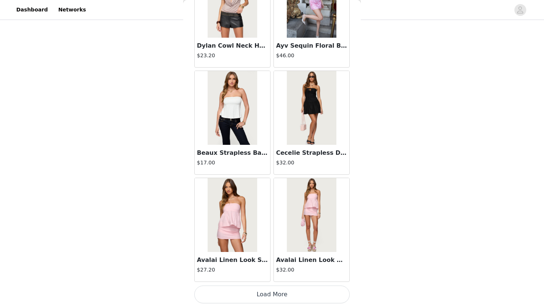
click at [256, 294] on button "Load More" at bounding box center [271, 295] width 155 height 18
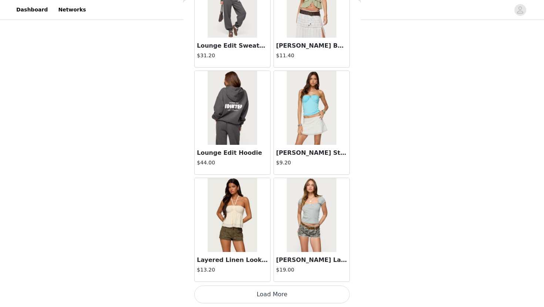
click at [252, 295] on button "Load More" at bounding box center [271, 295] width 155 height 18
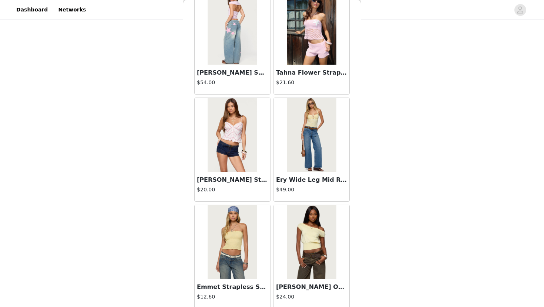
scroll to position [5113, 0]
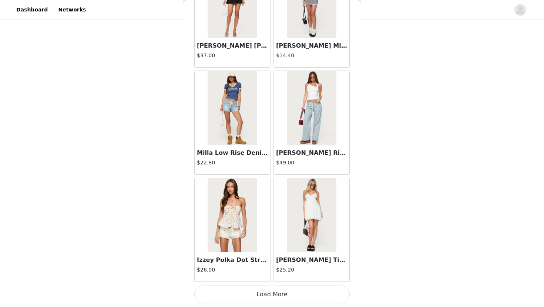
click at [250, 298] on button "Load More" at bounding box center [271, 295] width 155 height 18
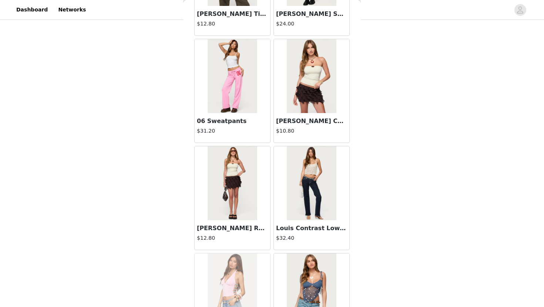
scroll to position [6185, 0]
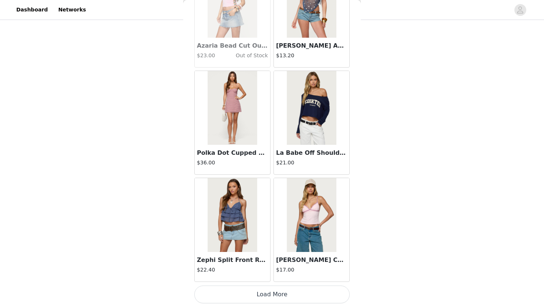
click at [248, 297] on button "Load More" at bounding box center [271, 295] width 155 height 18
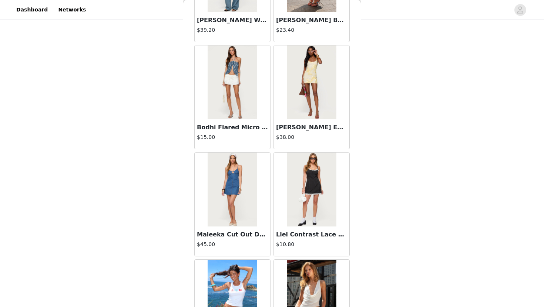
scroll to position [7257, 0]
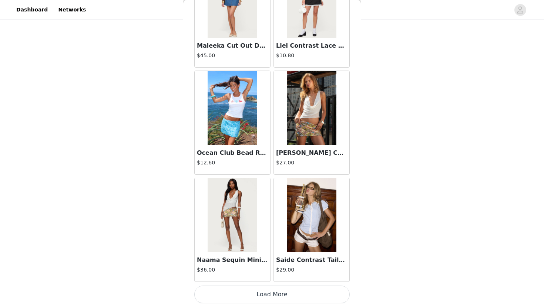
click at [252, 295] on button "Load More" at bounding box center [271, 295] width 155 height 18
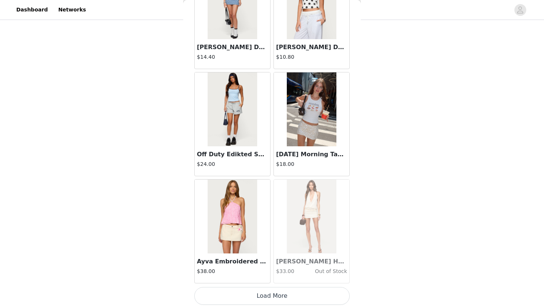
scroll to position [8330, 0]
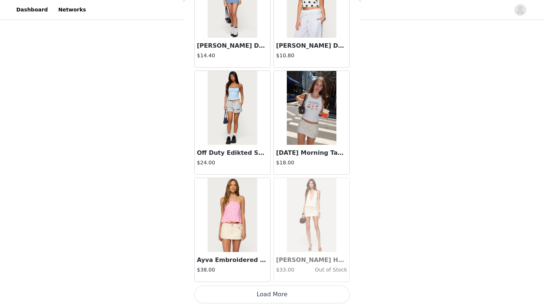
click at [251, 293] on button "Load More" at bounding box center [271, 295] width 155 height 18
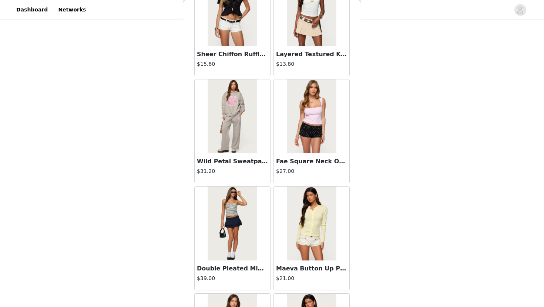
scroll to position [9402, 0]
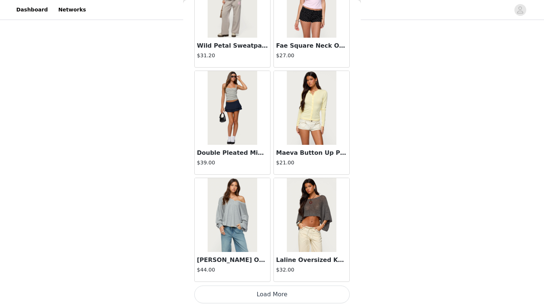
click at [250, 295] on button "Load More" at bounding box center [271, 295] width 155 height 18
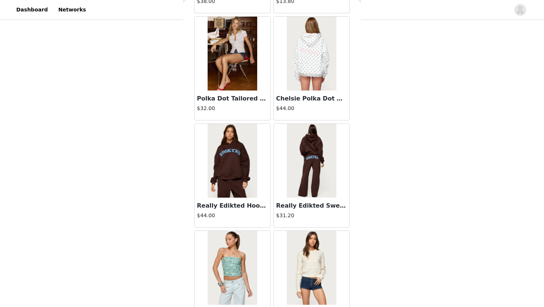
scroll to position [10474, 0]
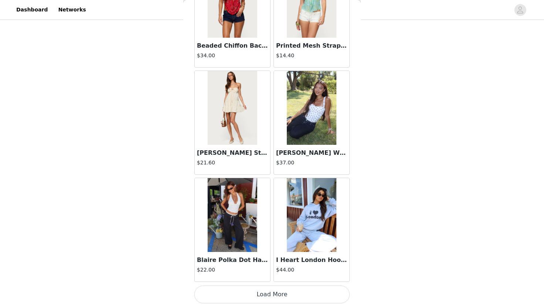
click at [259, 295] on button "Load More" at bounding box center [271, 295] width 155 height 18
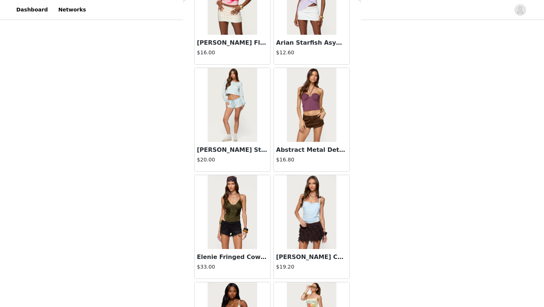
scroll to position [11546, 0]
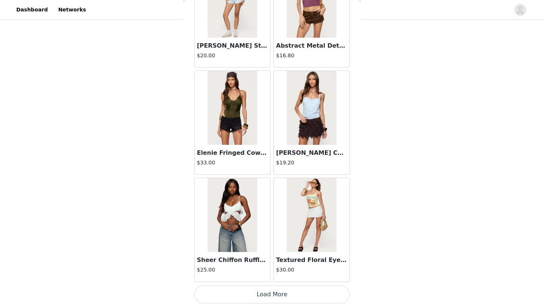
click at [247, 294] on button "Load More" at bounding box center [271, 295] width 155 height 18
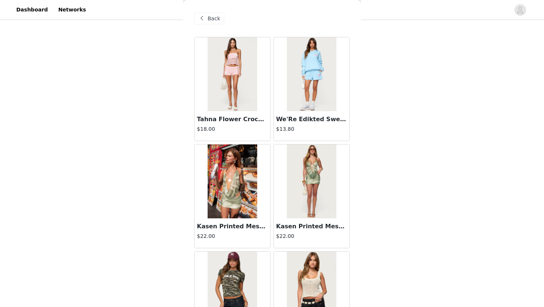
scroll to position [0, 0]
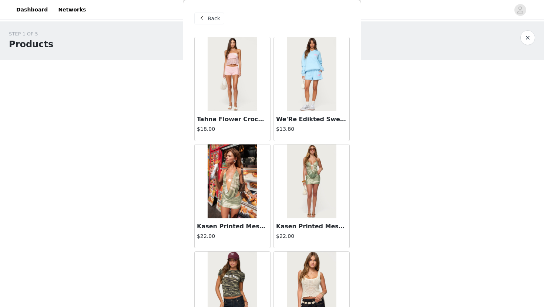
click at [206, 18] on span at bounding box center [201, 18] width 9 height 9
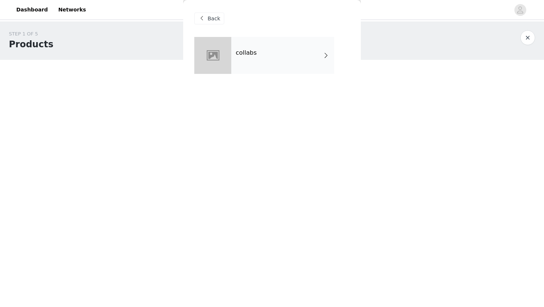
click at [209, 20] on span "Back" at bounding box center [213, 19] width 13 height 8
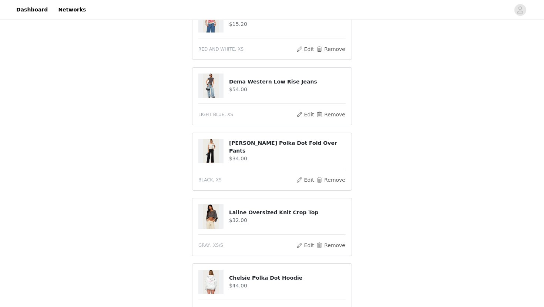
scroll to position [226, 0]
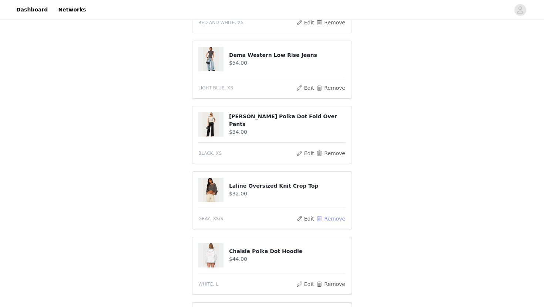
click at [329, 214] on button "Remove" at bounding box center [331, 218] width 30 height 9
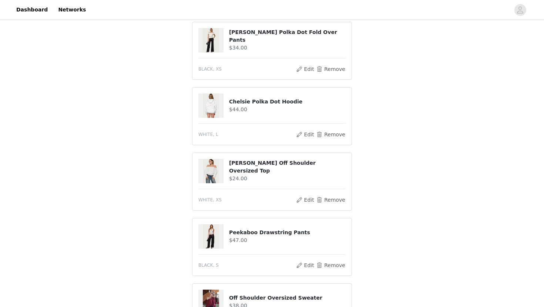
scroll to position [449, 0]
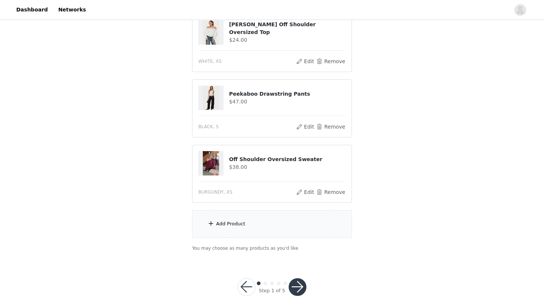
click at [306, 210] on div "Add Product" at bounding box center [272, 224] width 160 height 28
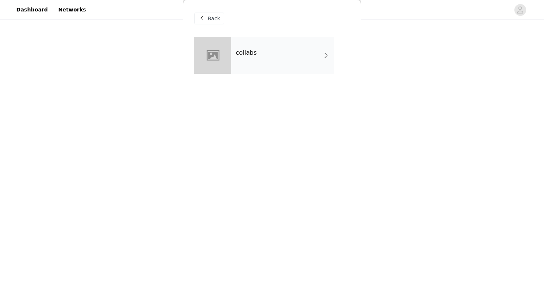
click at [256, 49] on div "collabs" at bounding box center [282, 55] width 103 height 37
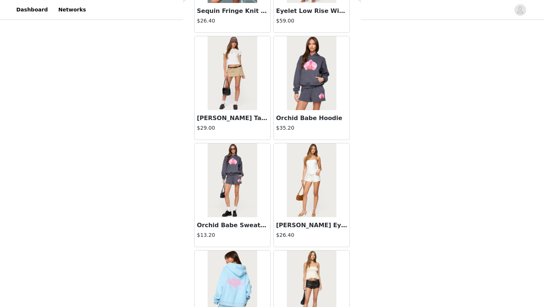
scroll to position [824, 0]
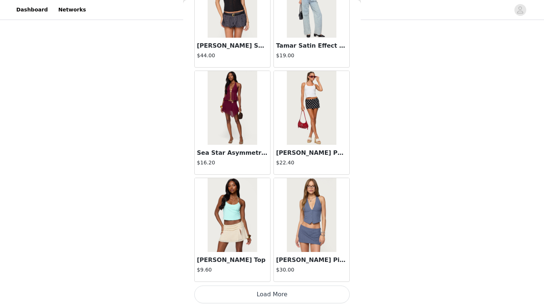
click at [239, 295] on button "Load More" at bounding box center [271, 295] width 155 height 18
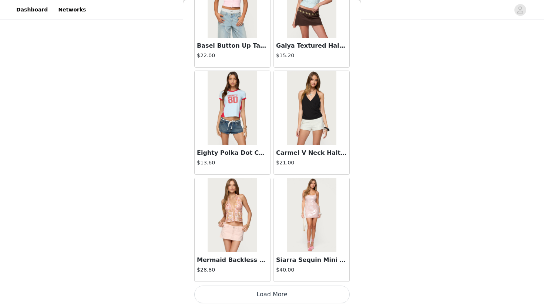
click at [266, 292] on button "Load More" at bounding box center [271, 295] width 155 height 18
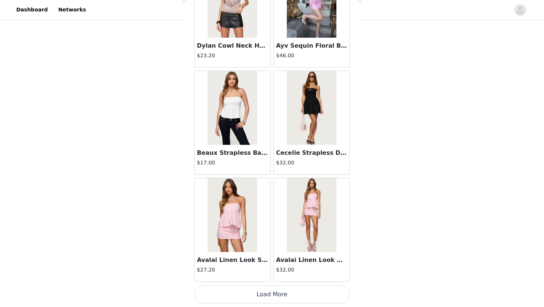
click at [251, 296] on button "Load More" at bounding box center [271, 295] width 155 height 18
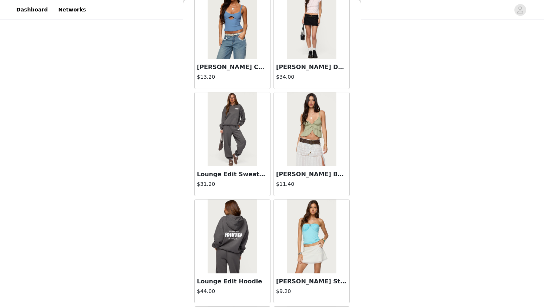
scroll to position [4041, 0]
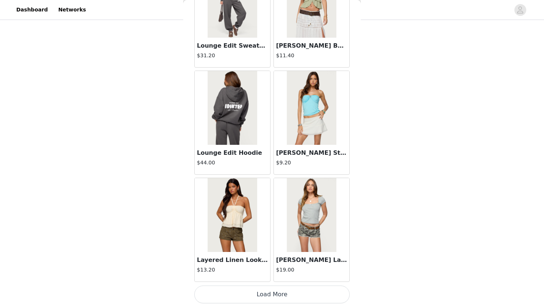
click at [258, 293] on button "Load More" at bounding box center [271, 295] width 155 height 18
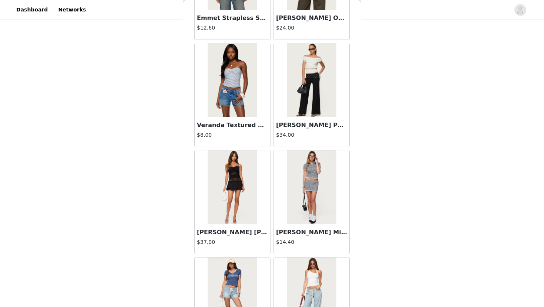
scroll to position [5113, 0]
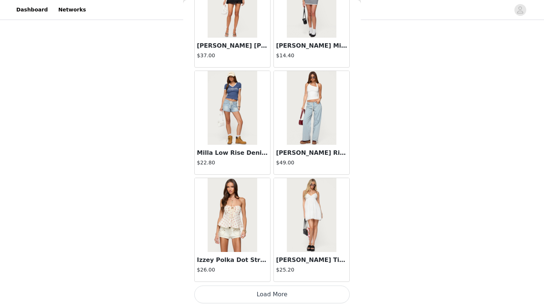
click at [260, 297] on button "Load More" at bounding box center [271, 295] width 155 height 18
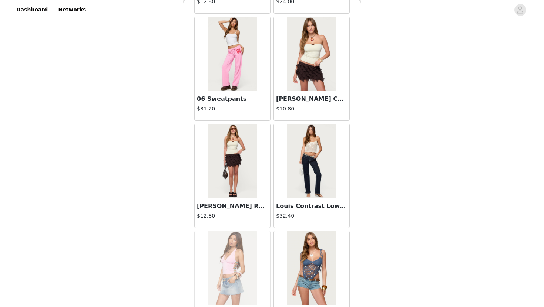
scroll to position [6185, 0]
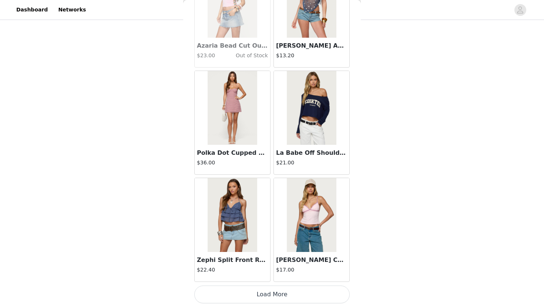
click at [272, 294] on button "Load More" at bounding box center [271, 295] width 155 height 18
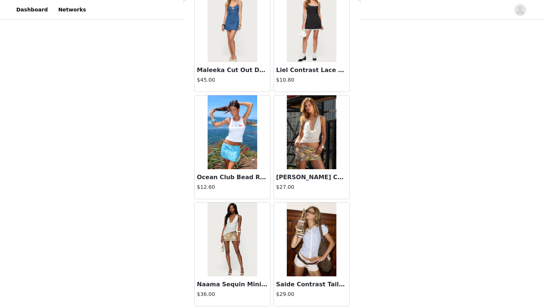
scroll to position [7257, 0]
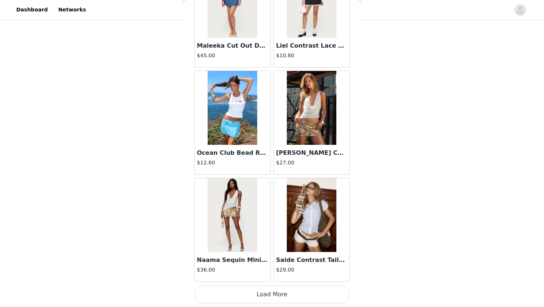
click at [281, 297] on button "Load More" at bounding box center [271, 295] width 155 height 18
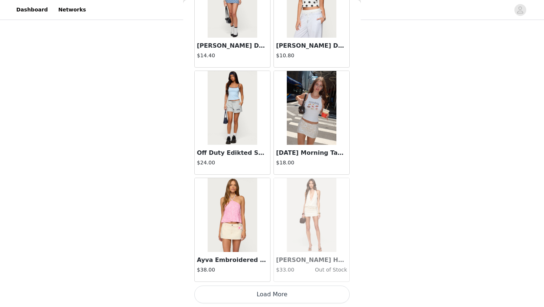
click at [278, 297] on button "Load More" at bounding box center [271, 295] width 155 height 18
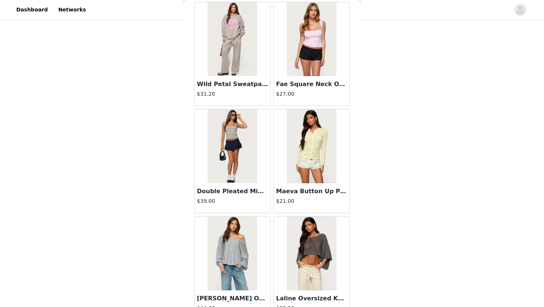
scroll to position [9402, 0]
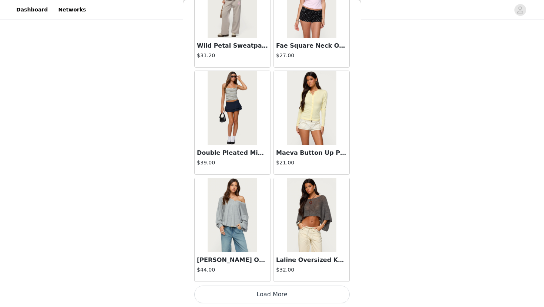
click at [274, 294] on button "Load More" at bounding box center [271, 295] width 155 height 18
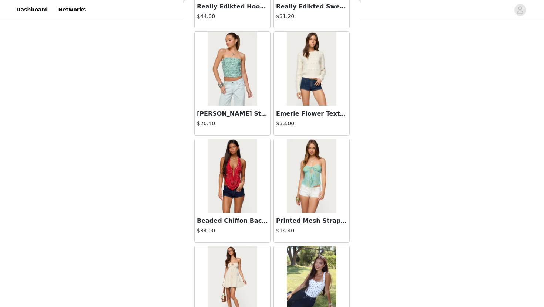
scroll to position [10474, 0]
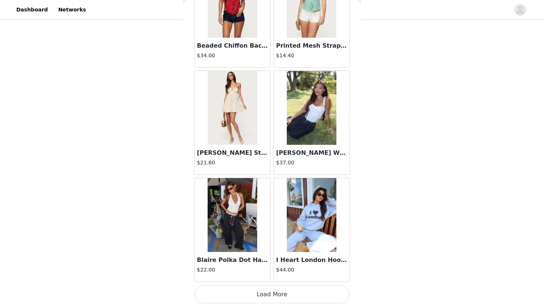
click at [257, 294] on button "Load More" at bounding box center [271, 295] width 155 height 18
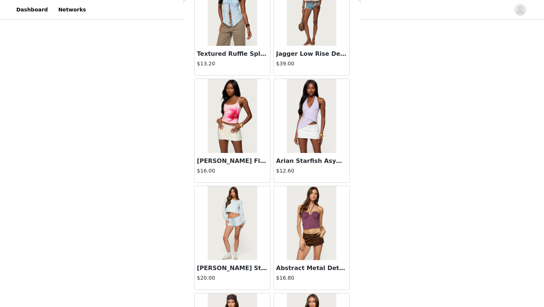
scroll to position [11546, 0]
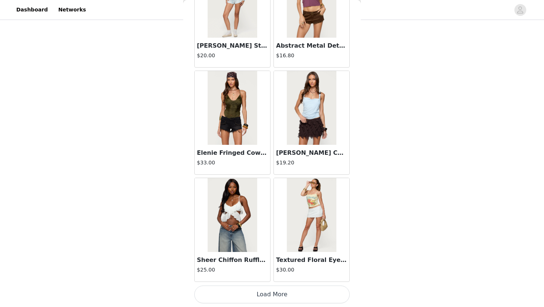
click at [253, 294] on button "Load More" at bounding box center [271, 295] width 155 height 18
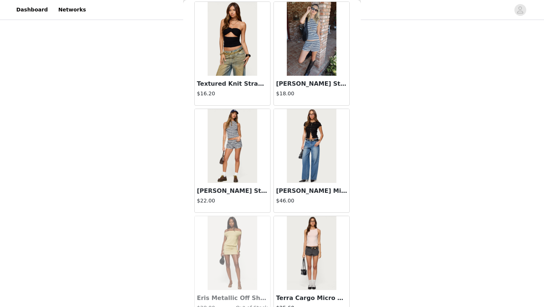
scroll to position [12619, 0]
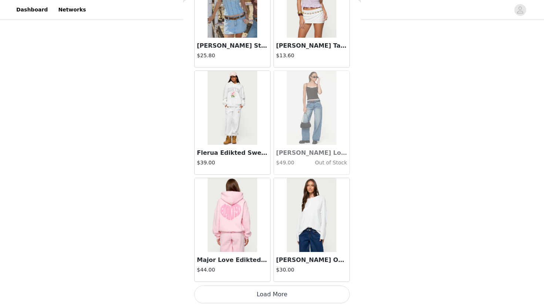
click at [295, 289] on button "Load More" at bounding box center [271, 295] width 155 height 18
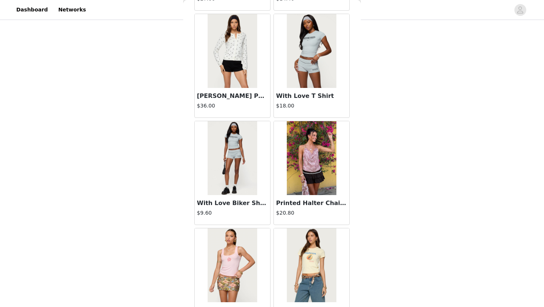
scroll to position [13691, 0]
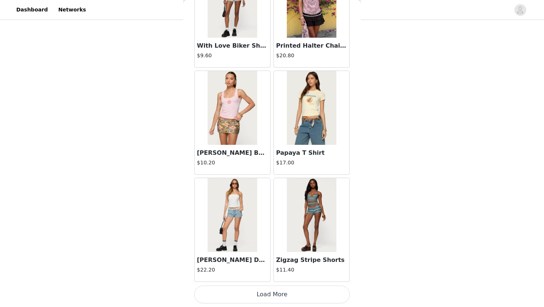
click at [284, 293] on button "Load More" at bounding box center [271, 295] width 155 height 18
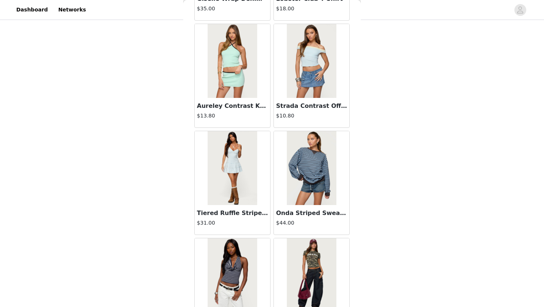
scroll to position [14763, 0]
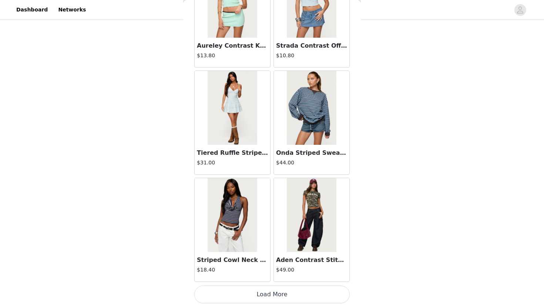
click at [282, 297] on button "Load More" at bounding box center [271, 295] width 155 height 18
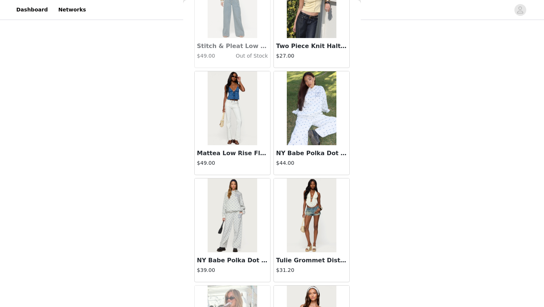
scroll to position [15835, 0]
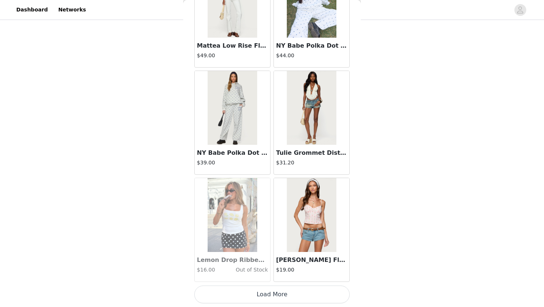
click at [272, 296] on button "Load More" at bounding box center [271, 295] width 155 height 18
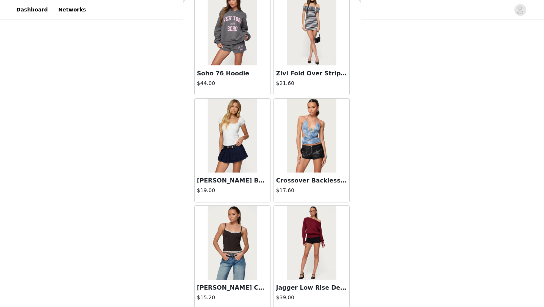
scroll to position [16907, 0]
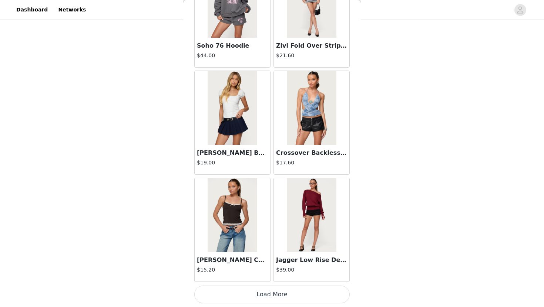
click at [290, 295] on button "Load More" at bounding box center [271, 295] width 155 height 18
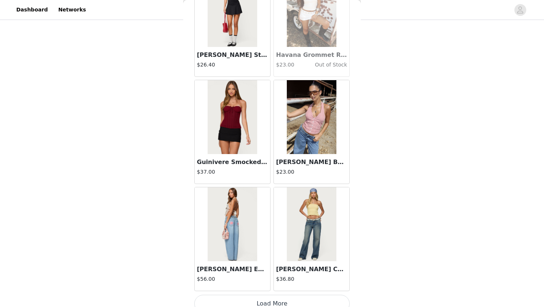
scroll to position [17980, 0]
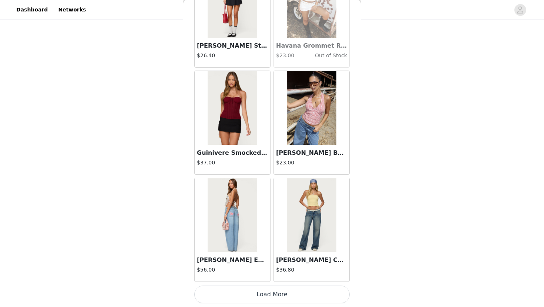
click at [274, 296] on button "Load More" at bounding box center [271, 295] width 155 height 18
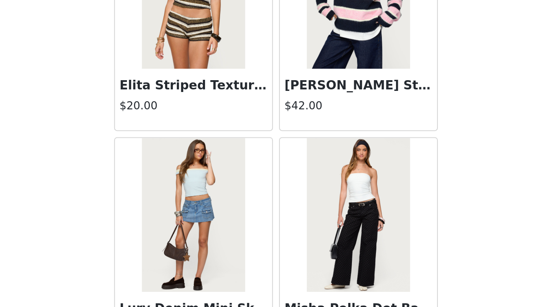
scroll to position [19052, 0]
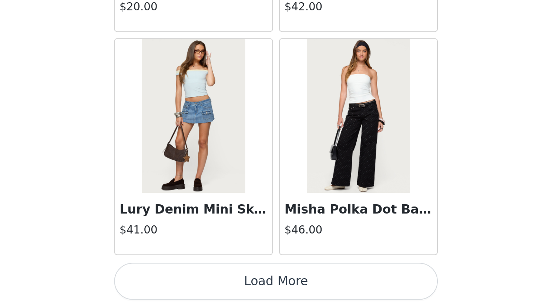
click at [307, 295] on button "Load More" at bounding box center [271, 295] width 155 height 18
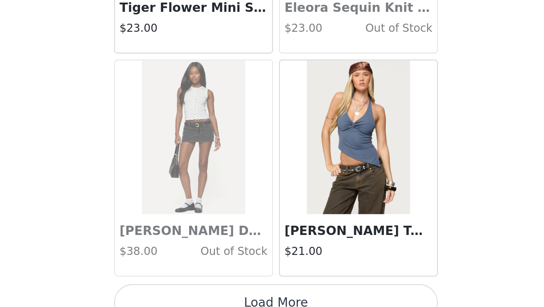
scroll to position [20124, 0]
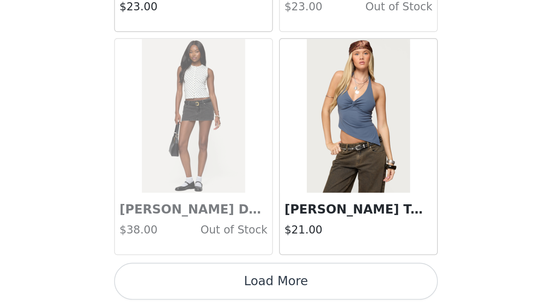
click at [303, 296] on button "Load More" at bounding box center [271, 295] width 155 height 18
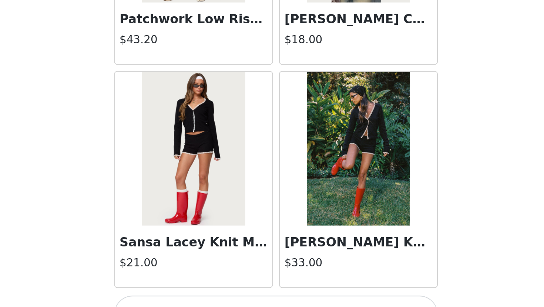
scroll to position [21196, 0]
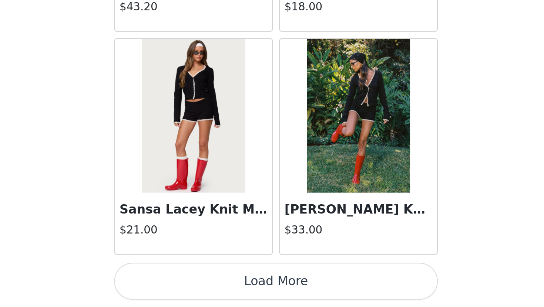
click at [303, 296] on button "Load More" at bounding box center [271, 295] width 155 height 18
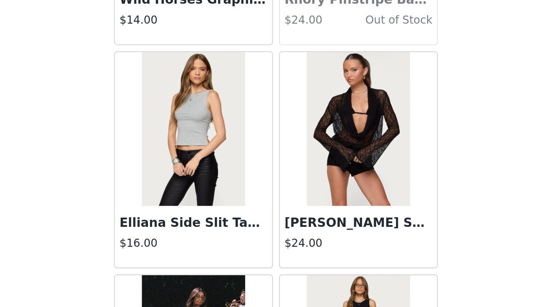
scroll to position [21403, 0]
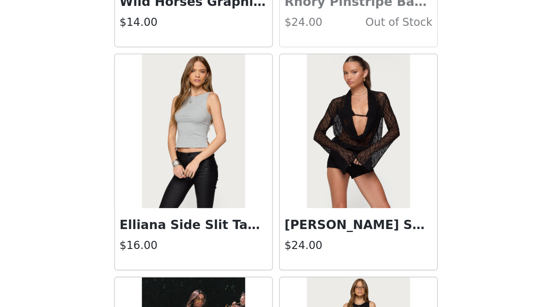
click at [230, 225] on img at bounding box center [231, 223] width 49 height 74
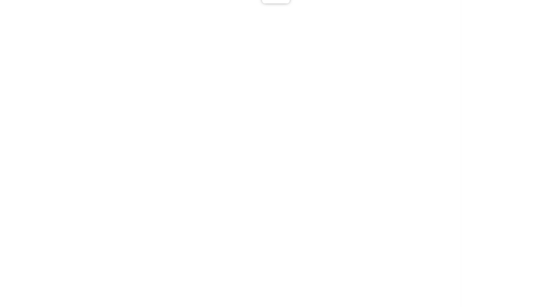
scroll to position [0, 0]
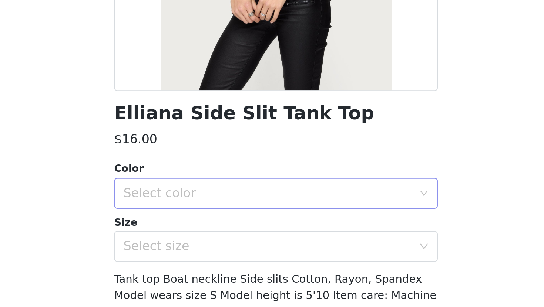
click at [227, 249] on div "Select color" at bounding box center [268, 252] width 138 height 7
click at [227, 264] on li "GRAY MELANGE" at bounding box center [271, 269] width 155 height 12
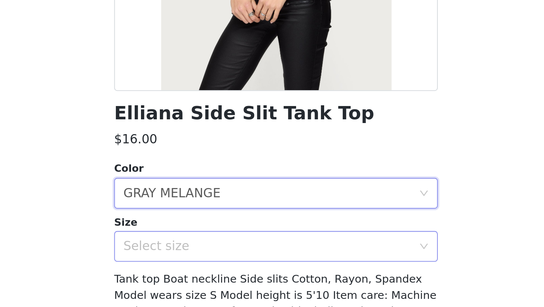
click at [227, 277] on div "Select size" at bounding box center [268, 277] width 138 height 7
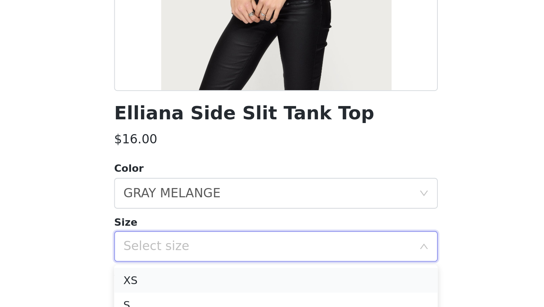
click at [227, 291] on li "XS" at bounding box center [271, 294] width 155 height 12
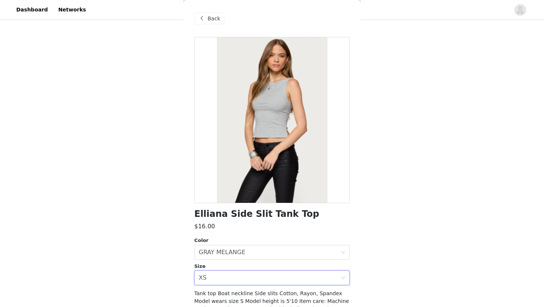
scroll to position [45, 0]
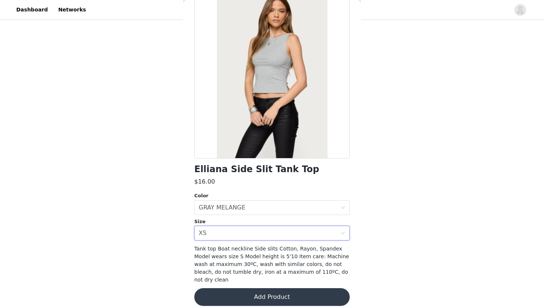
click at [239, 292] on button "Add Product" at bounding box center [271, 297] width 155 height 18
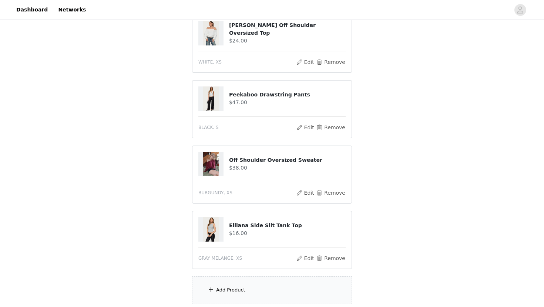
scroll to position [515, 0]
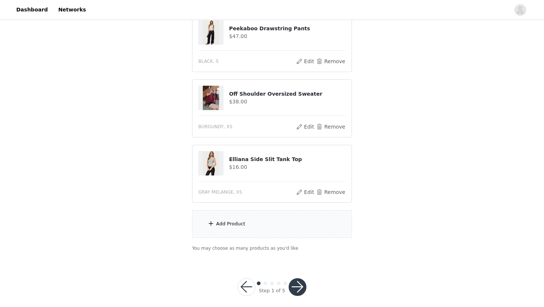
click at [300, 281] on button "button" at bounding box center [297, 287] width 18 height 18
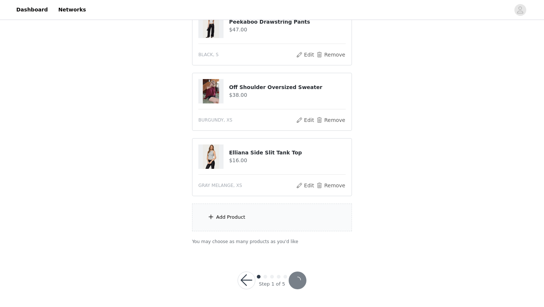
scroll to position [487, 0]
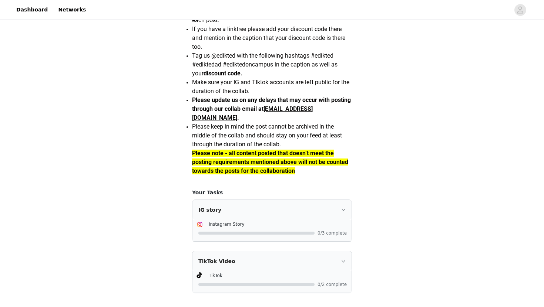
scroll to position [647, 0]
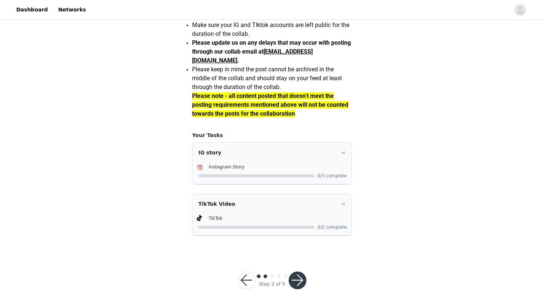
click at [300, 281] on button "button" at bounding box center [297, 281] width 18 height 18
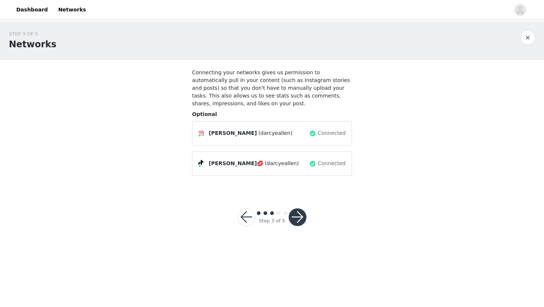
click at [300, 216] on button "button" at bounding box center [297, 218] width 18 height 18
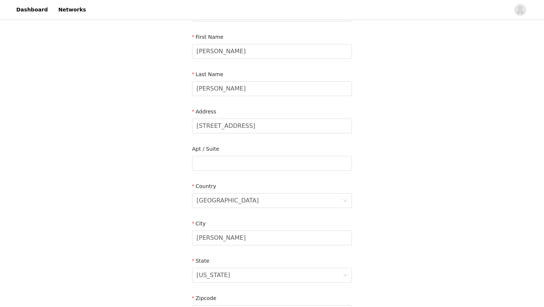
scroll to position [74, 0]
click at [278, 128] on input "[STREET_ADDRESS]" at bounding box center [272, 125] width 160 height 15
type input "1"
type input "[STREET_ADDRESS]"
click at [252, 162] on input "text" at bounding box center [272, 162] width 160 height 15
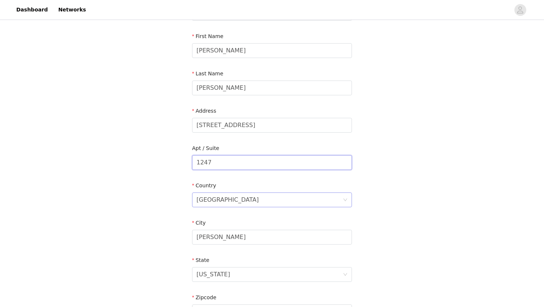
type input "1247"
click at [258, 201] on div "[GEOGRAPHIC_DATA]" at bounding box center [269, 200] width 146 height 14
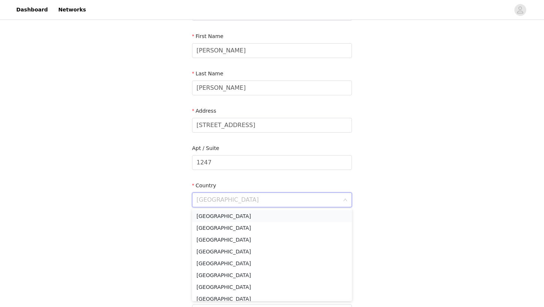
click at [246, 217] on li "[GEOGRAPHIC_DATA]" at bounding box center [272, 216] width 160 height 12
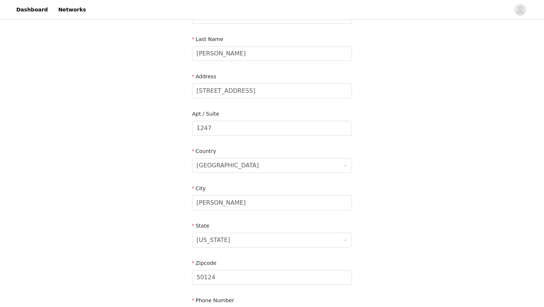
scroll to position [110, 0]
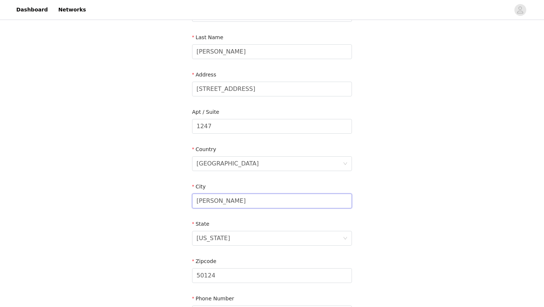
click at [236, 200] on input "[PERSON_NAME]" at bounding box center [272, 201] width 160 height 15
type input "H"
type input "S"
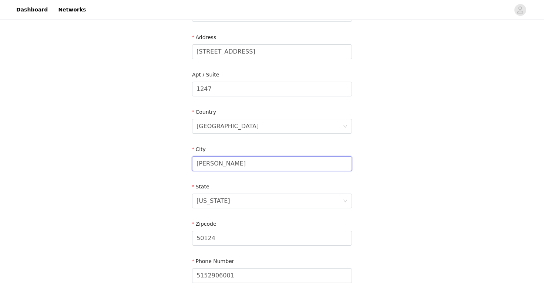
scroll to position [148, 0]
type input "[PERSON_NAME]"
click at [238, 241] on input "50124" at bounding box center [272, 237] width 160 height 15
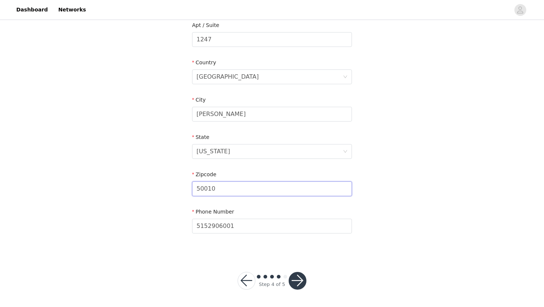
type input "50010"
click at [298, 285] on button "button" at bounding box center [297, 281] width 18 height 18
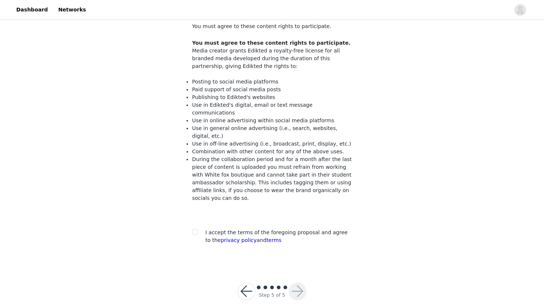
scroll to position [49, 0]
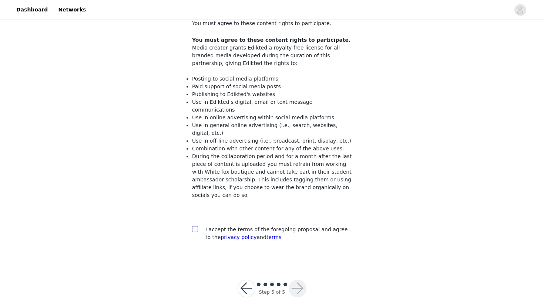
click at [196, 226] on input "checkbox" at bounding box center [194, 228] width 5 height 5
checkbox input "true"
click at [298, 280] on button "button" at bounding box center [297, 289] width 18 height 18
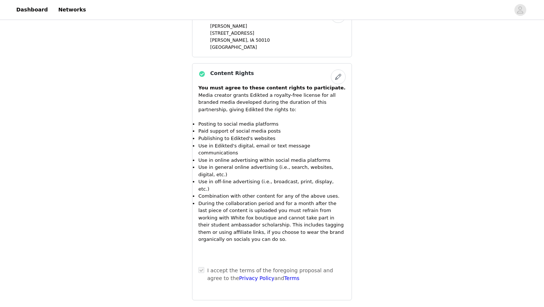
scroll to position [783, 0]
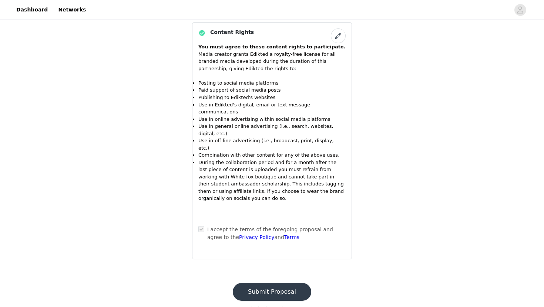
click at [276, 283] on button "Submit Proposal" at bounding box center [272, 292] width 78 height 18
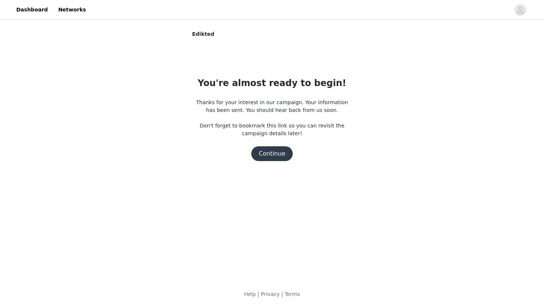
click at [271, 153] on button "Continue" at bounding box center [271, 153] width 41 height 15
